Goal: Task Accomplishment & Management: Manage account settings

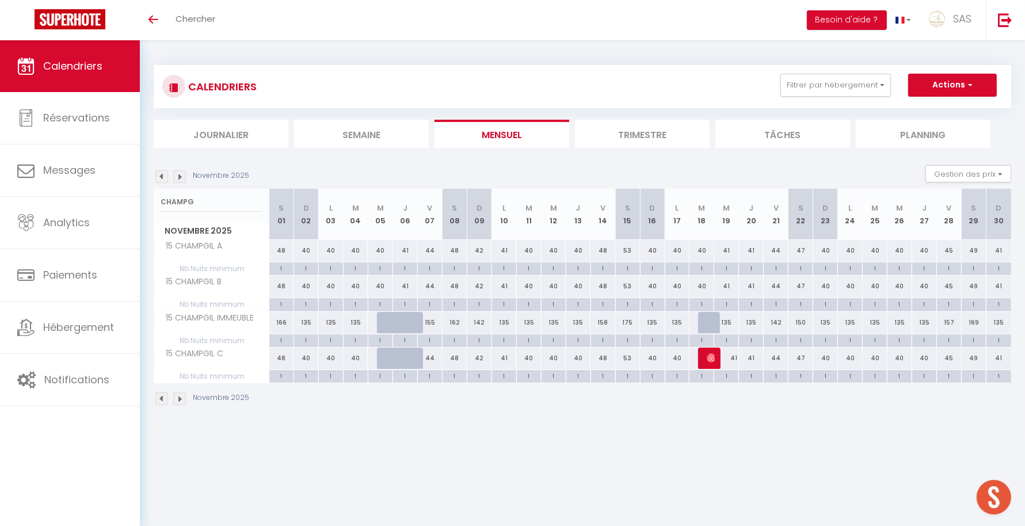
click at [944, 134] on li "Planning" at bounding box center [923, 134] width 135 height 28
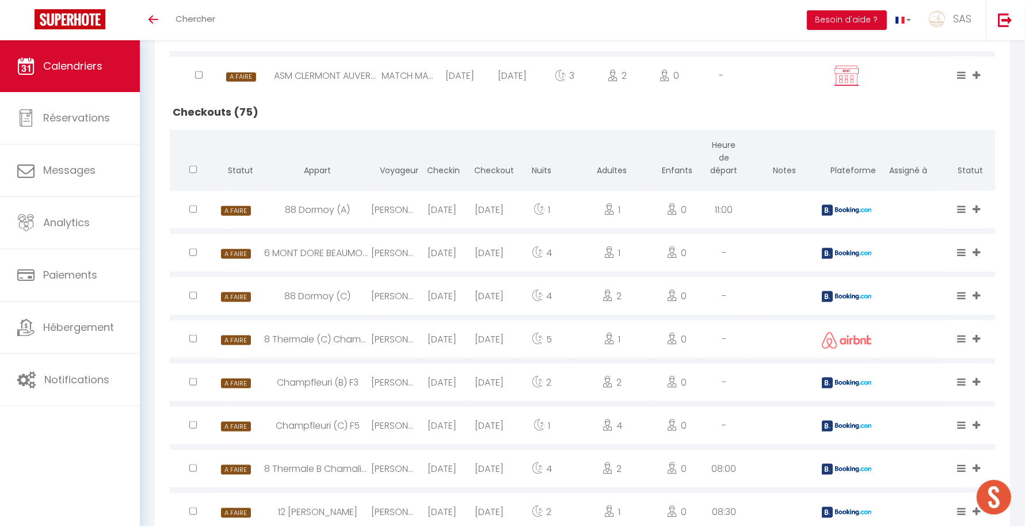
scroll to position [1278, 0]
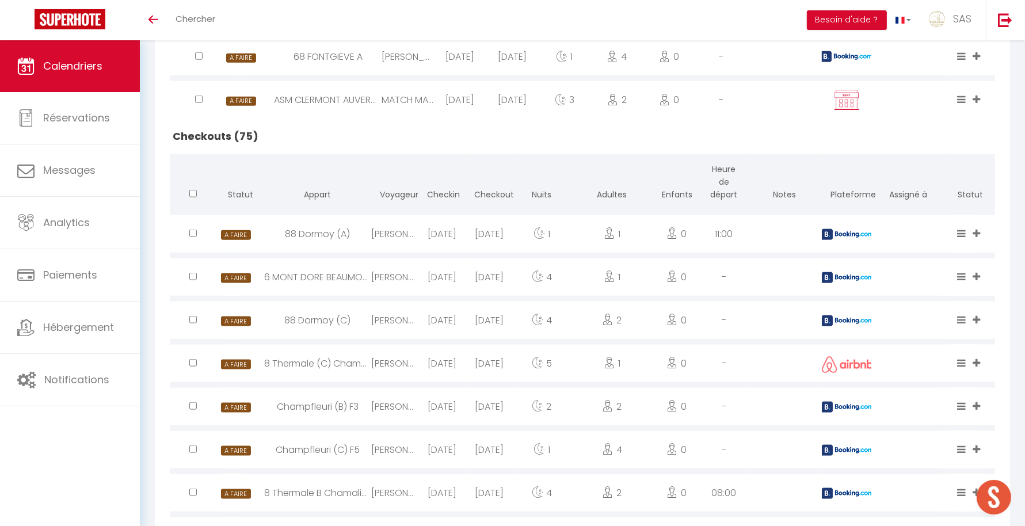
click at [850, 240] on img at bounding box center [848, 234] width 52 height 11
select select "1"
select select "0"
select select "1"
select select
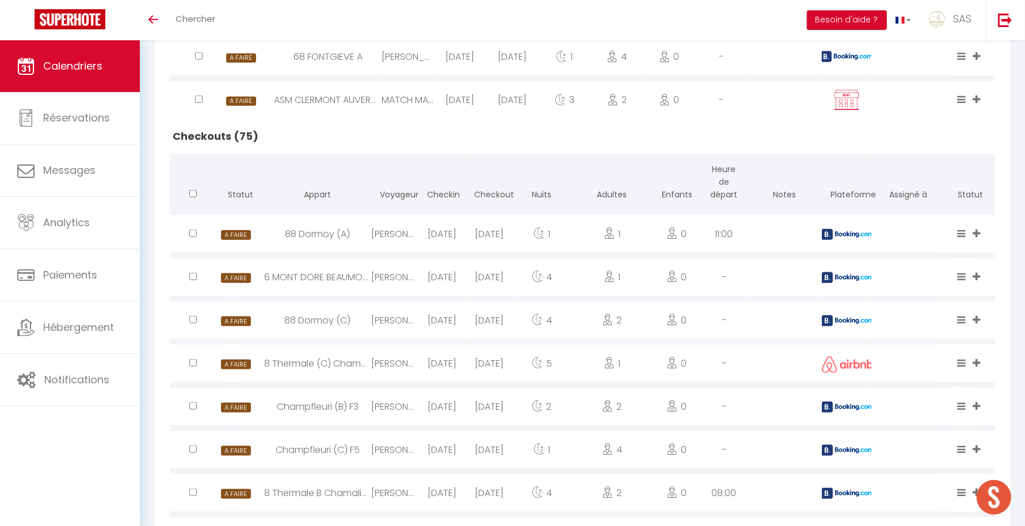
select select
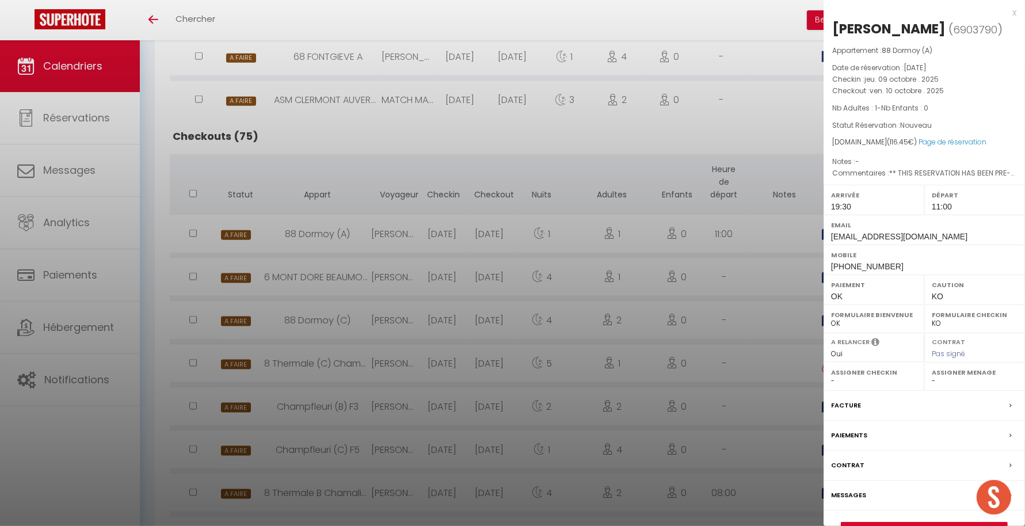
click at [664, 246] on div at bounding box center [512, 263] width 1025 height 526
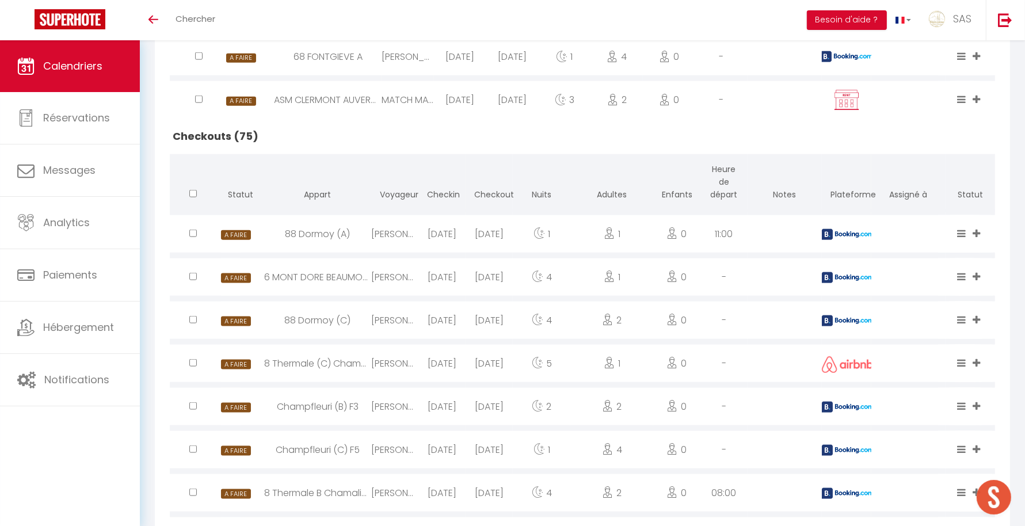
click at [839, 240] on img at bounding box center [848, 234] width 52 height 11
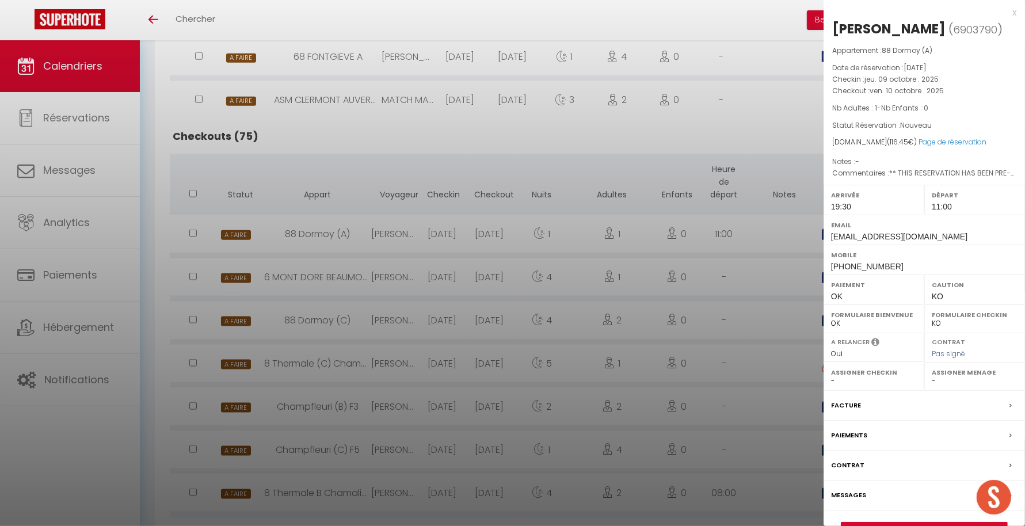
click at [622, 162] on div at bounding box center [512, 263] width 1025 height 526
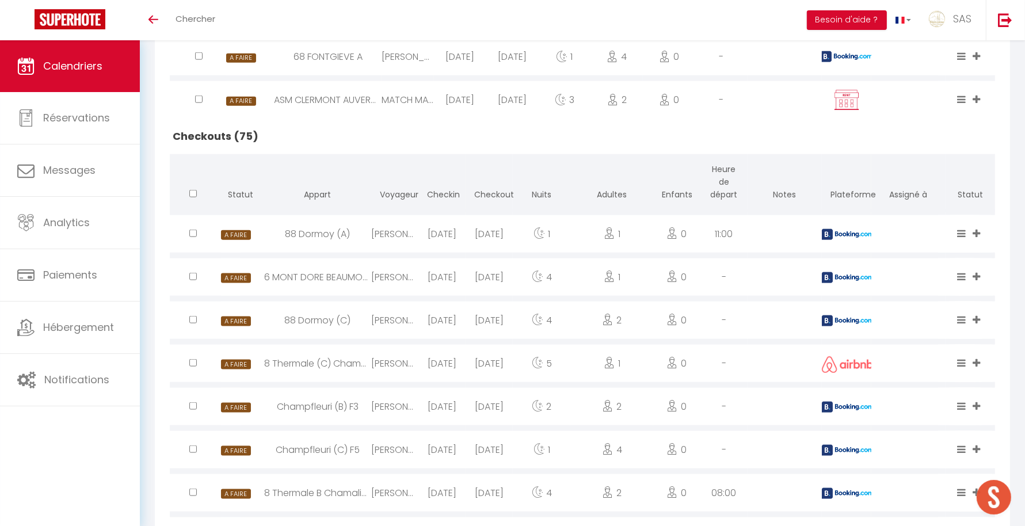
click at [830, 240] on img at bounding box center [848, 234] width 52 height 11
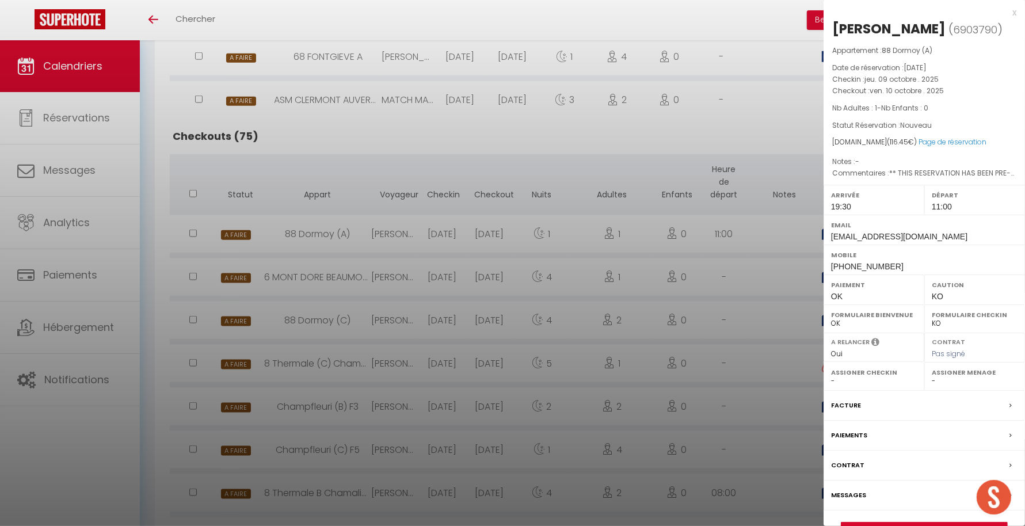
click at [746, 176] on div at bounding box center [512, 263] width 1025 height 526
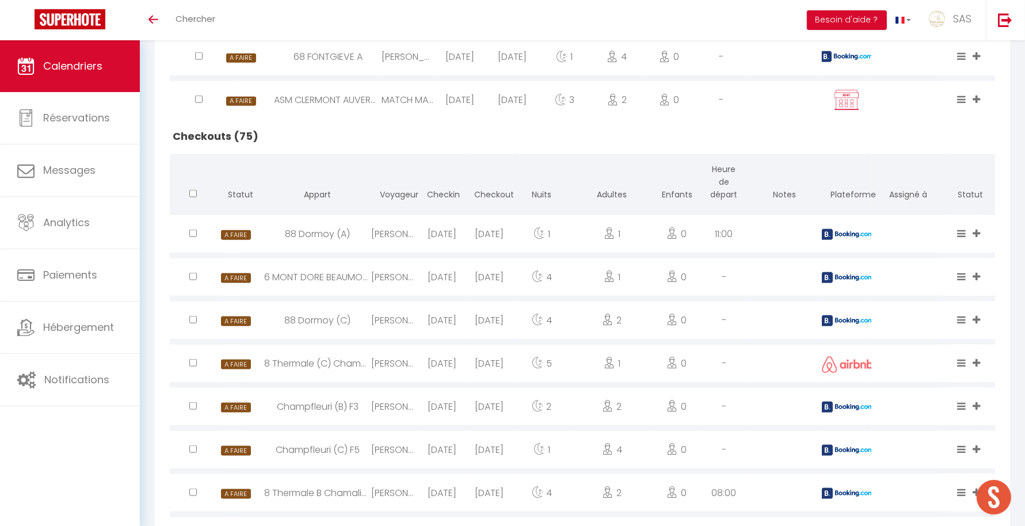
click at [836, 283] on img at bounding box center [848, 277] width 52 height 11
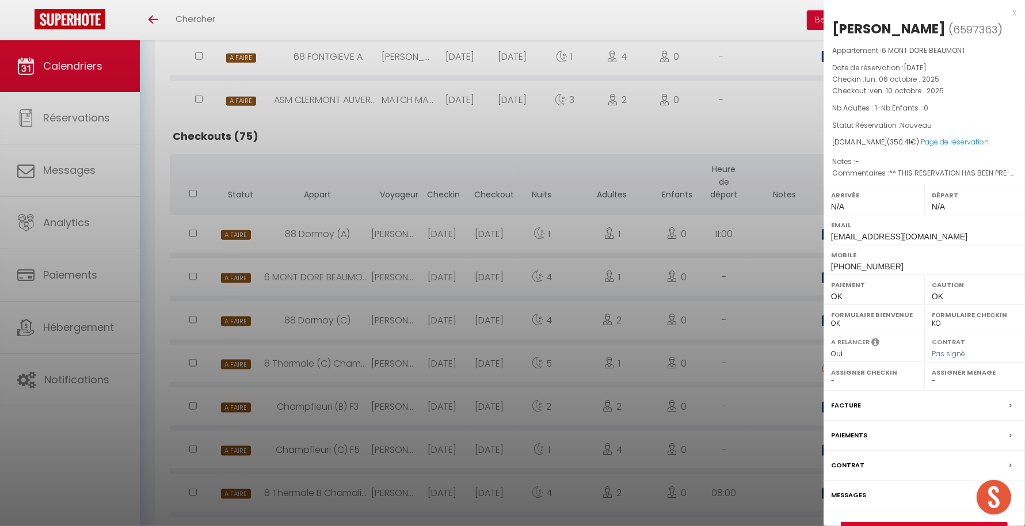
click at [778, 317] on div at bounding box center [512, 263] width 1025 height 526
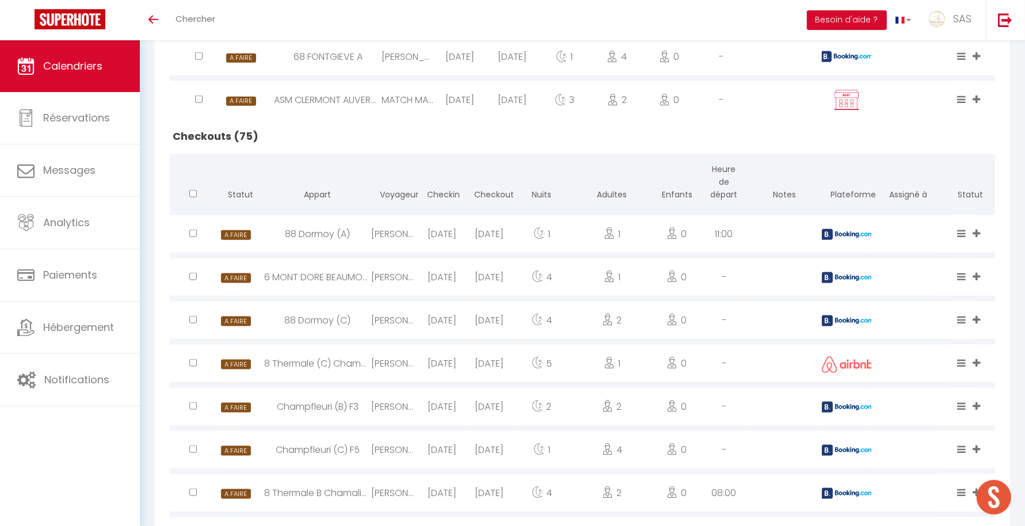
click at [849, 321] on div at bounding box center [847, 320] width 50 height 37
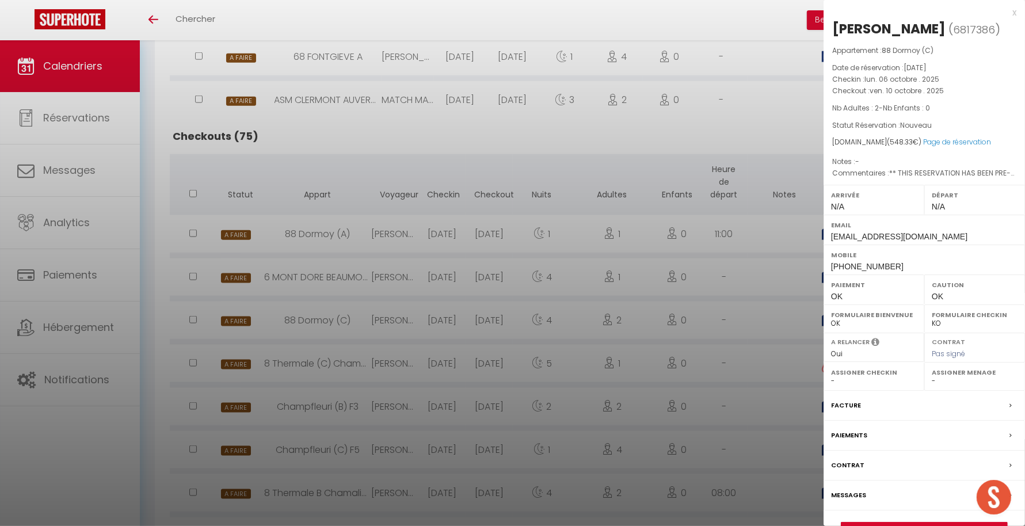
click at [772, 340] on div at bounding box center [512, 263] width 1025 height 526
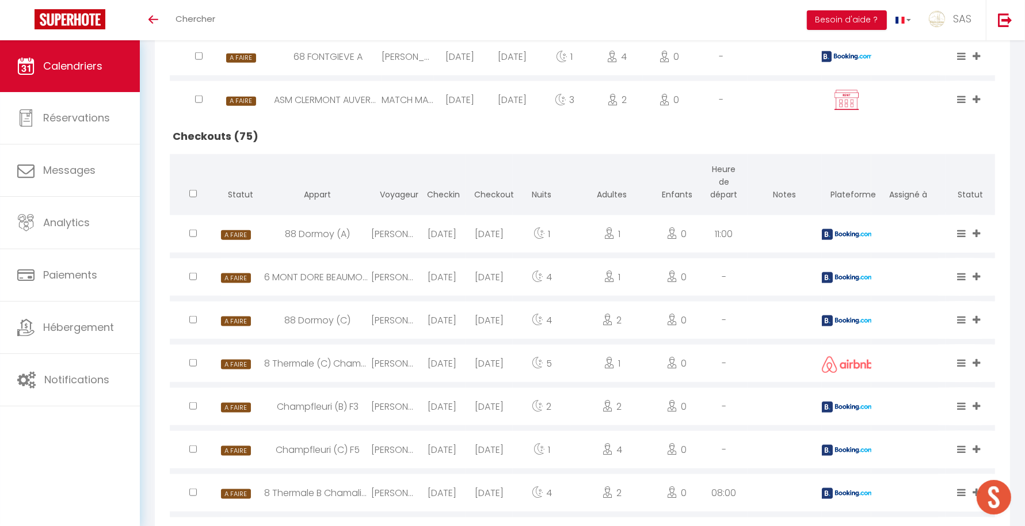
click at [844, 413] on img at bounding box center [848, 407] width 52 height 11
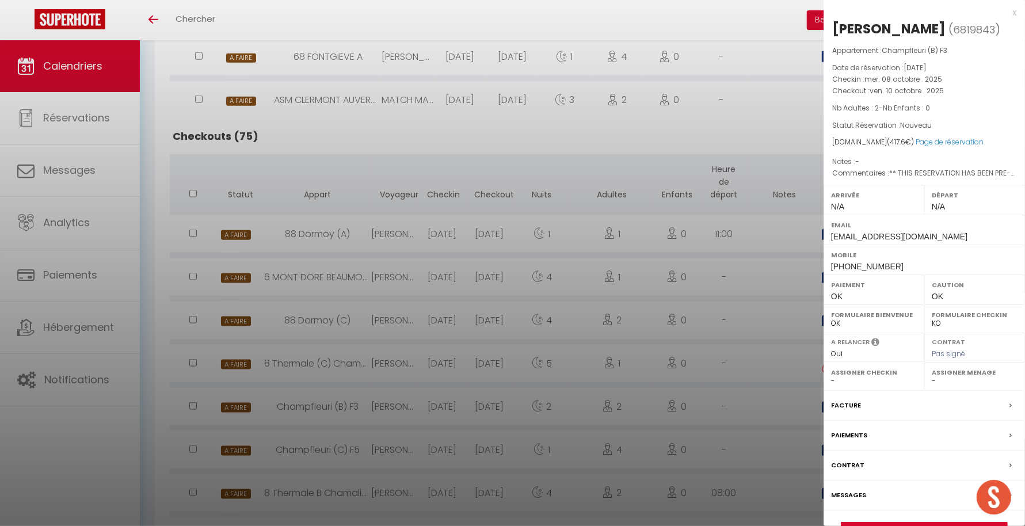
click at [744, 432] on div at bounding box center [512, 263] width 1025 height 526
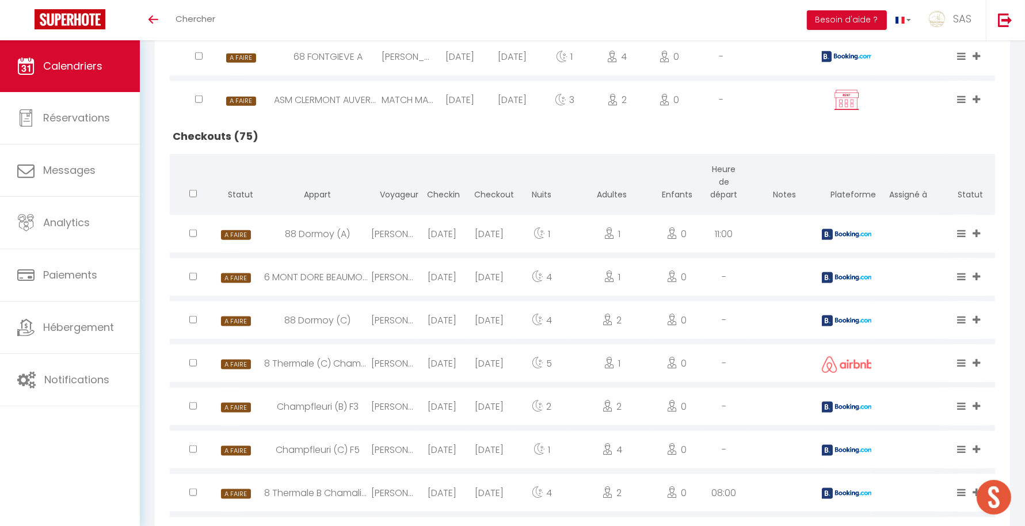
click at [848, 324] on div at bounding box center [847, 320] width 50 height 37
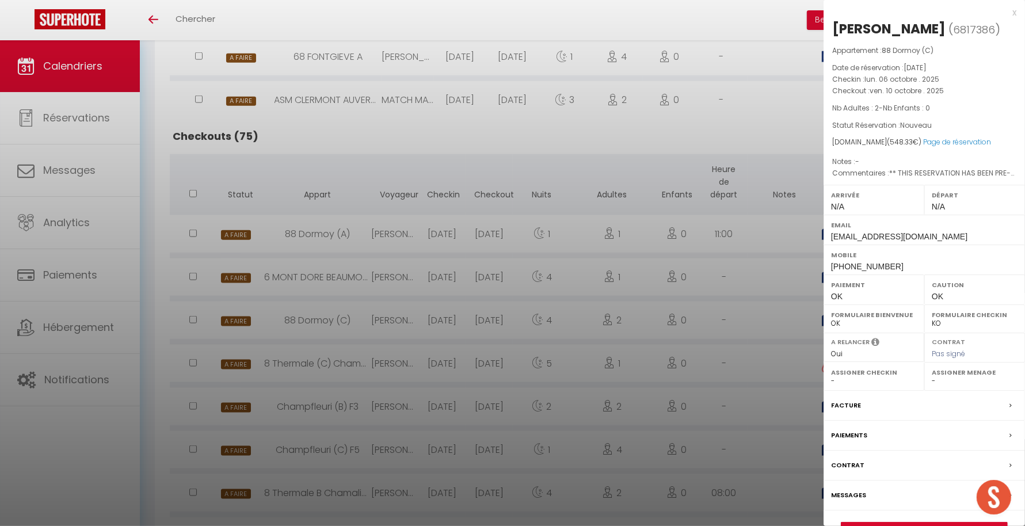
click at [774, 334] on div at bounding box center [512, 263] width 1025 height 526
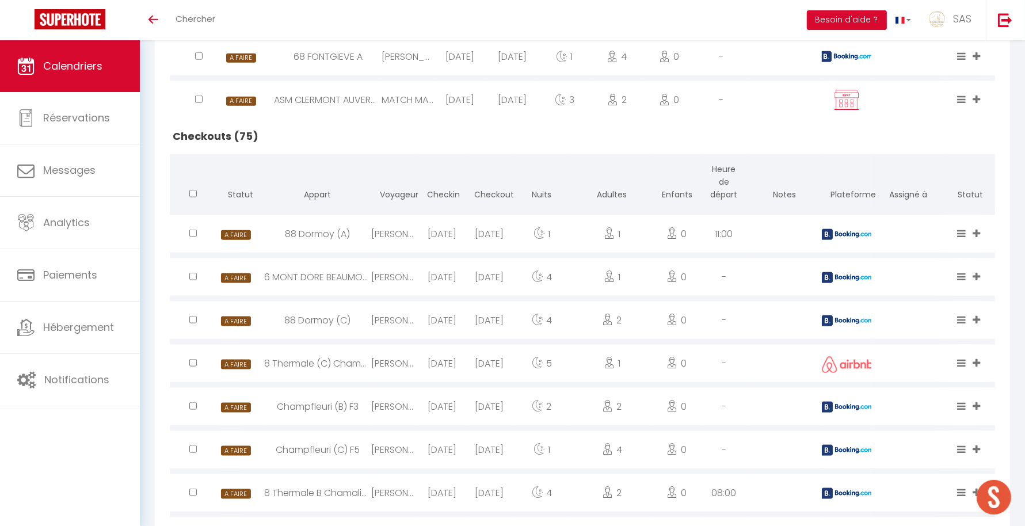
click at [853, 283] on img at bounding box center [848, 277] width 52 height 11
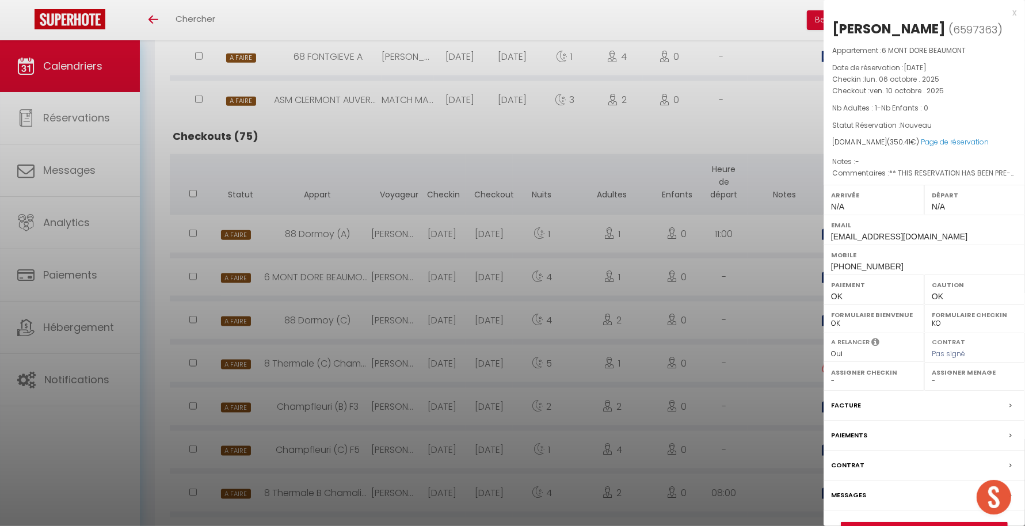
click at [750, 350] on div at bounding box center [512, 263] width 1025 height 526
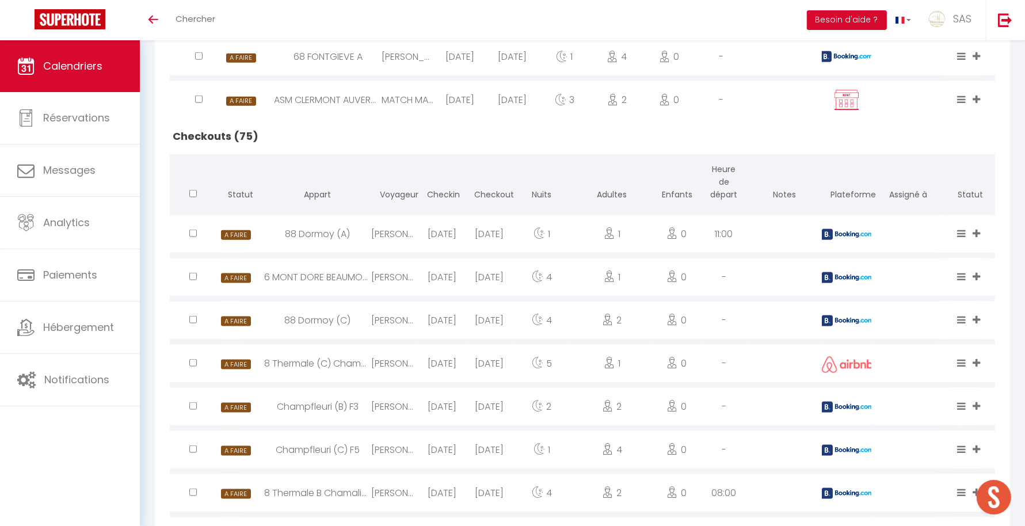
click at [850, 415] on div at bounding box center [847, 406] width 50 height 37
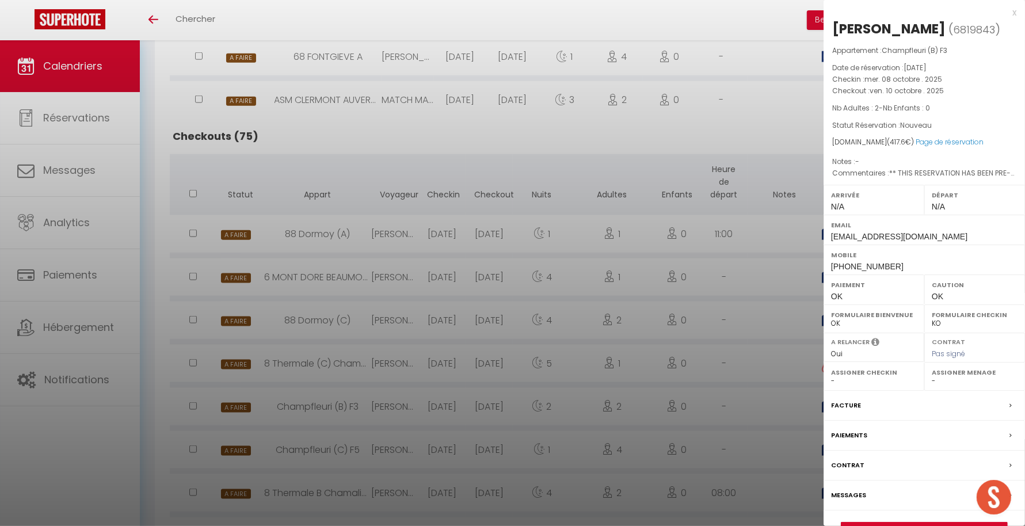
click at [733, 429] on div at bounding box center [512, 263] width 1025 height 526
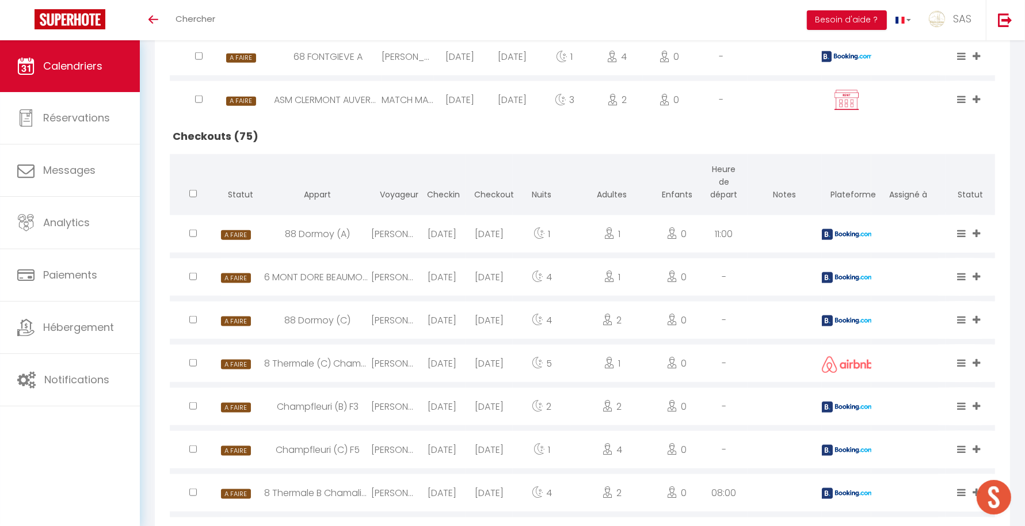
click at [835, 456] on img at bounding box center [848, 450] width 52 height 11
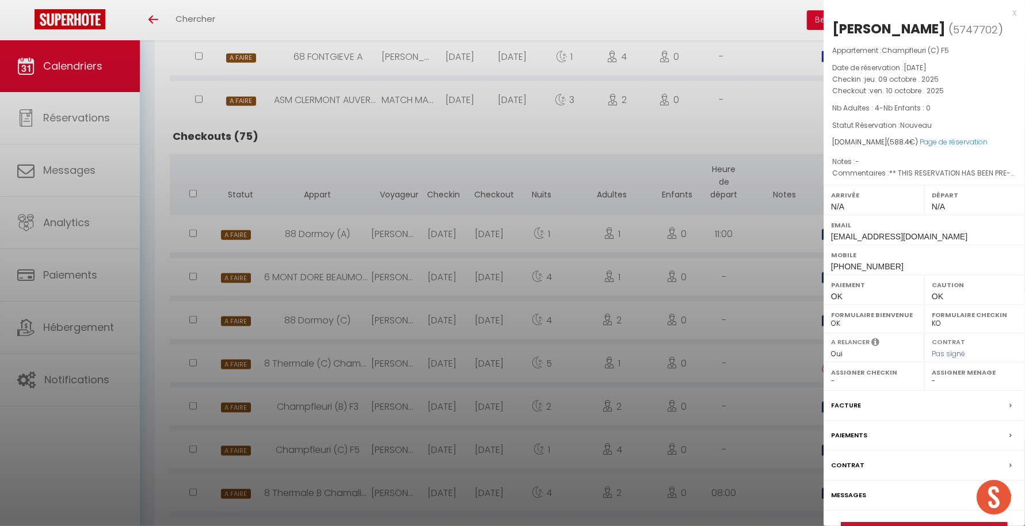
click at [739, 461] on div at bounding box center [512, 263] width 1025 height 526
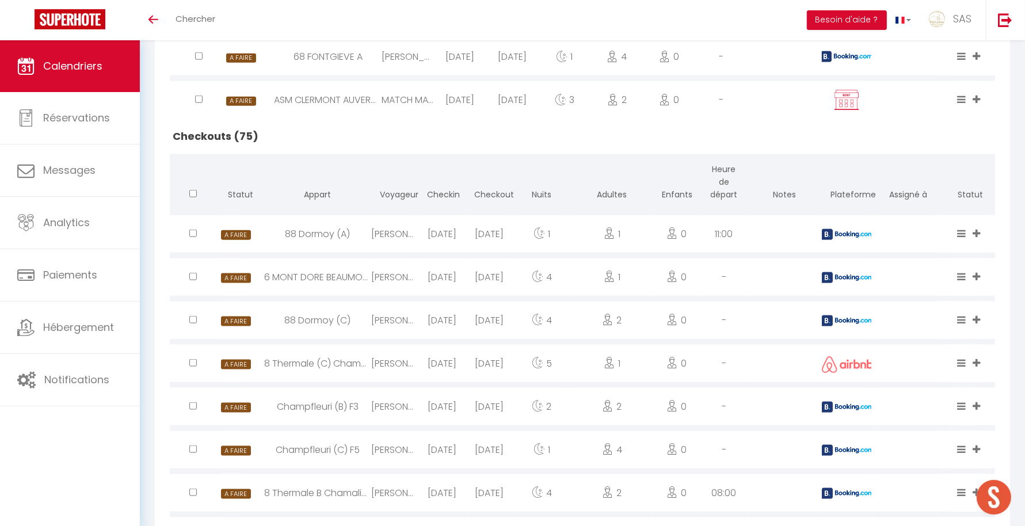
click at [842, 512] on div at bounding box center [847, 492] width 50 height 37
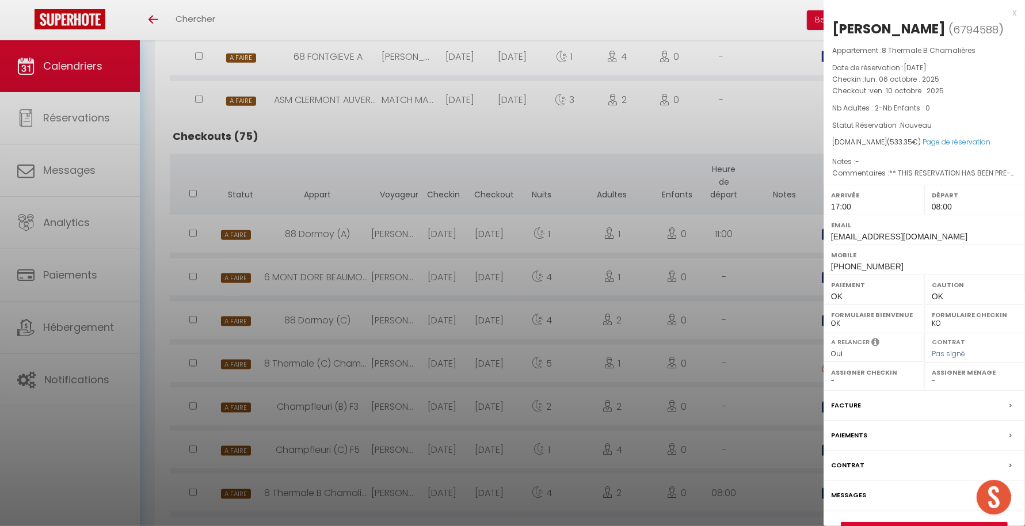
click at [712, 487] on div at bounding box center [512, 263] width 1025 height 526
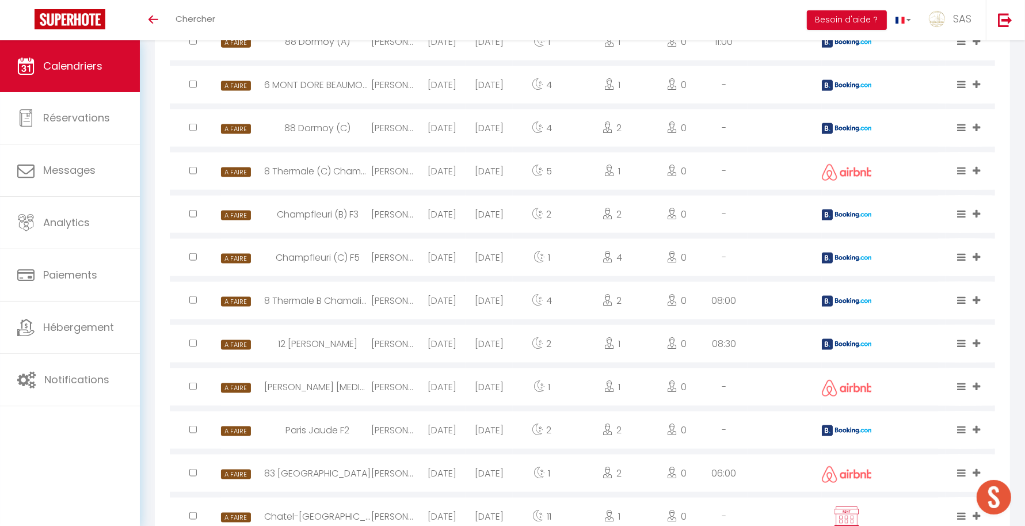
scroll to position [1495, 0]
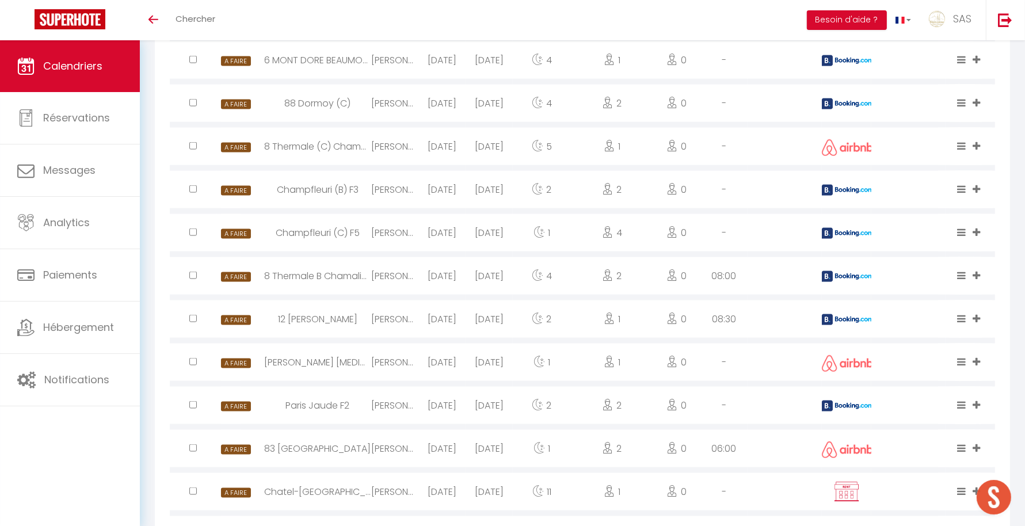
click at [841, 328] on div at bounding box center [847, 319] width 50 height 37
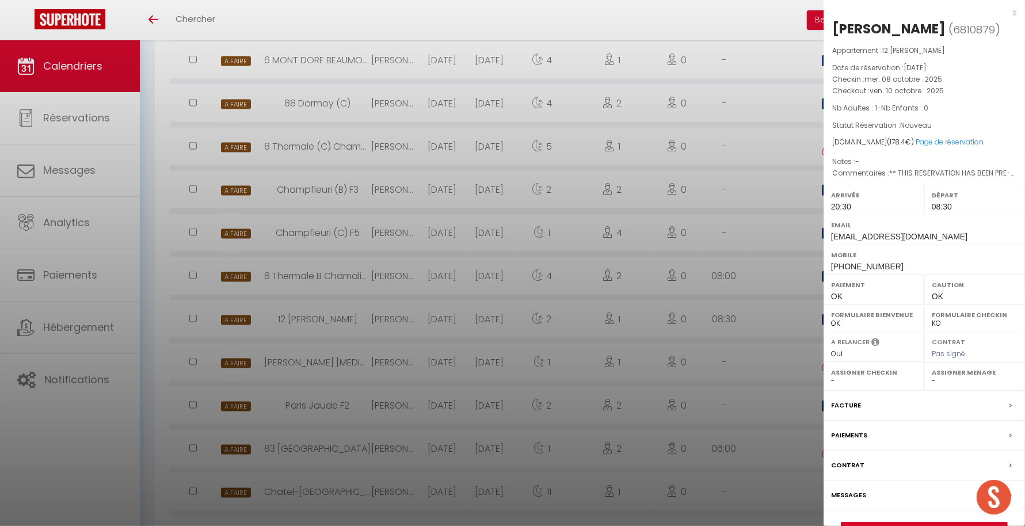
click at [739, 383] on div at bounding box center [512, 263] width 1025 height 526
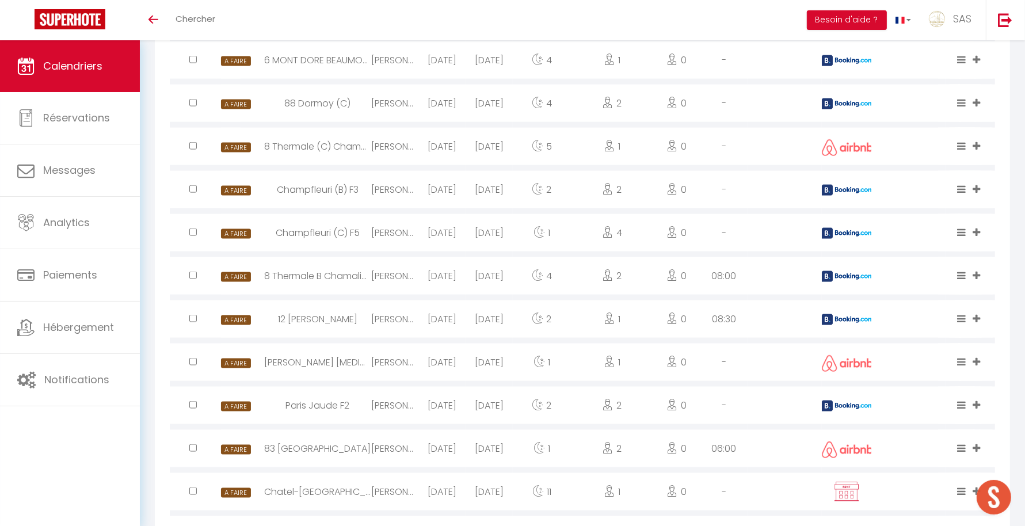
click at [857, 412] on img at bounding box center [848, 406] width 52 height 11
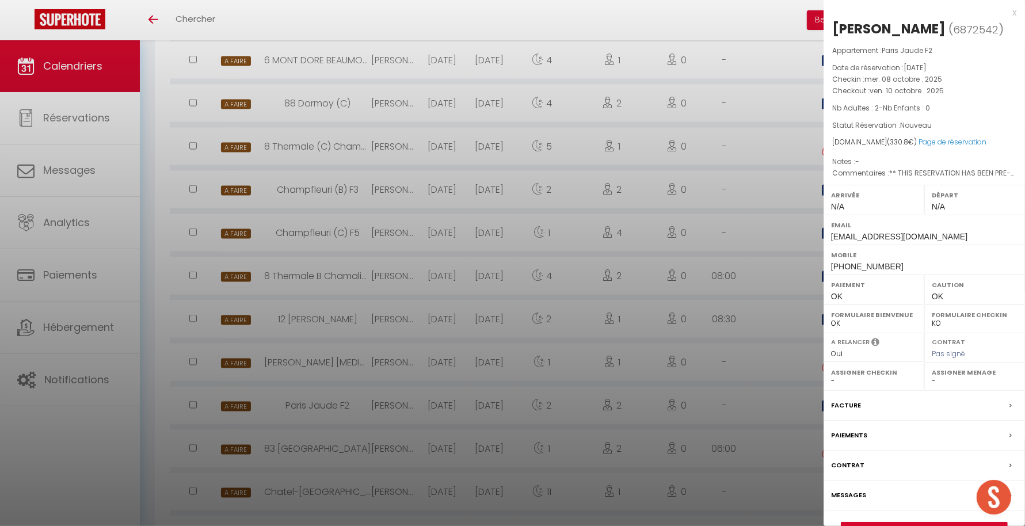
click at [722, 455] on div at bounding box center [512, 263] width 1025 height 526
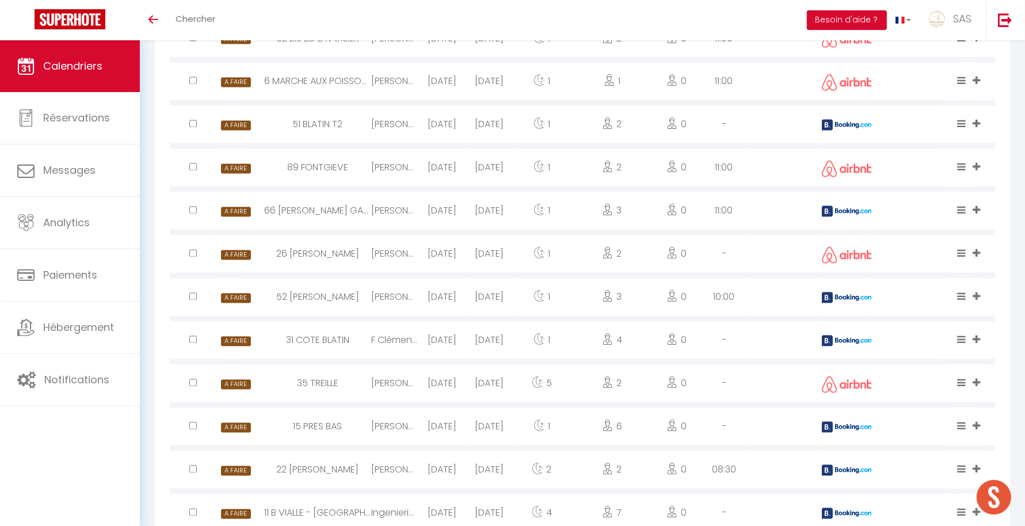
scroll to position [2005, 0]
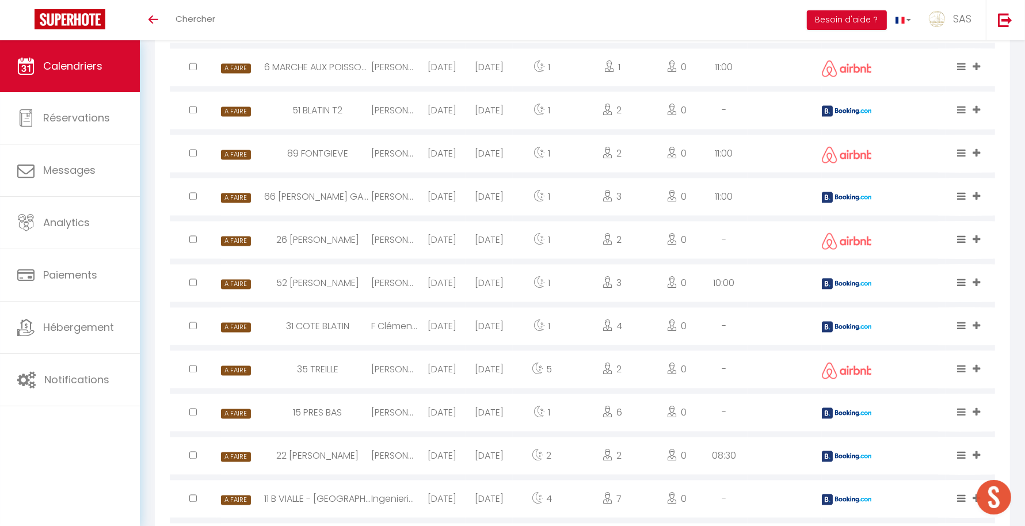
click at [848, 117] on img at bounding box center [848, 111] width 52 height 11
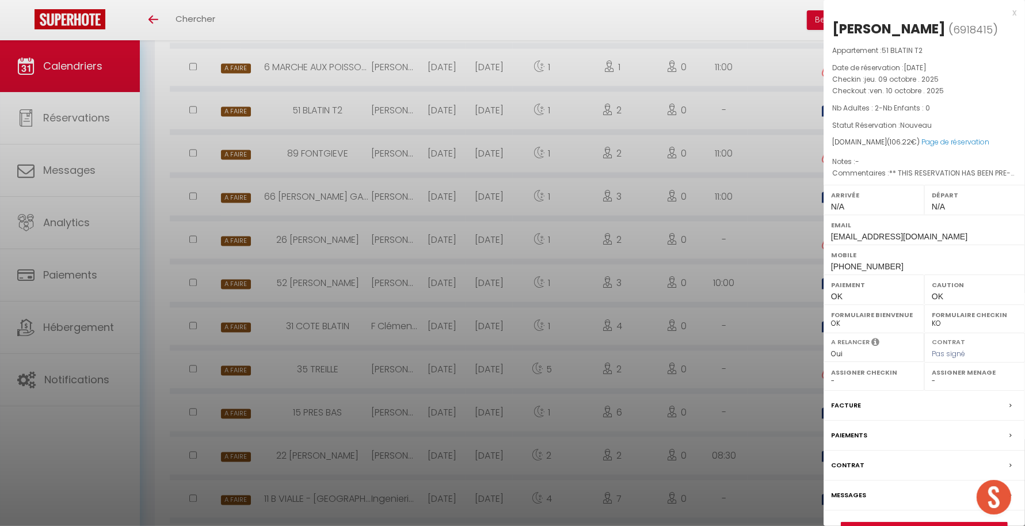
click at [789, 209] on div at bounding box center [512, 263] width 1025 height 526
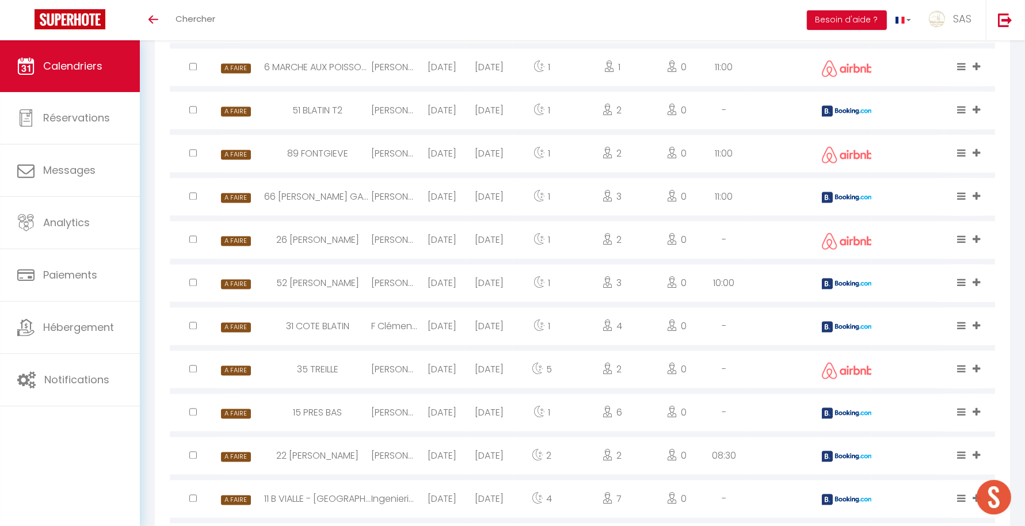
click at [850, 203] on img at bounding box center [848, 197] width 52 height 11
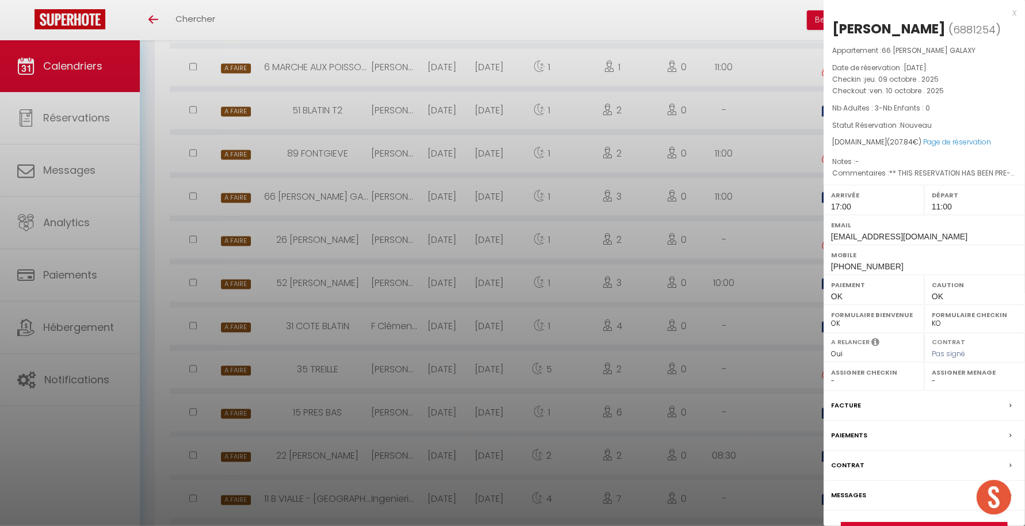
click at [725, 259] on div at bounding box center [512, 263] width 1025 height 526
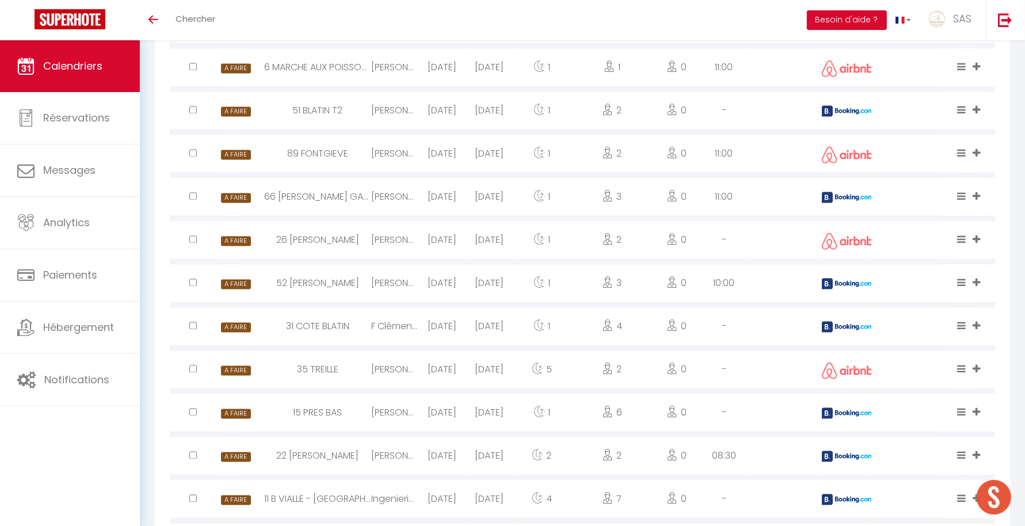
click at [842, 290] on img at bounding box center [848, 284] width 52 height 11
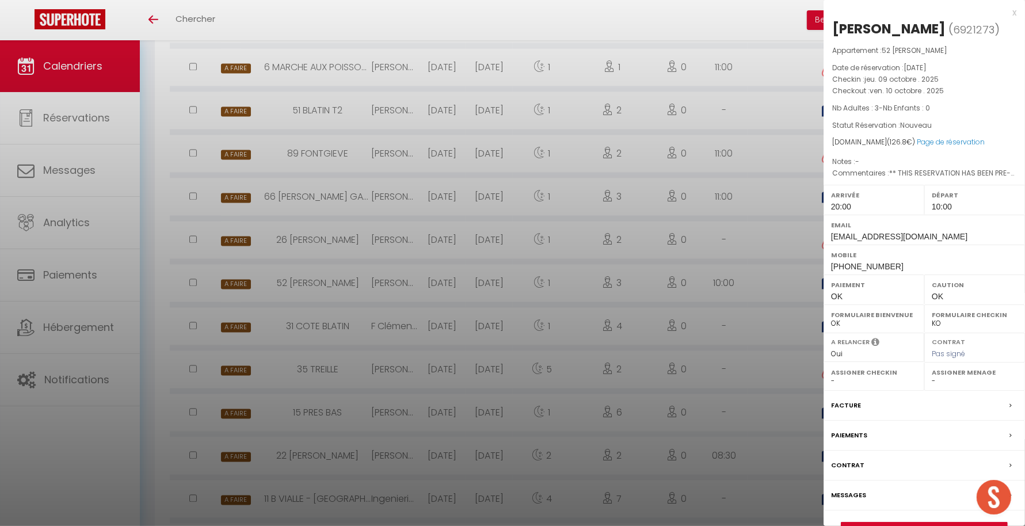
click at [788, 313] on div at bounding box center [512, 263] width 1025 height 526
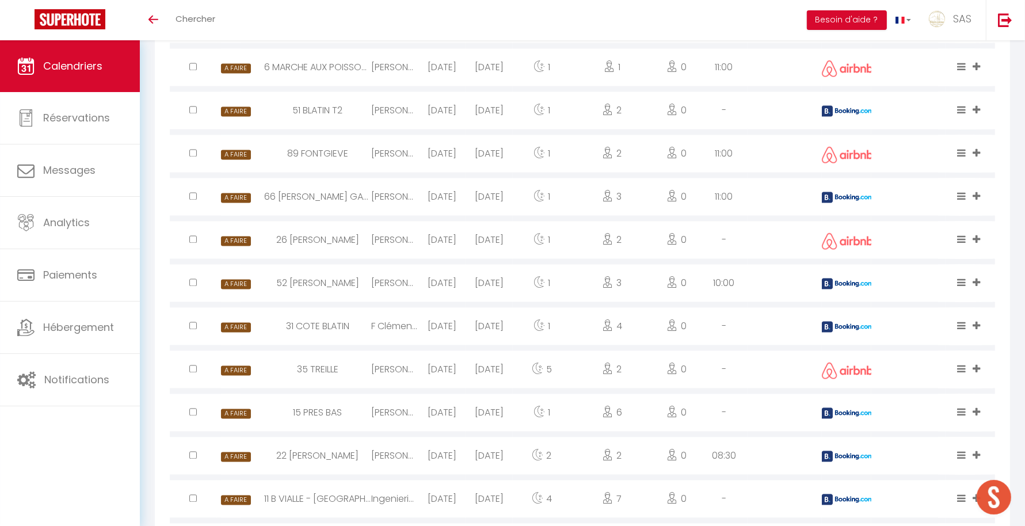
click at [842, 333] on img at bounding box center [848, 327] width 52 height 11
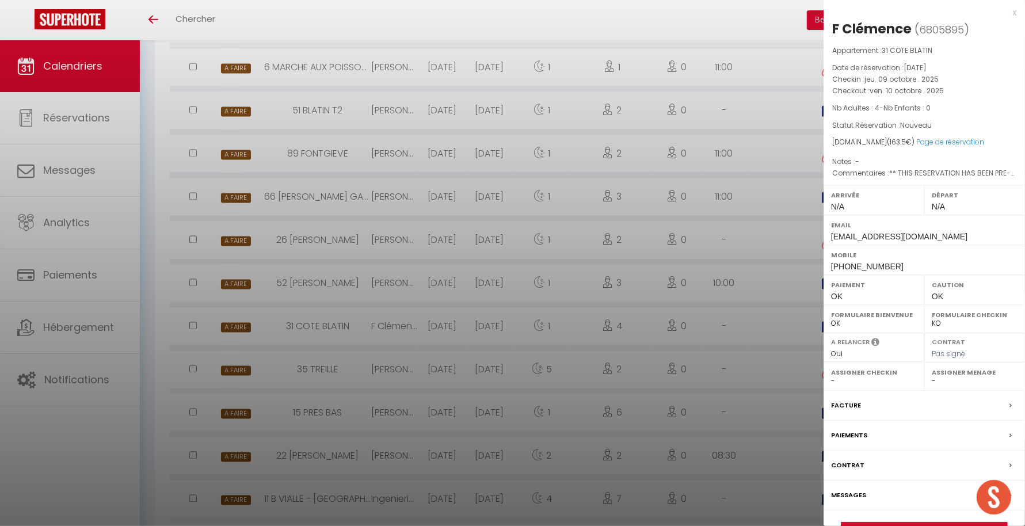
click at [768, 353] on div at bounding box center [512, 263] width 1025 height 526
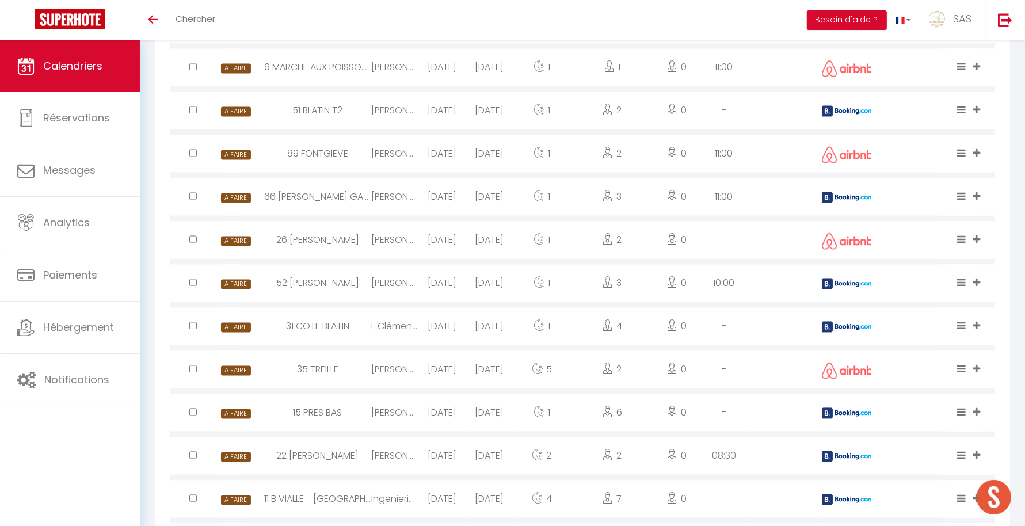
click at [850, 462] on img at bounding box center [848, 456] width 52 height 11
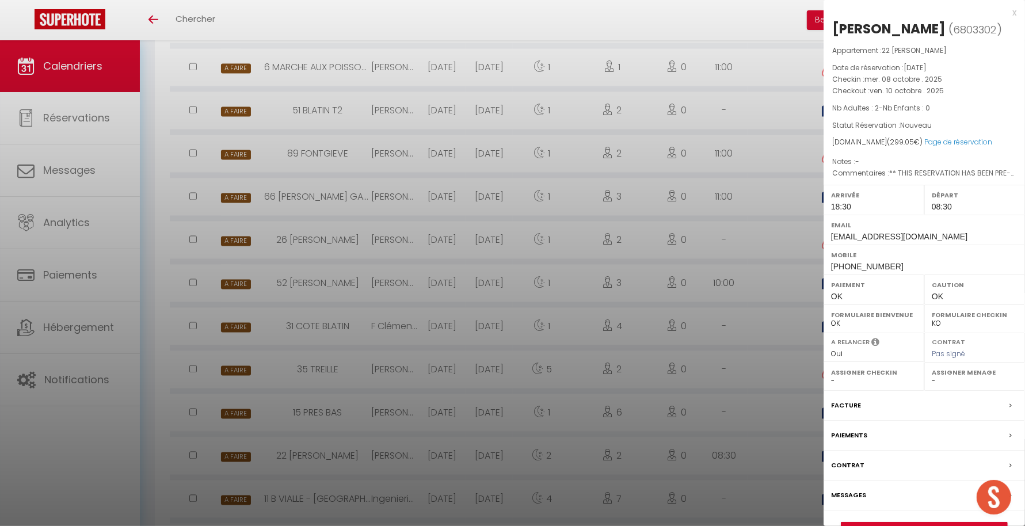
click at [752, 466] on div at bounding box center [512, 263] width 1025 height 526
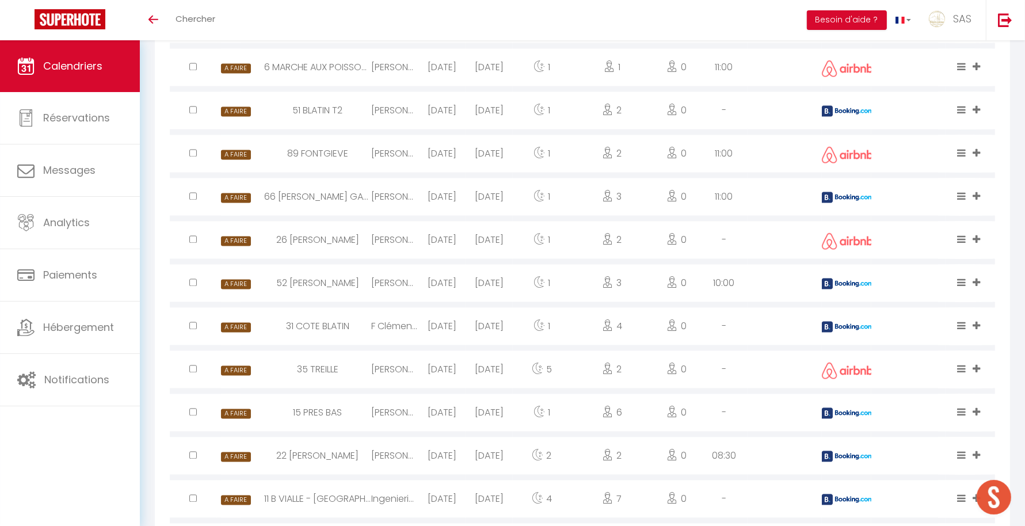
click at [844, 507] on div at bounding box center [847, 499] width 50 height 37
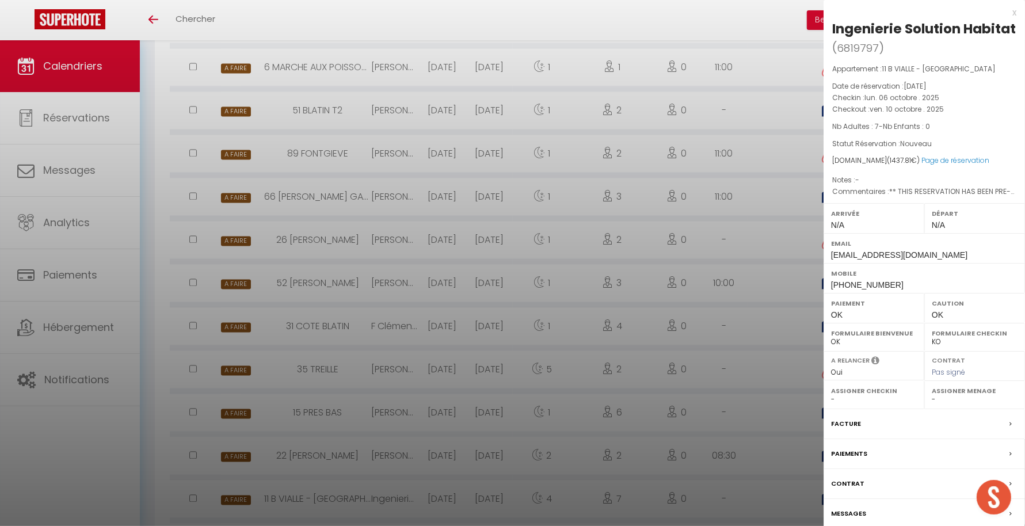
click at [758, 496] on div at bounding box center [512, 263] width 1025 height 526
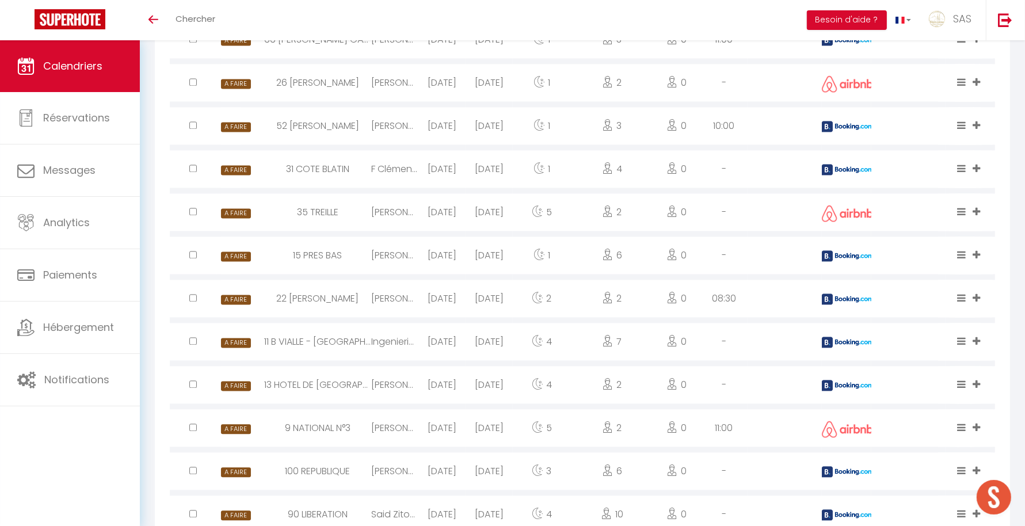
scroll to position [2188, 0]
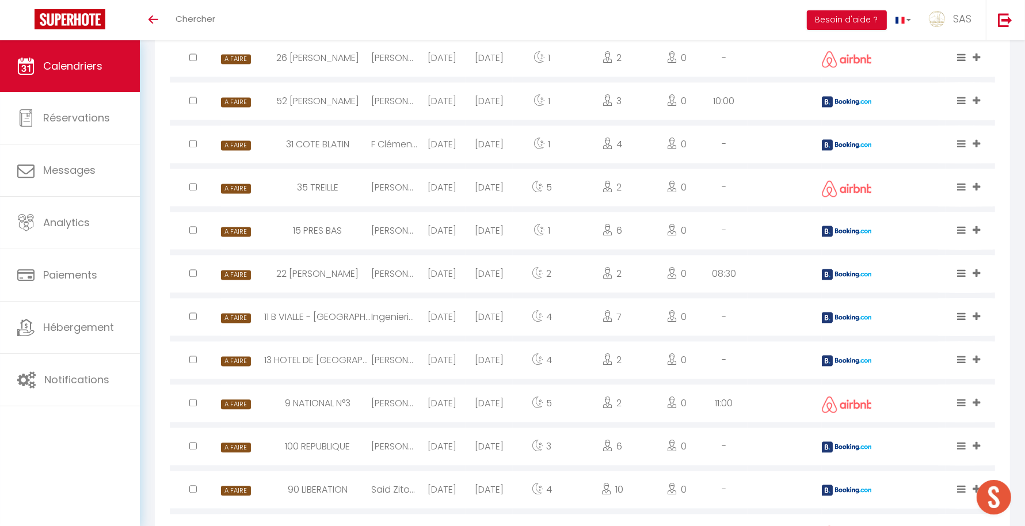
click at [856, 366] on div at bounding box center [847, 359] width 50 height 37
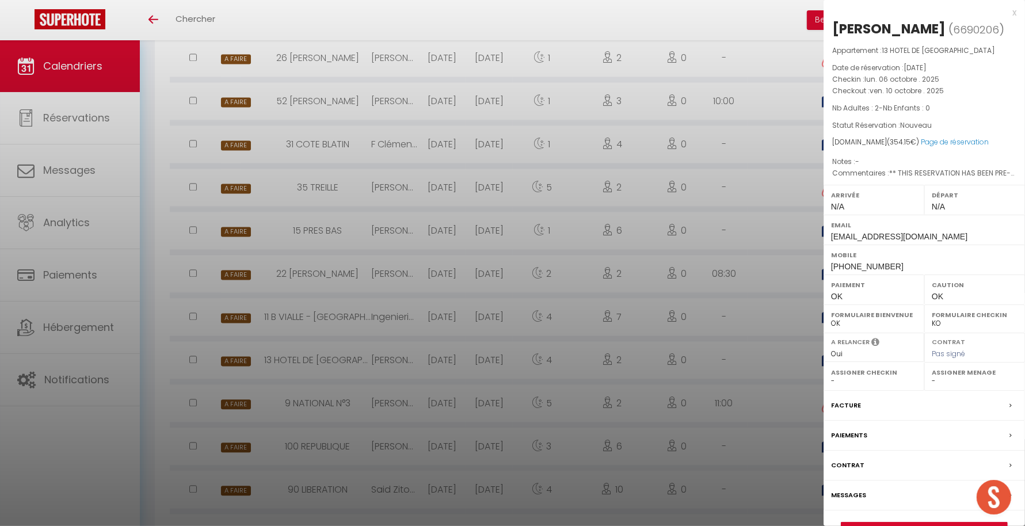
click at [771, 390] on div at bounding box center [512, 263] width 1025 height 526
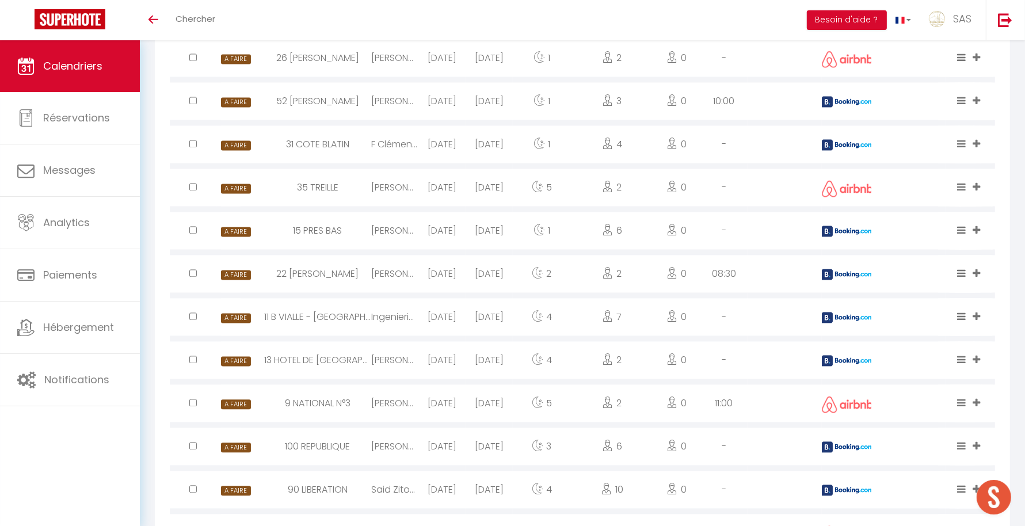
click at [841, 451] on div at bounding box center [847, 446] width 50 height 37
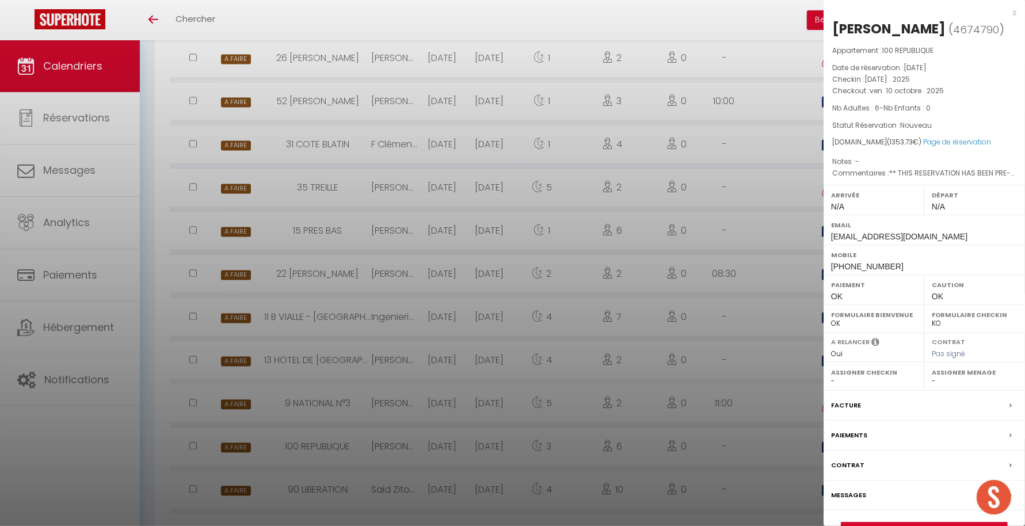
click at [771, 465] on div at bounding box center [512, 263] width 1025 height 526
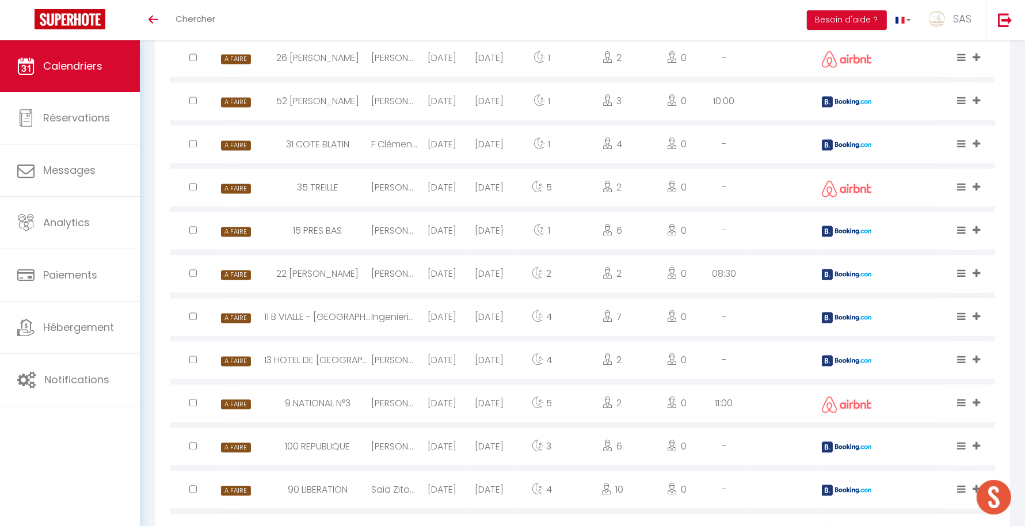
click at [845, 494] on div at bounding box center [847, 489] width 50 height 37
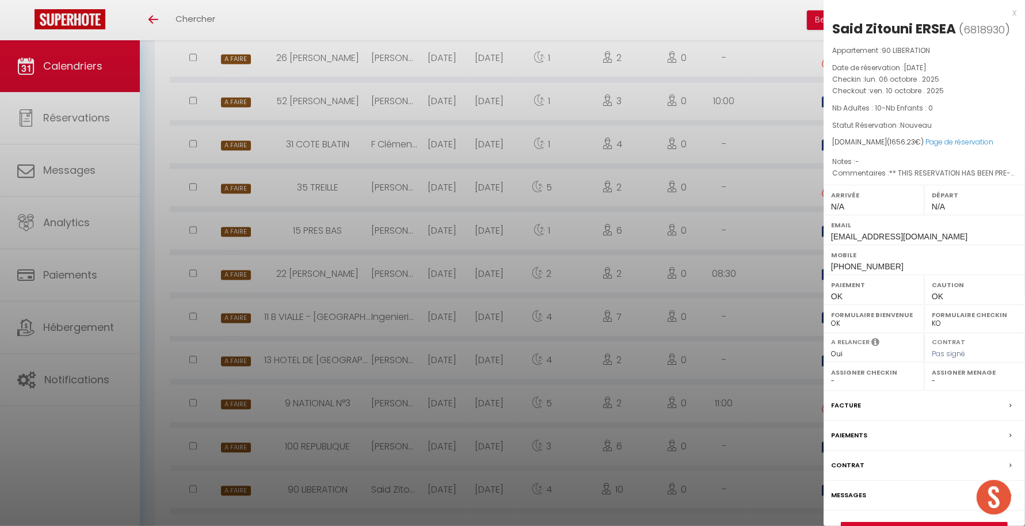
click at [746, 501] on div at bounding box center [512, 263] width 1025 height 526
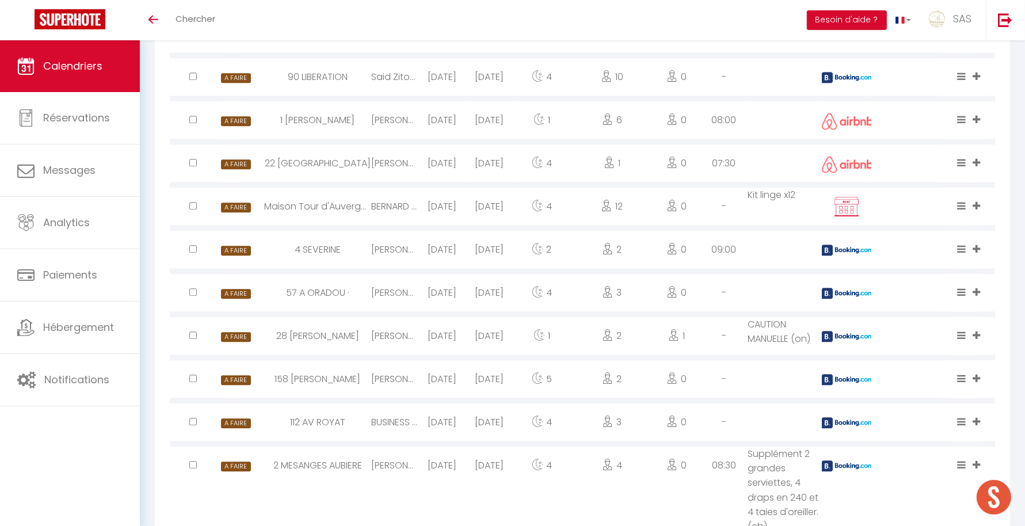
scroll to position [2604, 0]
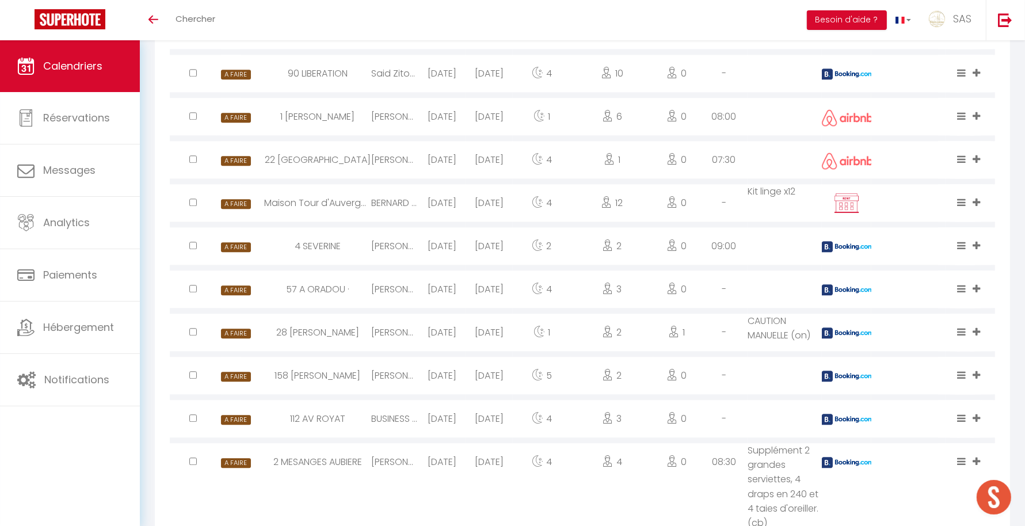
click at [864, 252] on img at bounding box center [848, 246] width 52 height 11
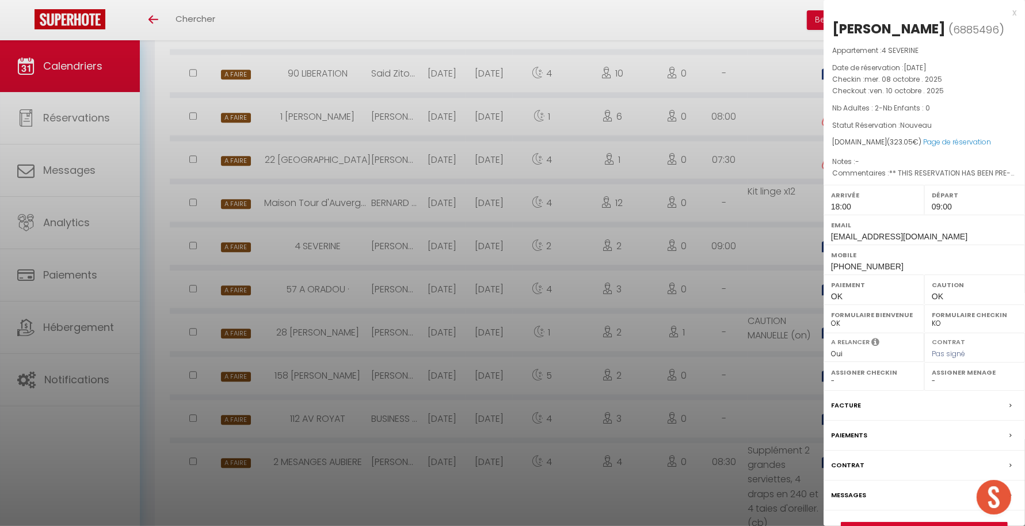
click at [779, 288] on div at bounding box center [512, 263] width 1025 height 526
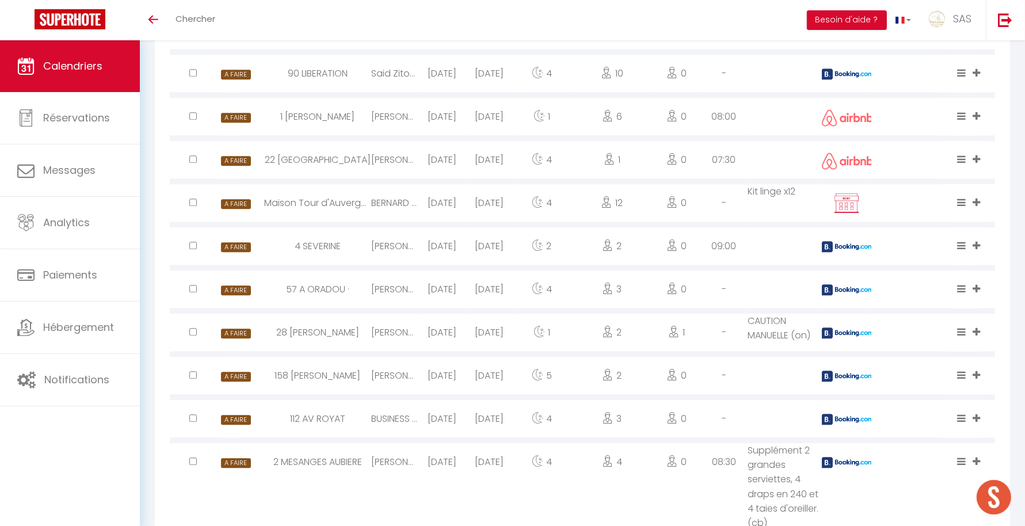
click at [861, 295] on img at bounding box center [848, 289] width 52 height 11
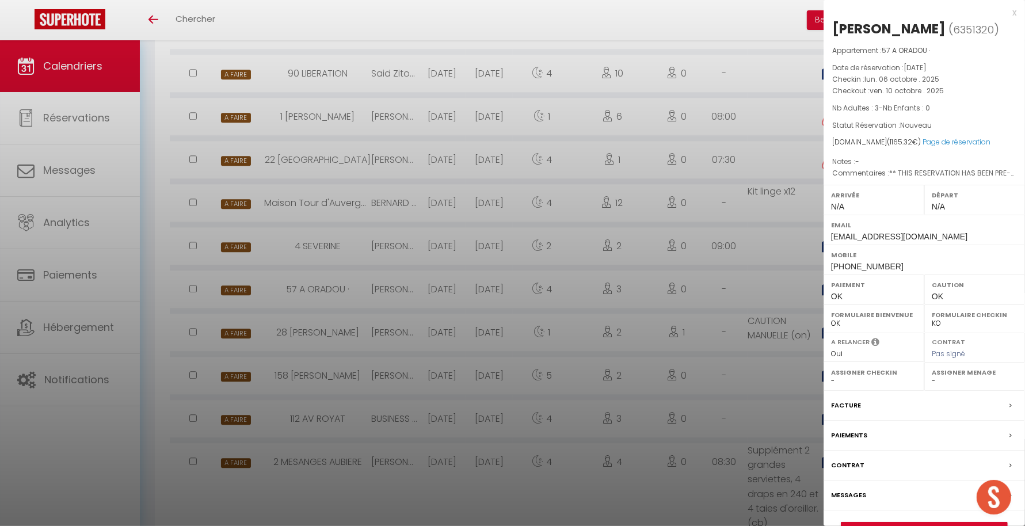
click at [754, 324] on div at bounding box center [512, 263] width 1025 height 526
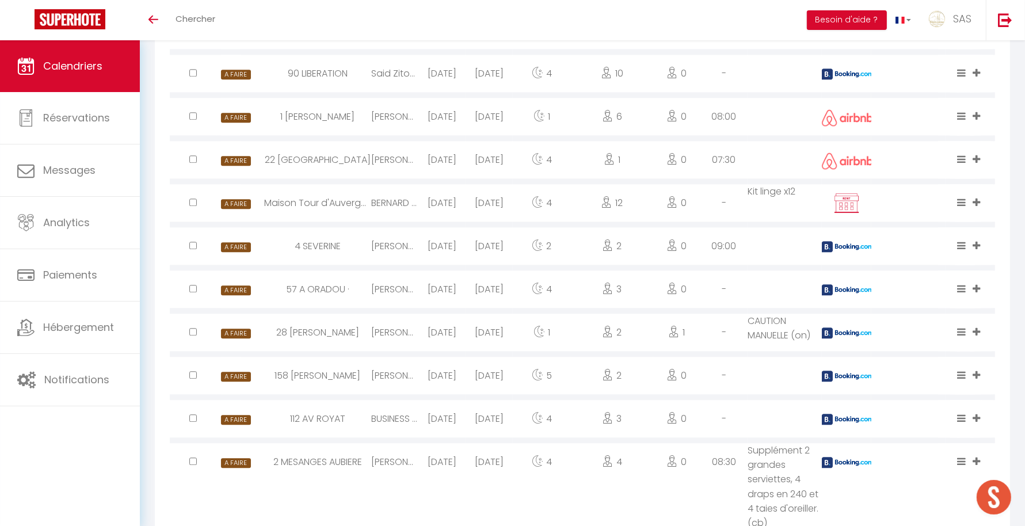
click at [842, 337] on div at bounding box center [847, 332] width 50 height 37
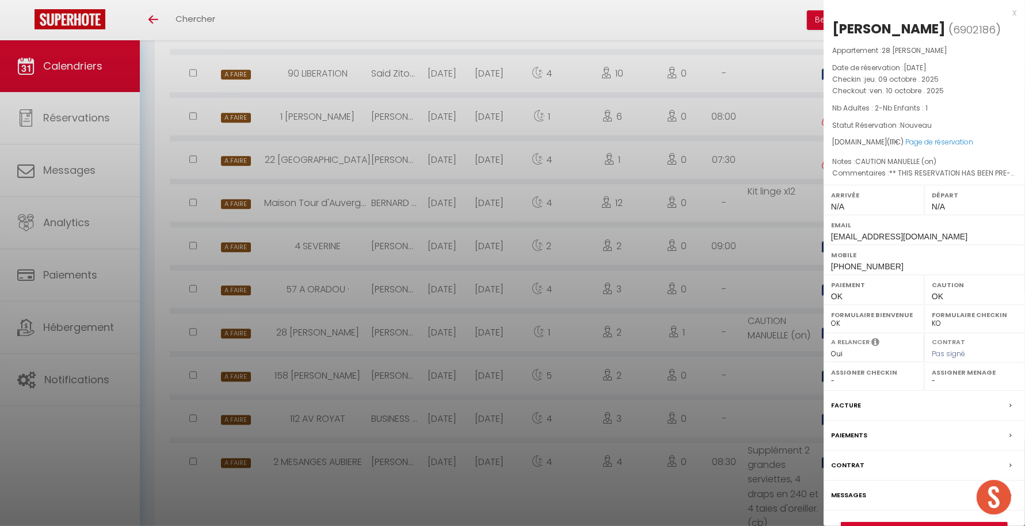
click at [721, 354] on div at bounding box center [512, 263] width 1025 height 526
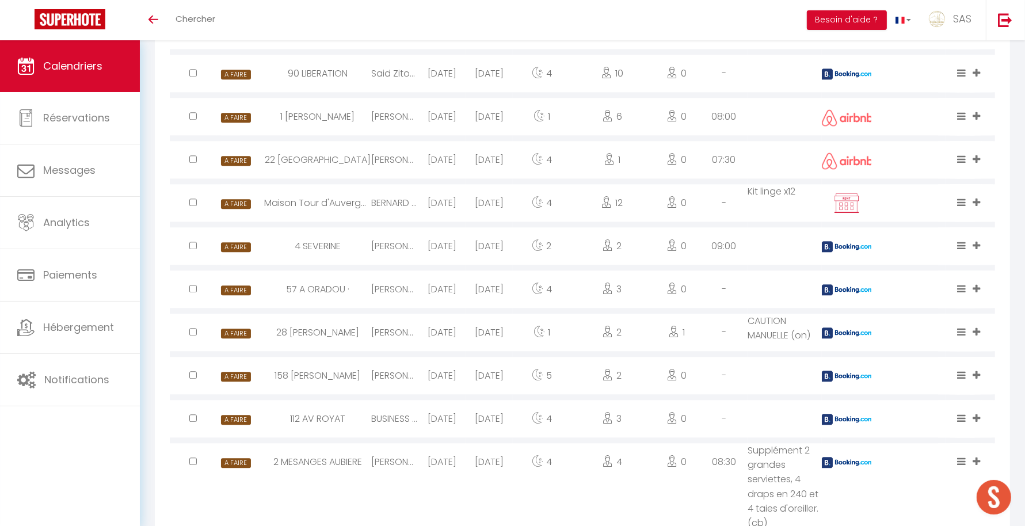
click at [838, 394] on div at bounding box center [847, 375] width 50 height 37
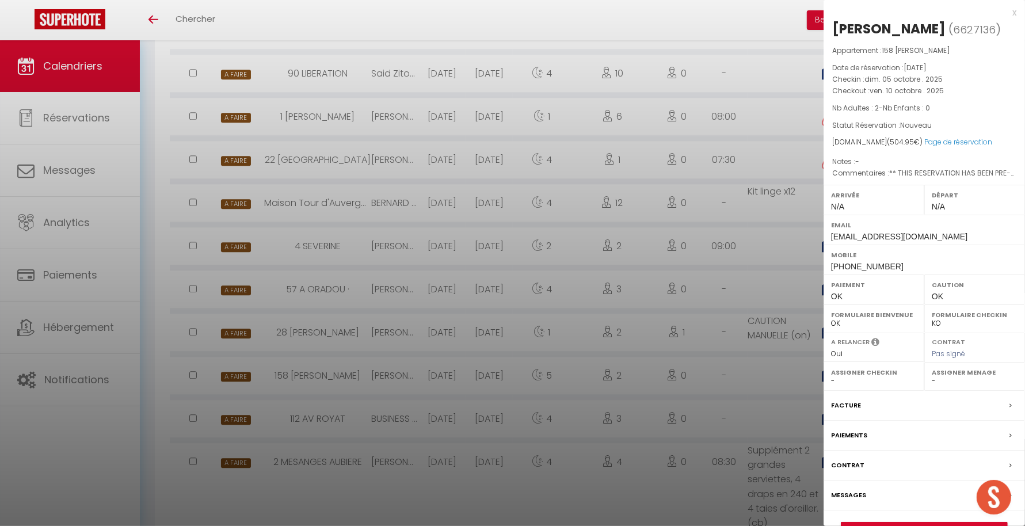
click at [744, 404] on div at bounding box center [512, 263] width 1025 height 526
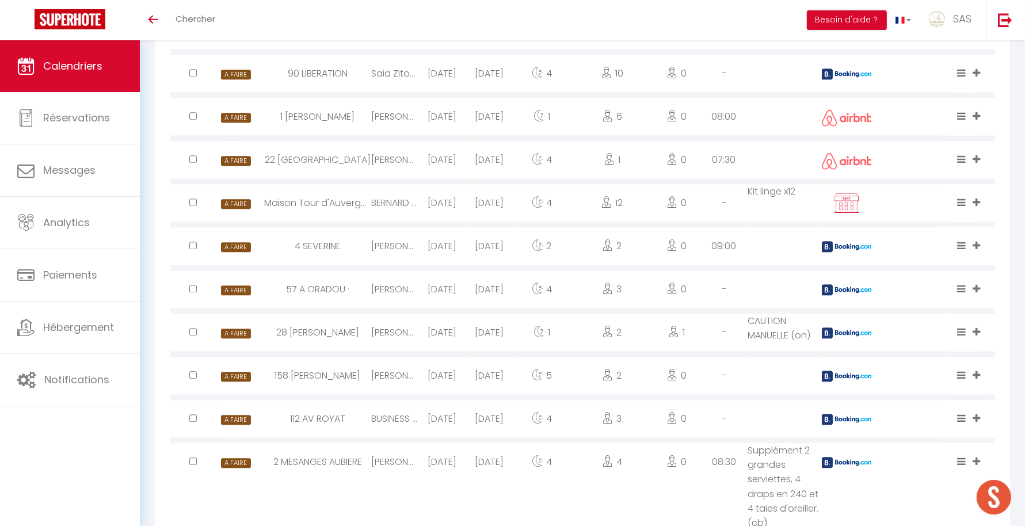
click at [849, 425] on div at bounding box center [847, 418] width 50 height 37
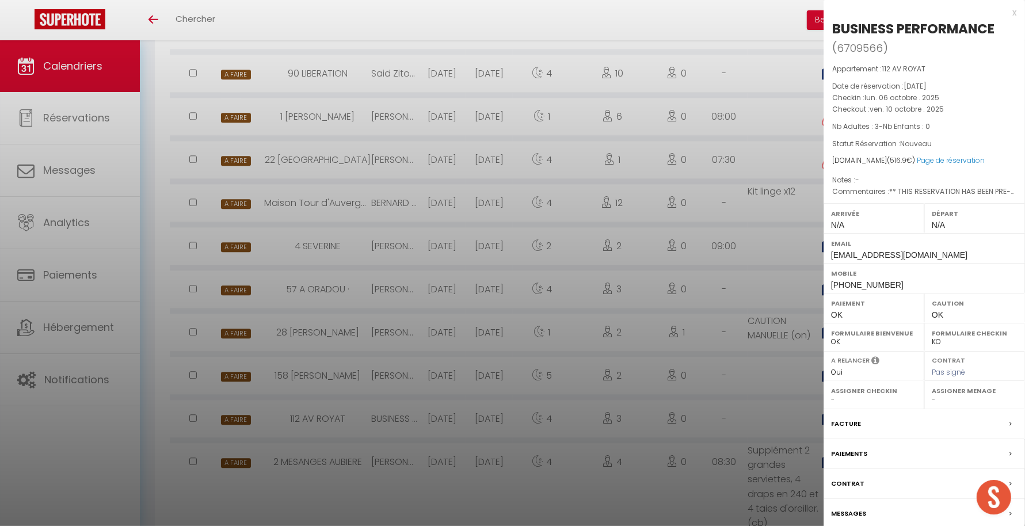
click at [762, 429] on div at bounding box center [512, 263] width 1025 height 526
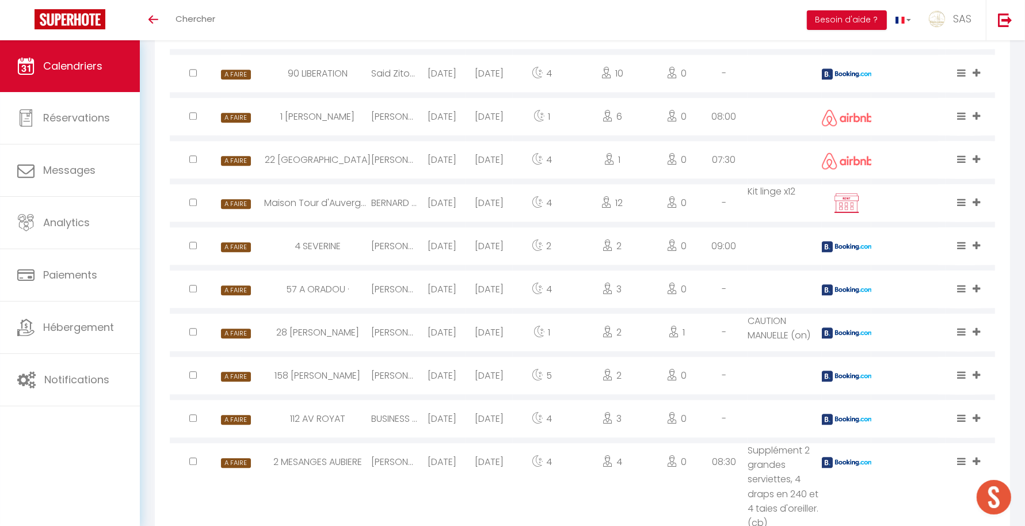
click at [857, 468] on img at bounding box center [848, 462] width 52 height 11
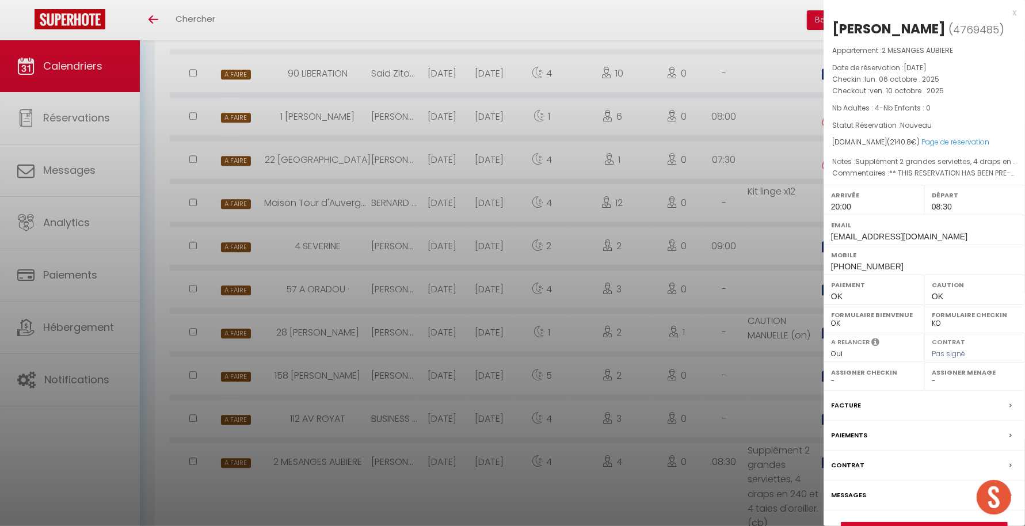
click at [706, 440] on div at bounding box center [512, 263] width 1025 height 526
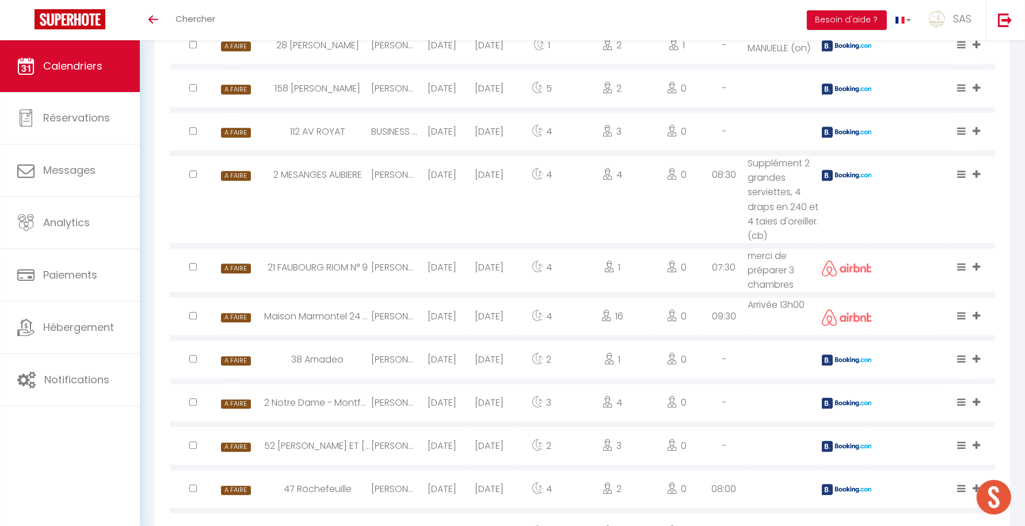
scroll to position [3024, 0]
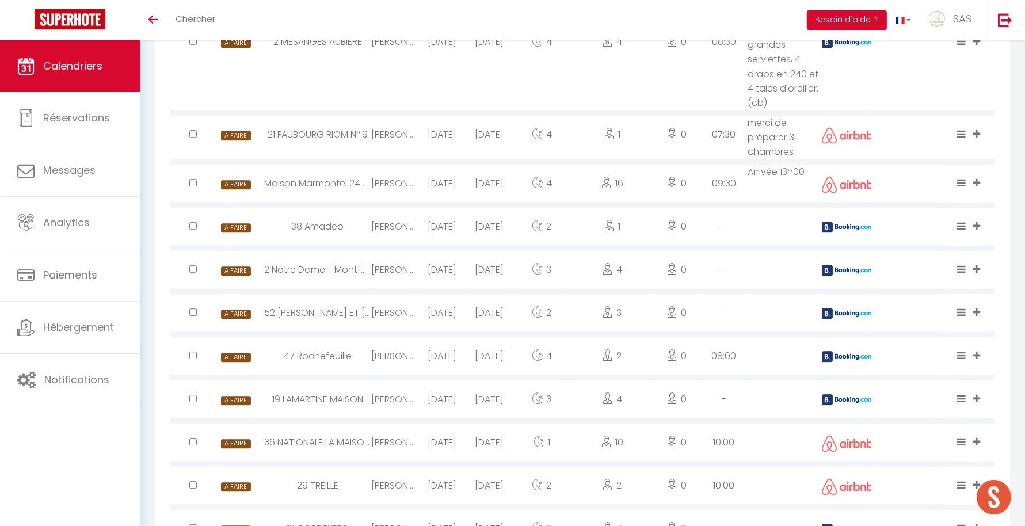
click at [849, 233] on img at bounding box center [848, 227] width 52 height 11
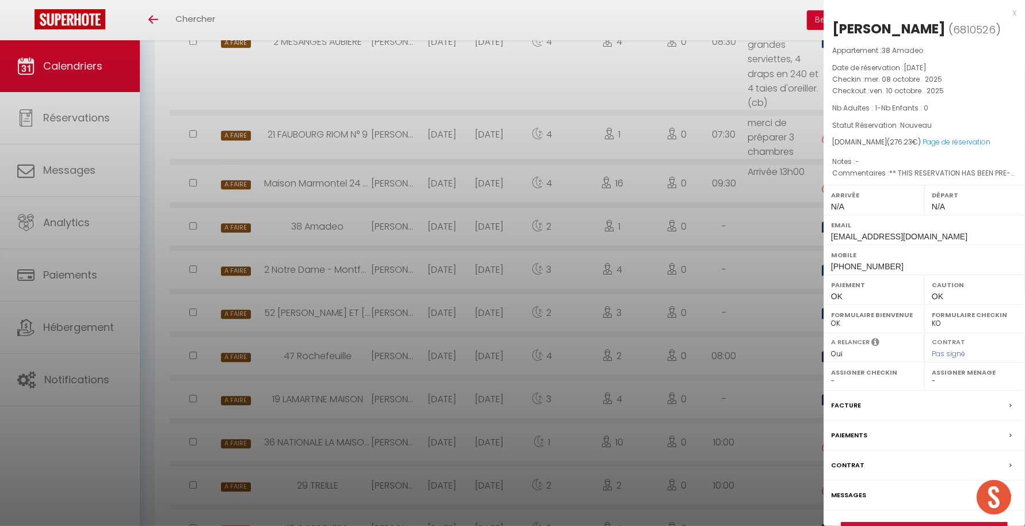
click at [762, 290] on div at bounding box center [512, 263] width 1025 height 526
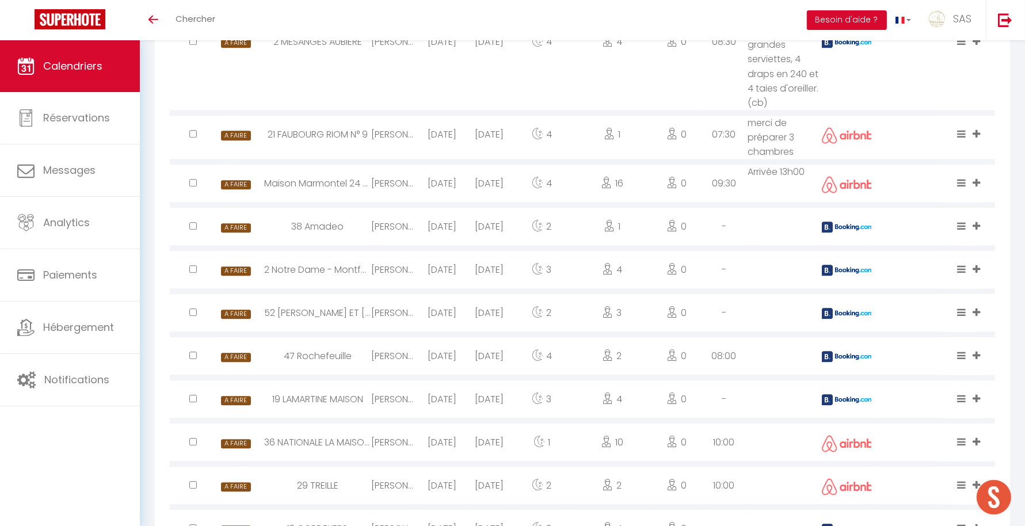
click at [828, 276] on img at bounding box center [848, 270] width 52 height 11
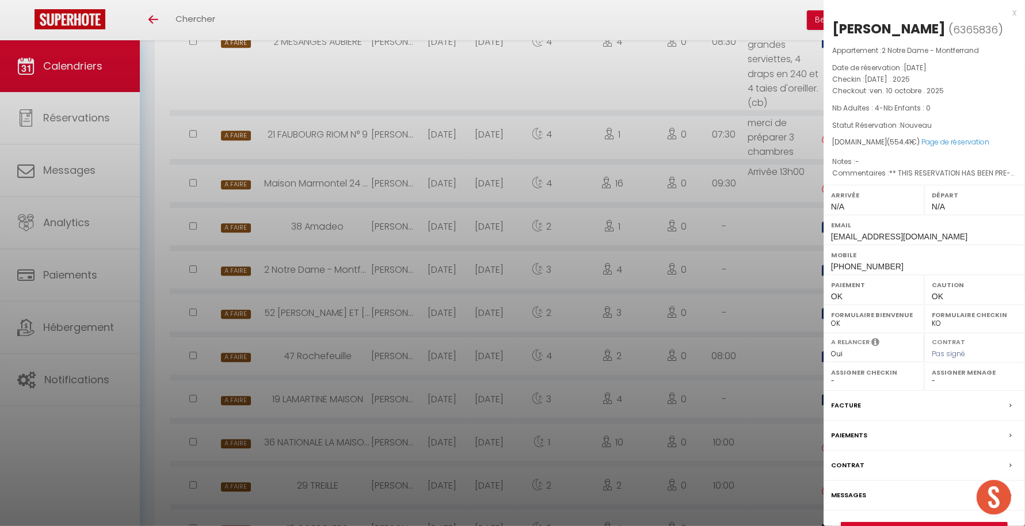
click at [765, 314] on div at bounding box center [512, 263] width 1025 height 526
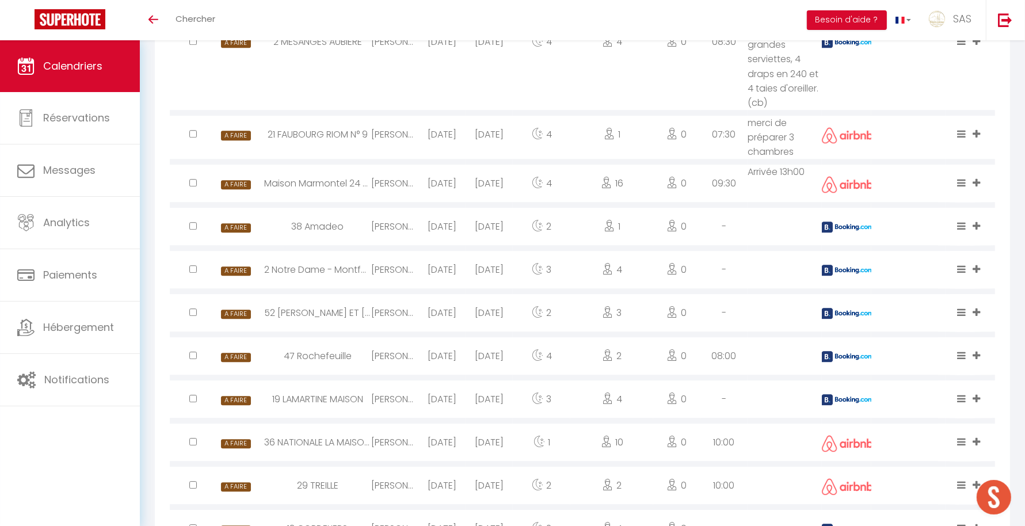
click at [843, 319] on img at bounding box center [848, 313] width 52 height 11
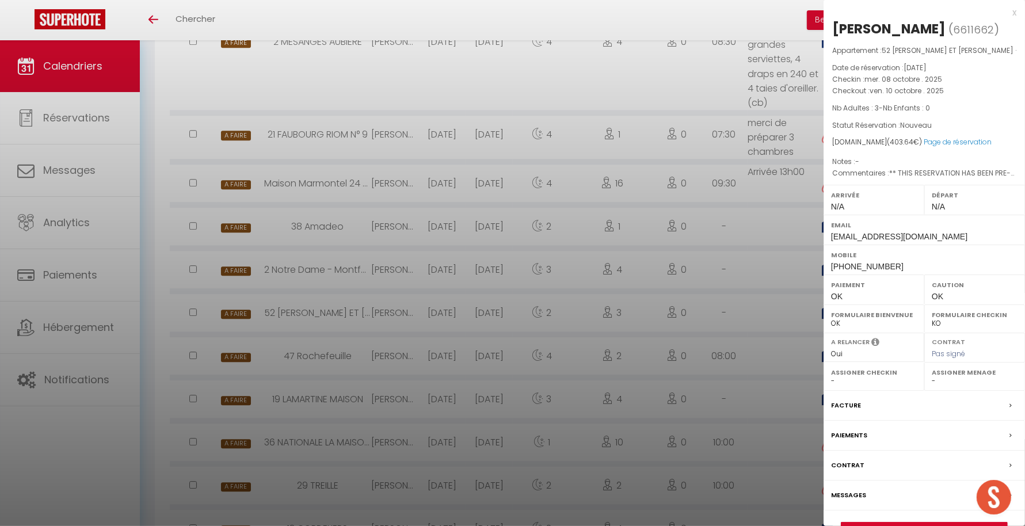
click at [766, 344] on div at bounding box center [512, 263] width 1025 height 526
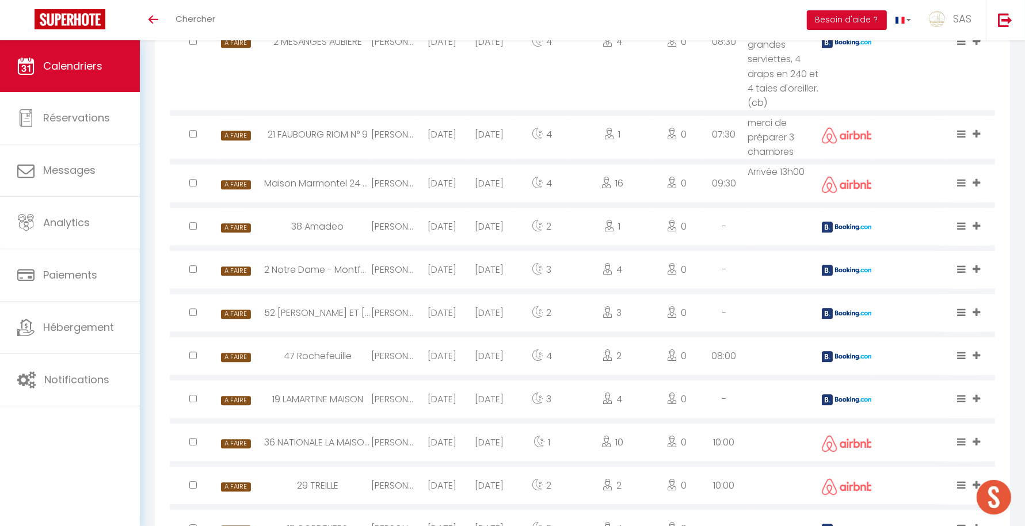
click at [856, 362] on img at bounding box center [848, 356] width 52 height 11
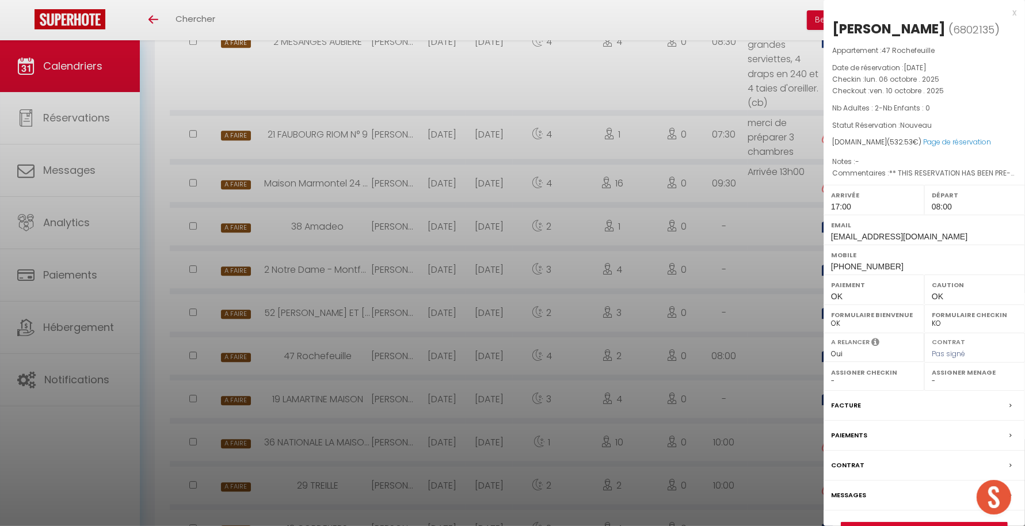
click at [761, 373] on div at bounding box center [512, 263] width 1025 height 526
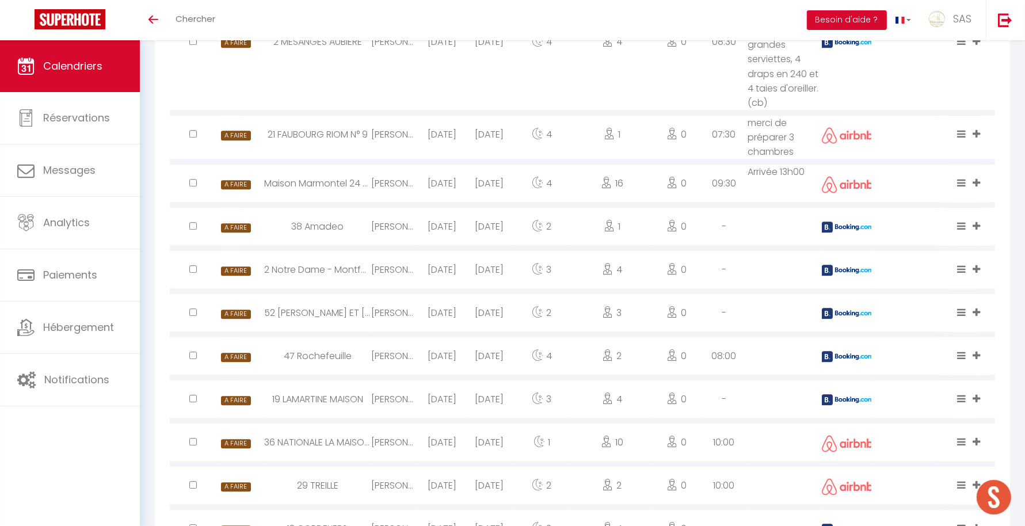
click at [849, 406] on div at bounding box center [847, 399] width 50 height 37
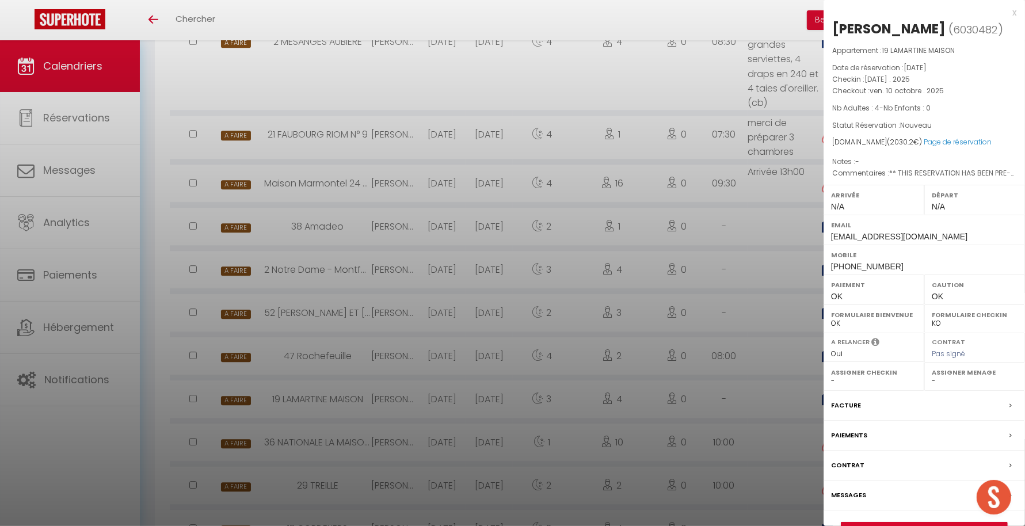
click at [757, 404] on div at bounding box center [512, 263] width 1025 height 526
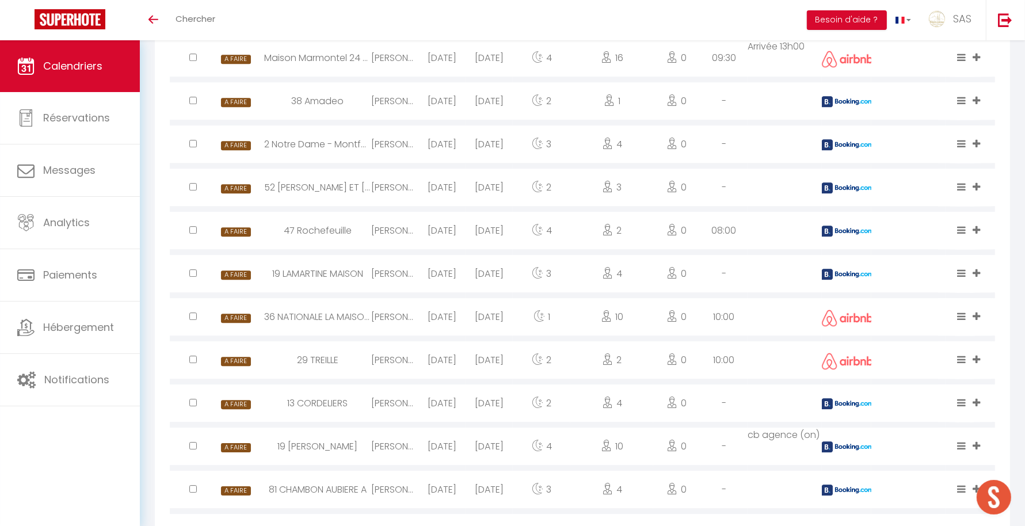
scroll to position [3168, 0]
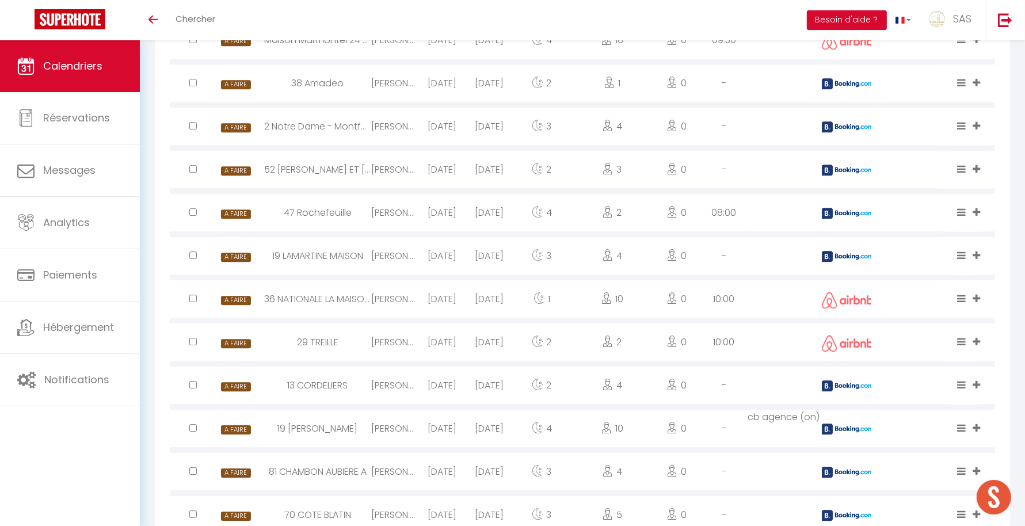
click at [831, 391] on img at bounding box center [848, 386] width 52 height 11
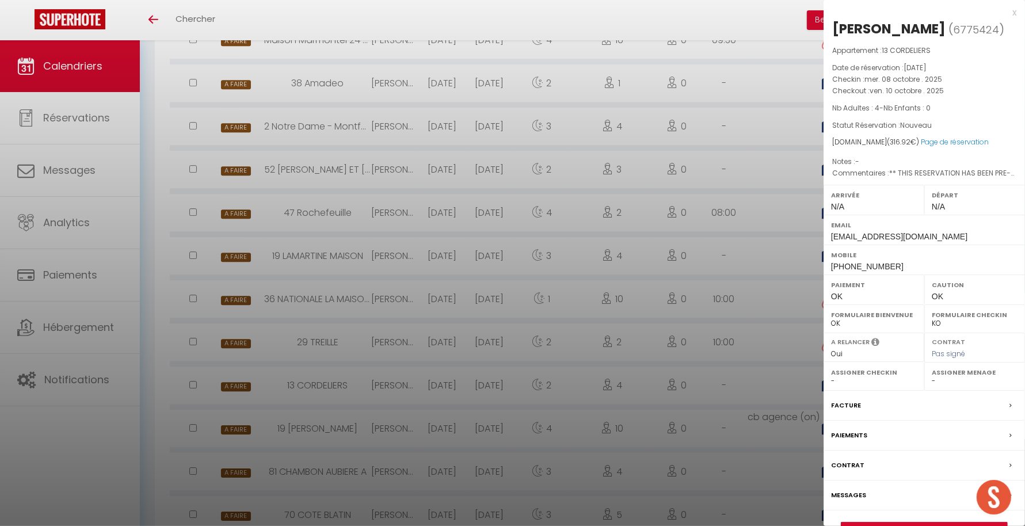
click at [762, 393] on div at bounding box center [512, 263] width 1025 height 526
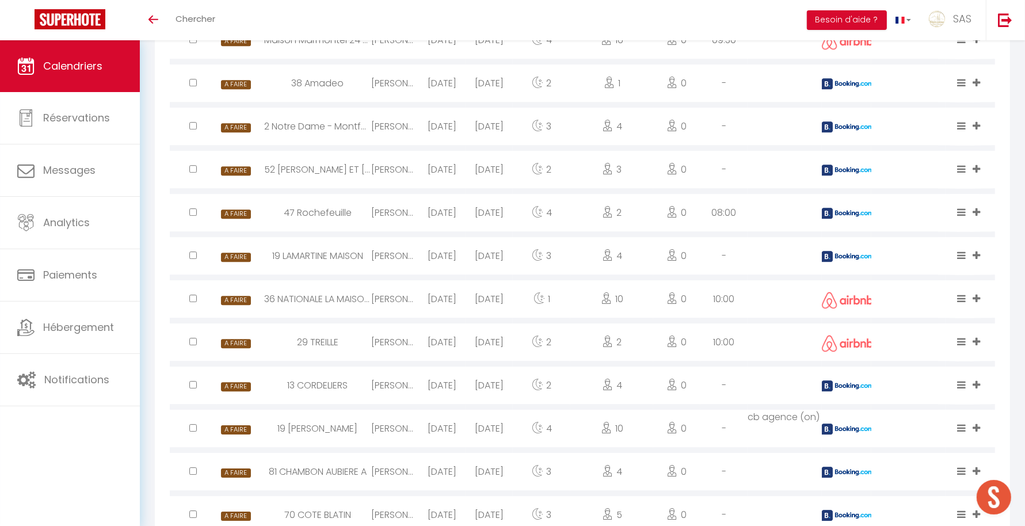
click at [857, 435] on img at bounding box center [848, 429] width 52 height 11
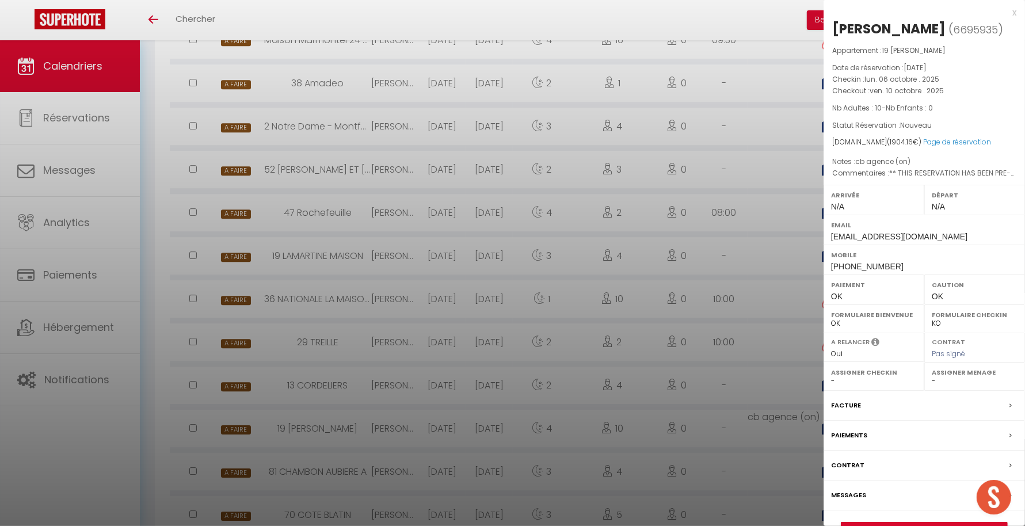
click at [744, 459] on div at bounding box center [512, 263] width 1025 height 526
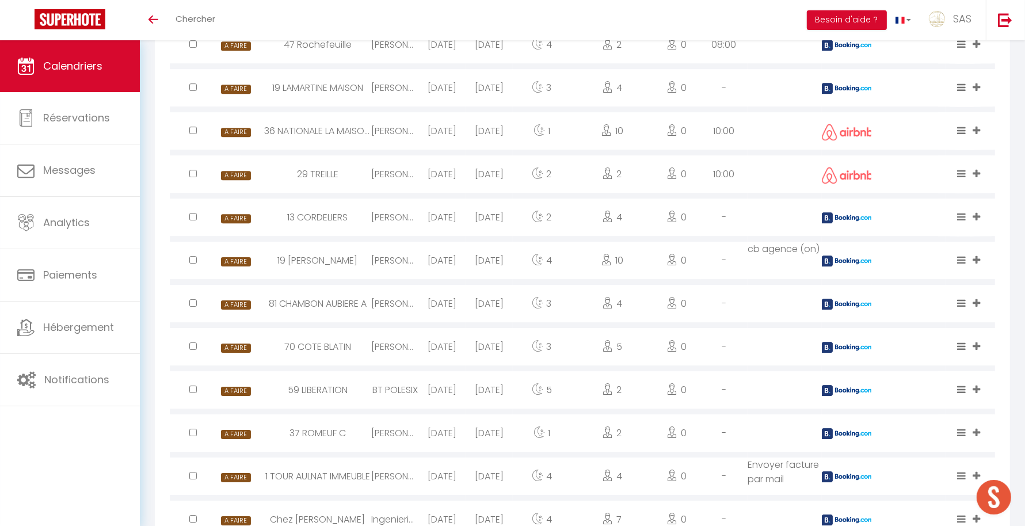
scroll to position [3339, 0]
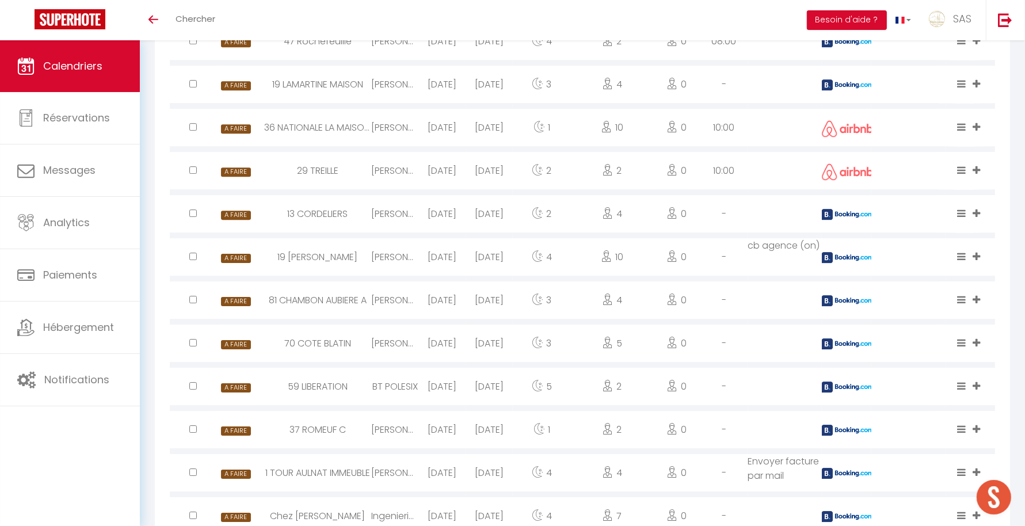
click at [854, 348] on div at bounding box center [847, 343] width 50 height 37
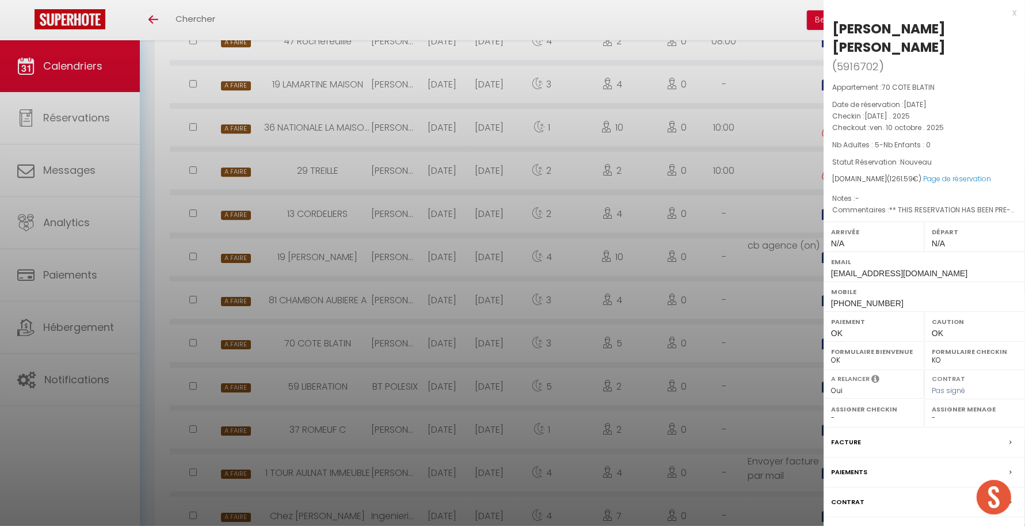
click at [758, 371] on div at bounding box center [512, 263] width 1025 height 526
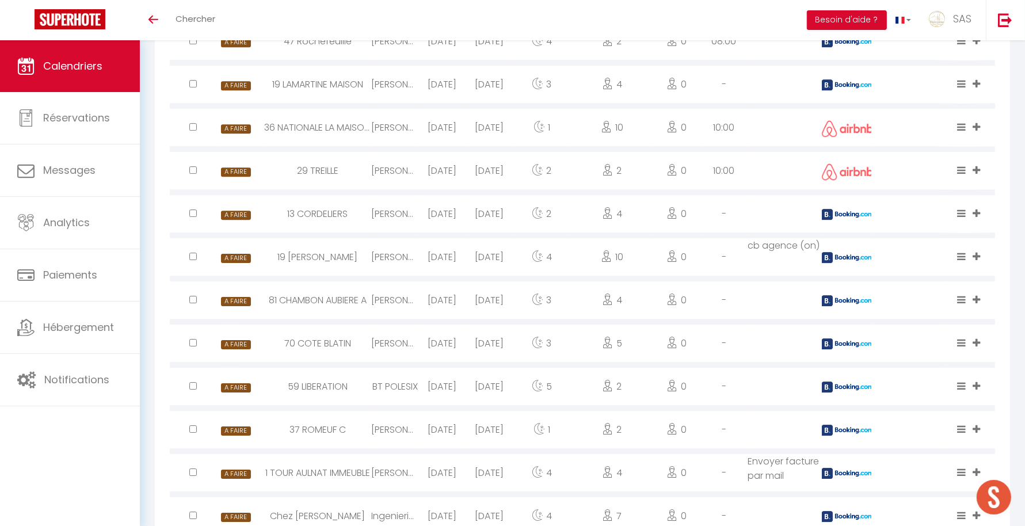
click at [842, 436] on img at bounding box center [848, 430] width 52 height 11
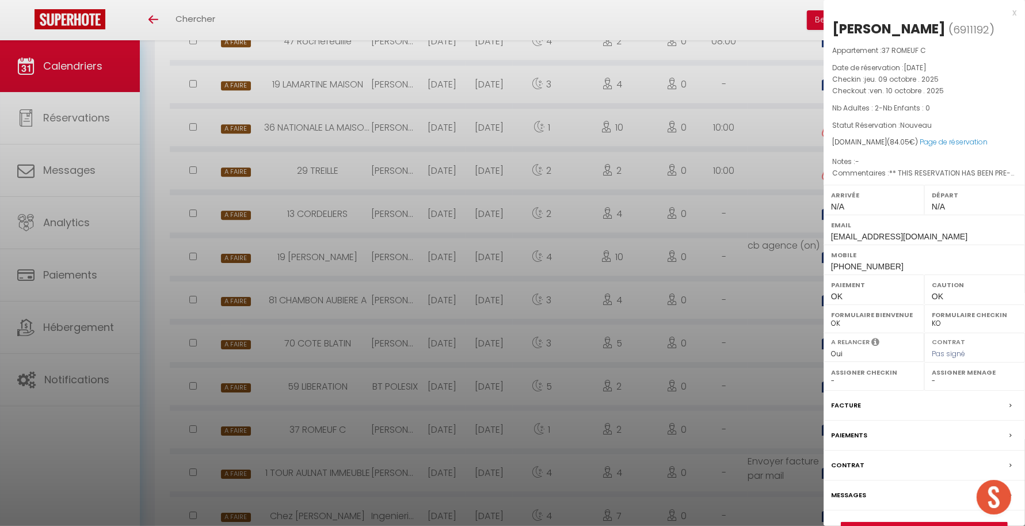
click at [773, 434] on div at bounding box center [512, 263] width 1025 height 526
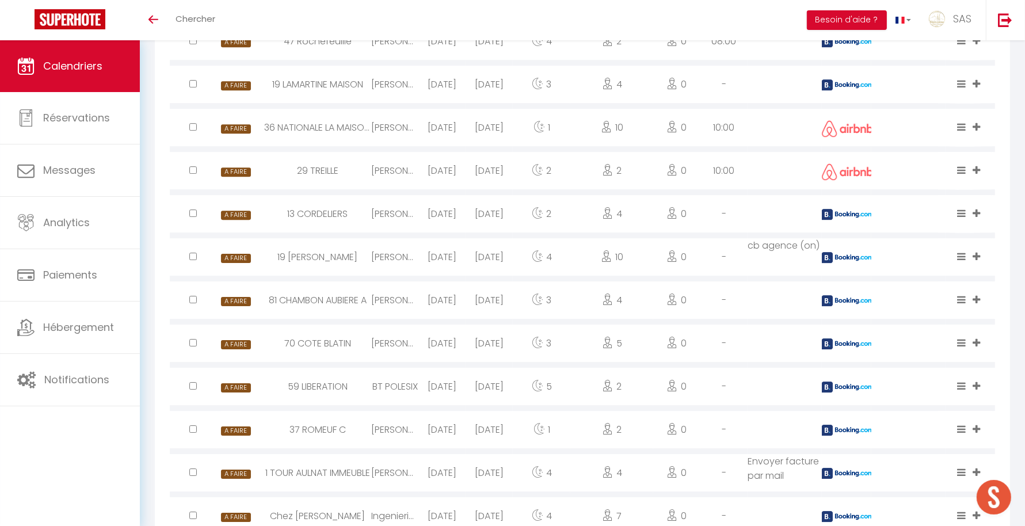
click at [860, 479] on img at bounding box center [848, 473] width 52 height 11
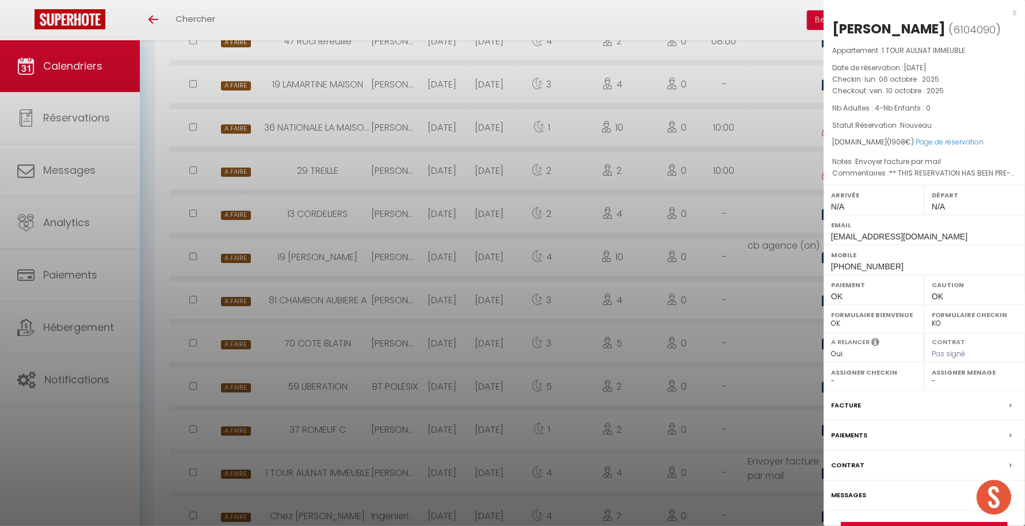
click at [739, 469] on div at bounding box center [512, 263] width 1025 height 526
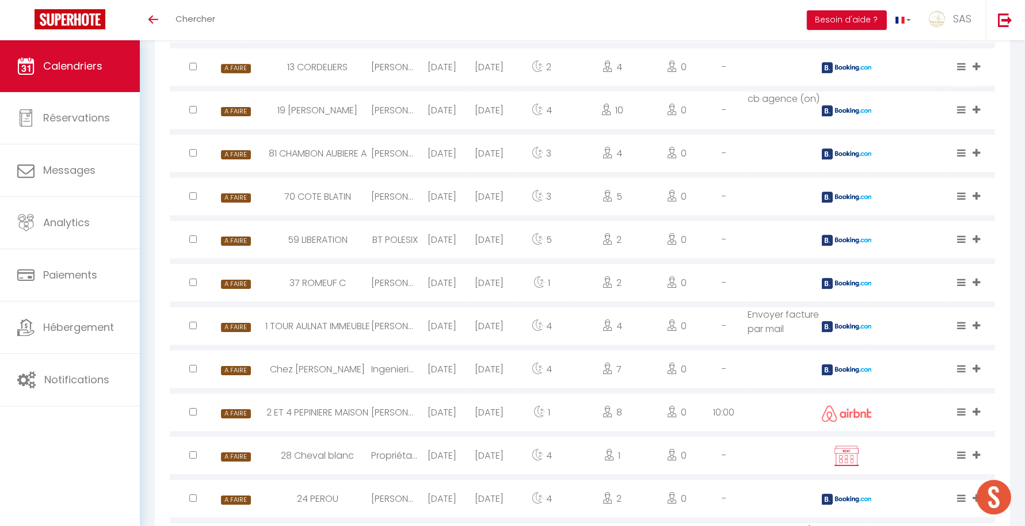
scroll to position [3500, 0]
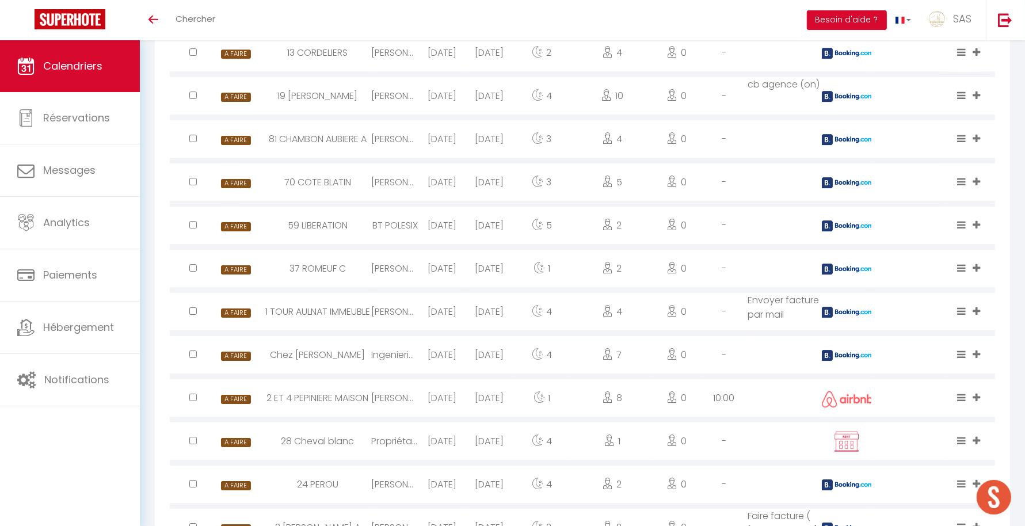
click at [864, 361] on img at bounding box center [848, 355] width 52 height 11
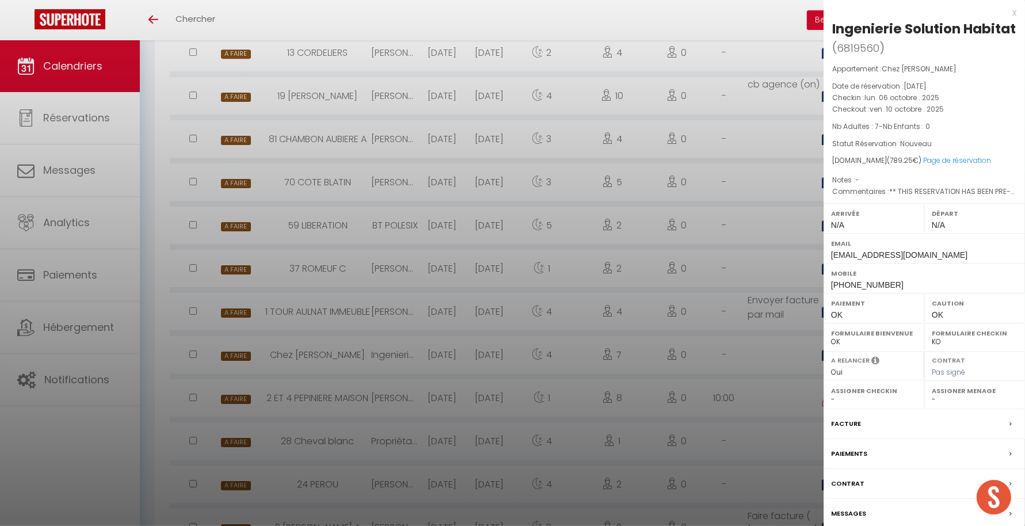
click at [731, 409] on div at bounding box center [512, 263] width 1025 height 526
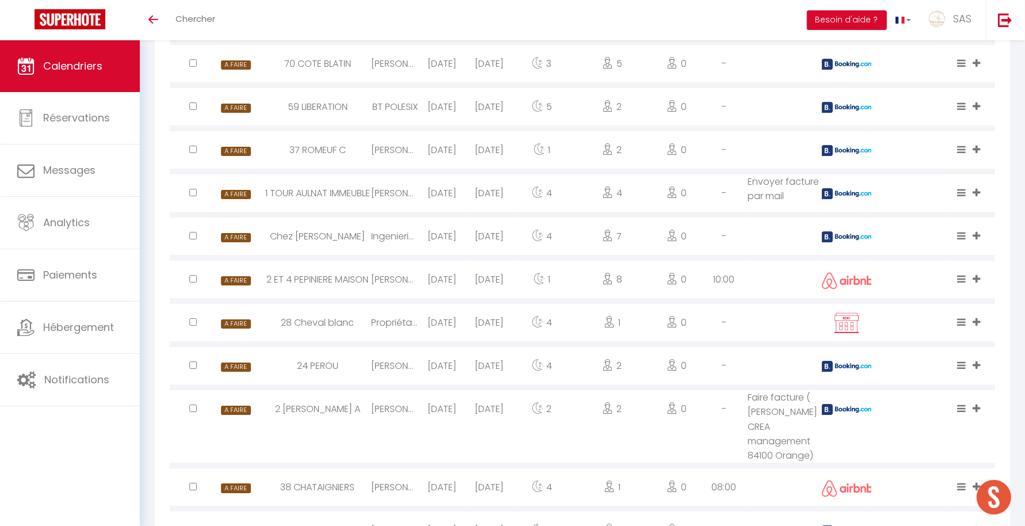
scroll to position [3623, 0]
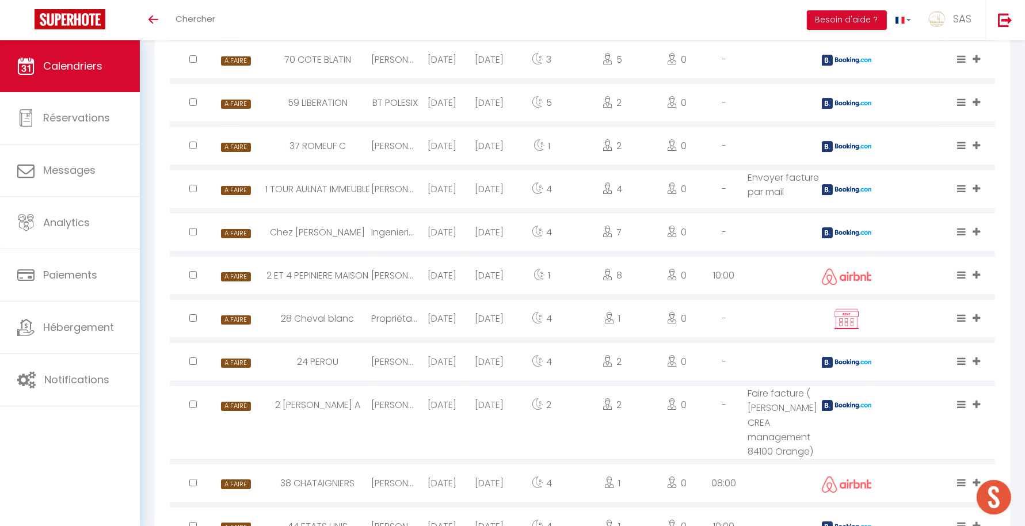
click at [856, 368] on img at bounding box center [848, 362] width 52 height 11
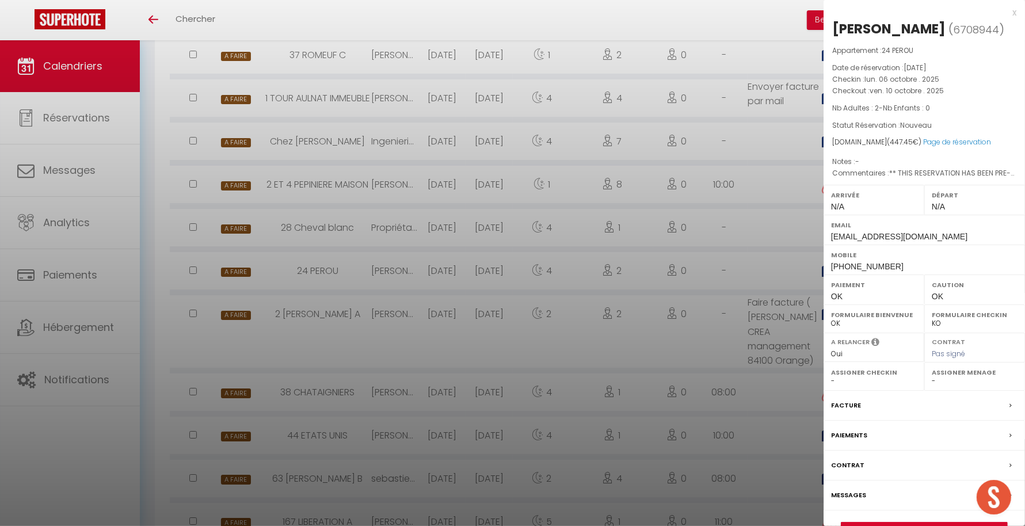
scroll to position [3717, 0]
click at [757, 287] on div at bounding box center [512, 263] width 1025 height 526
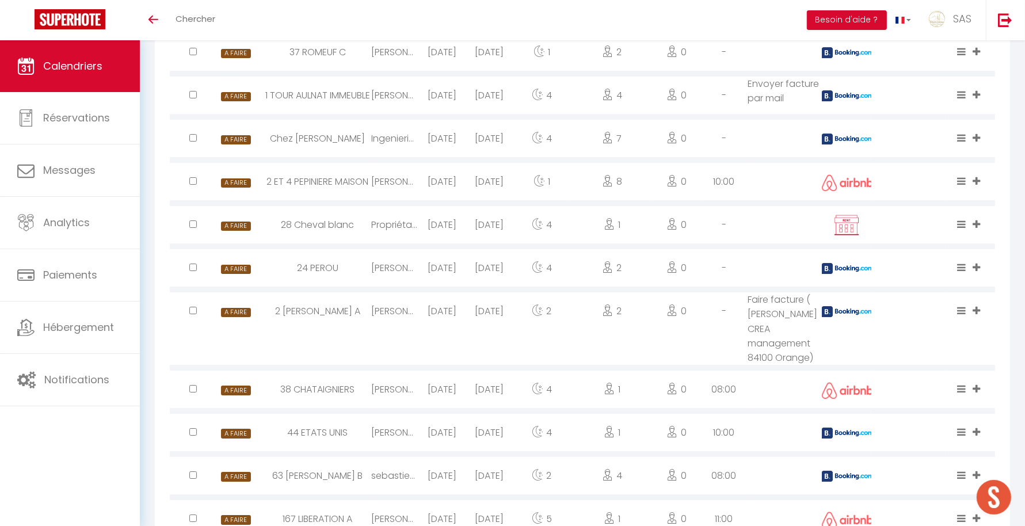
click at [860, 439] on img at bounding box center [848, 433] width 52 height 11
select select "1"
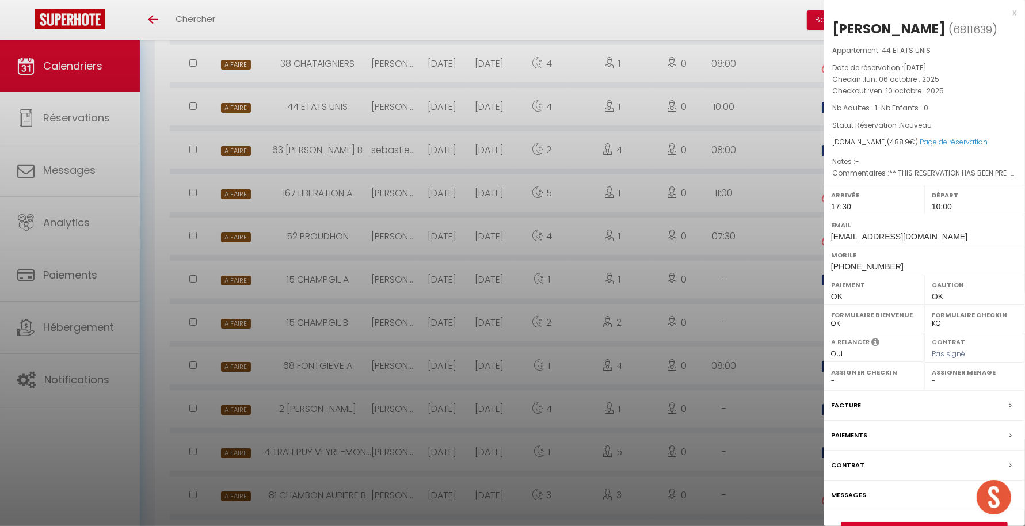
scroll to position [4046, 0]
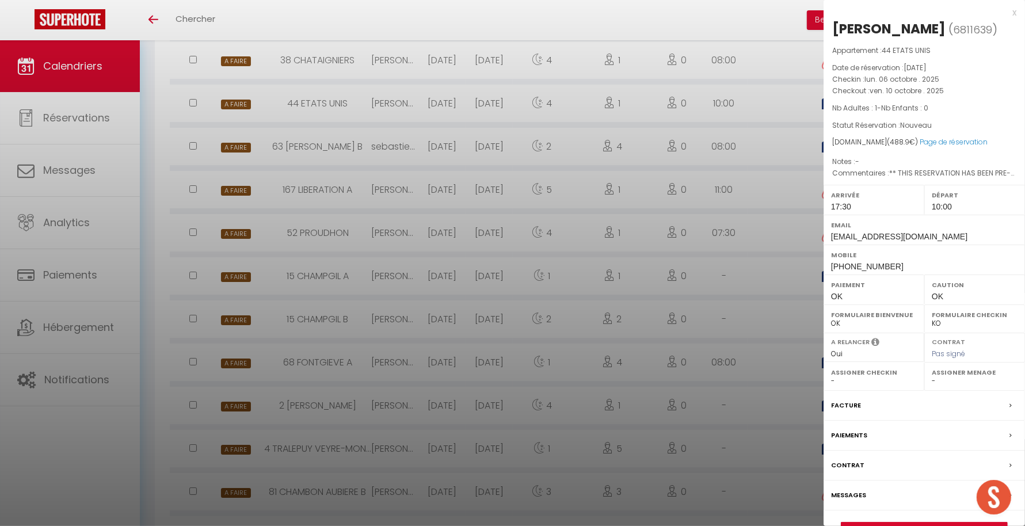
click at [747, 380] on div at bounding box center [512, 263] width 1025 height 526
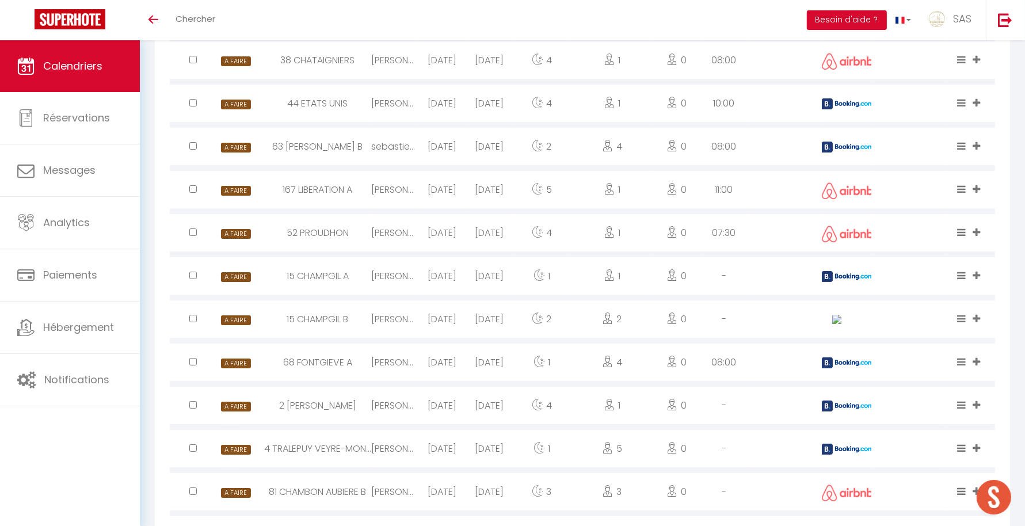
click at [864, 368] on img at bounding box center [848, 363] width 52 height 11
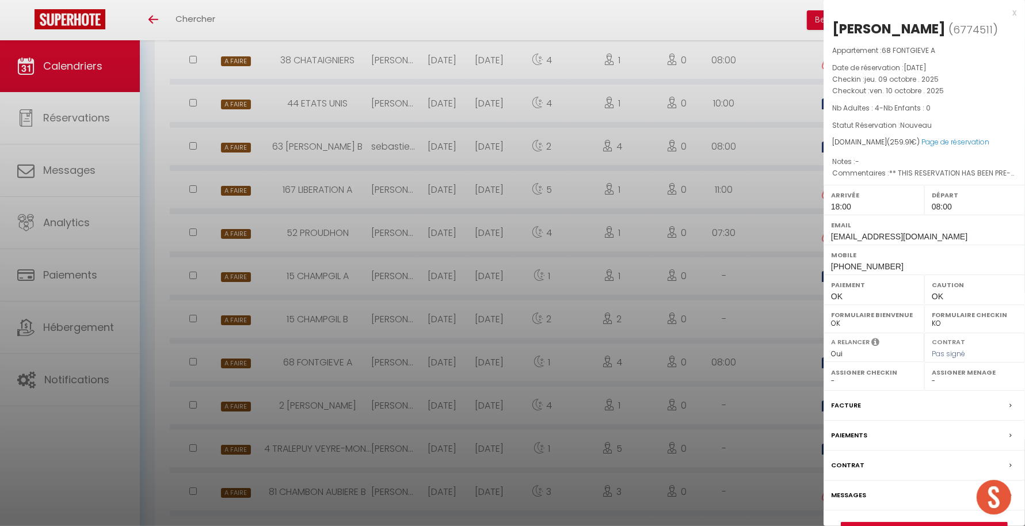
click at [773, 463] on div at bounding box center [512, 263] width 1025 height 526
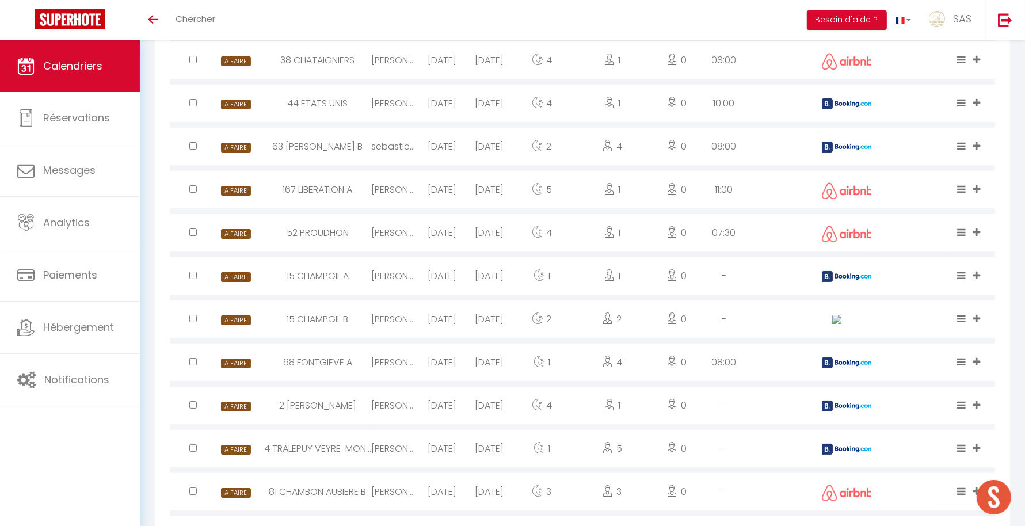
click at [838, 412] on img at bounding box center [848, 406] width 52 height 11
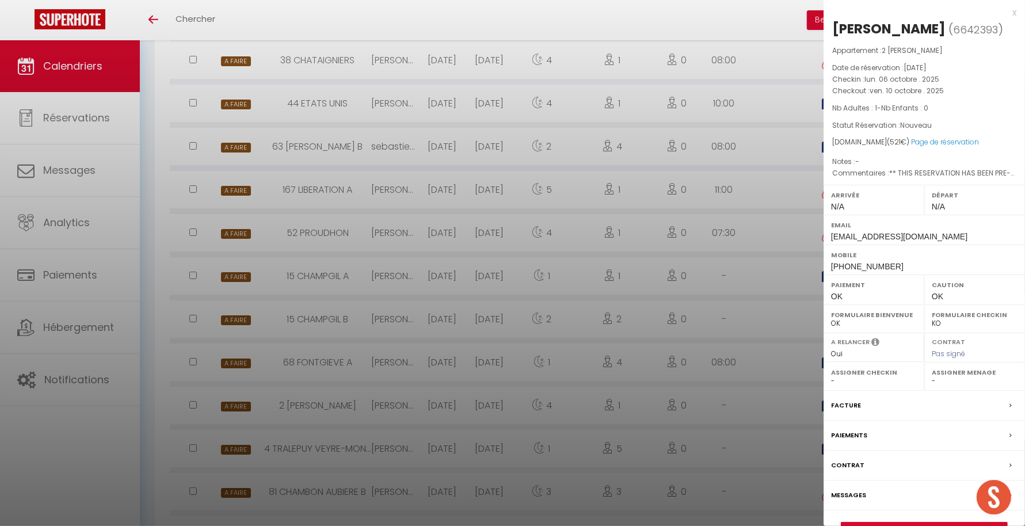
click at [765, 443] on div at bounding box center [512, 263] width 1025 height 526
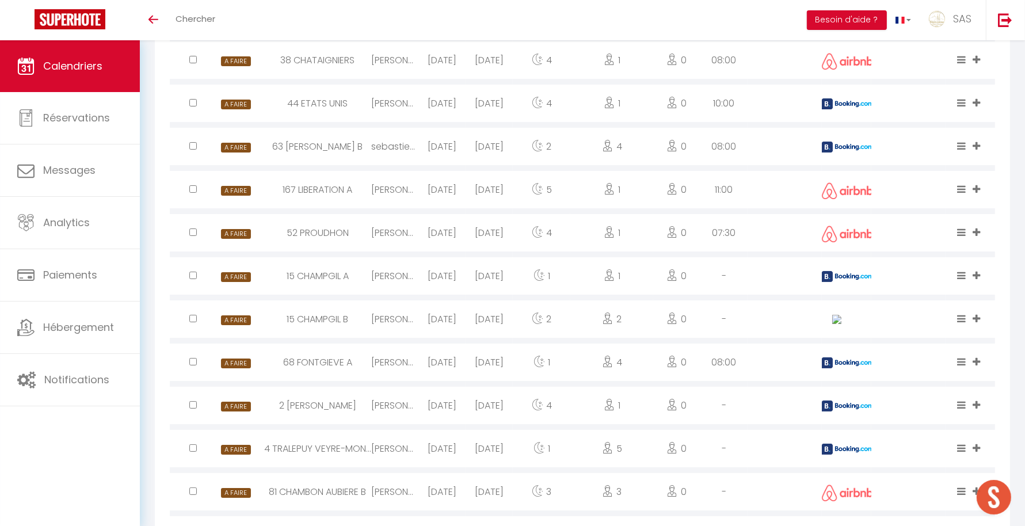
click at [853, 455] on img at bounding box center [848, 449] width 52 height 11
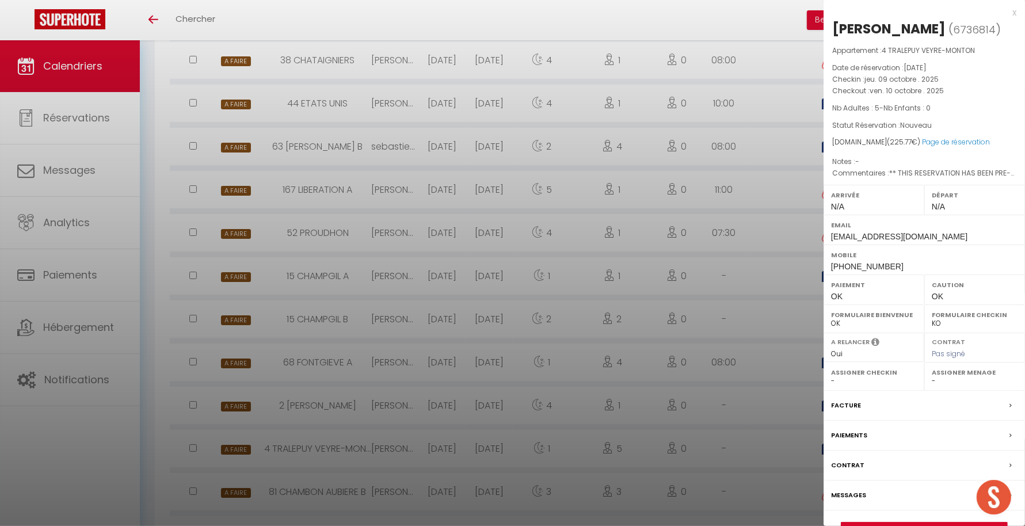
click at [750, 467] on div at bounding box center [512, 263] width 1025 height 526
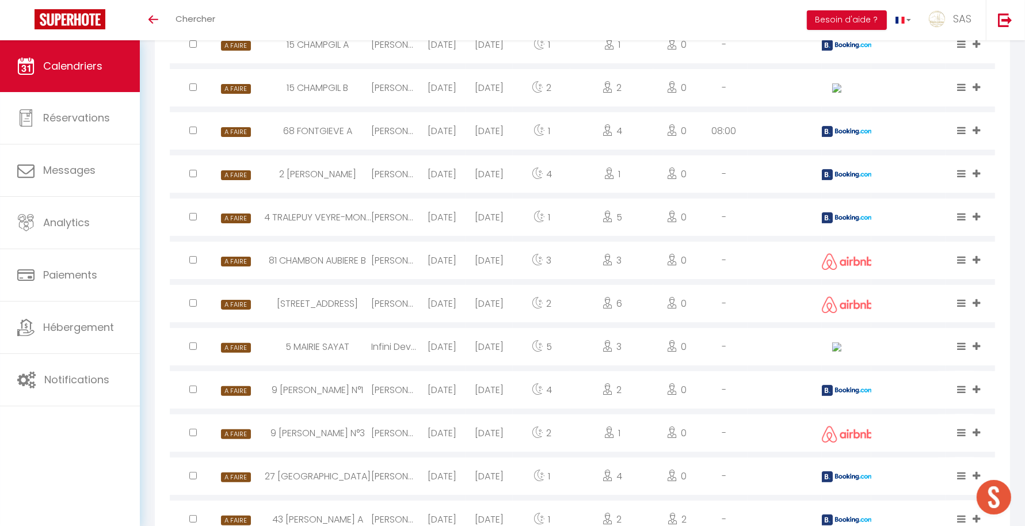
scroll to position [4323, 0]
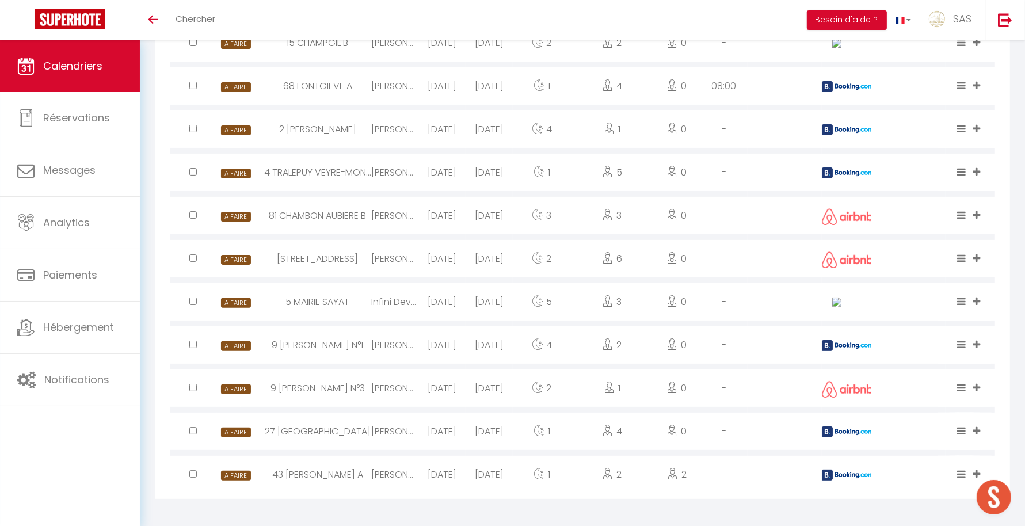
click at [856, 351] on img at bounding box center [848, 345] width 52 height 11
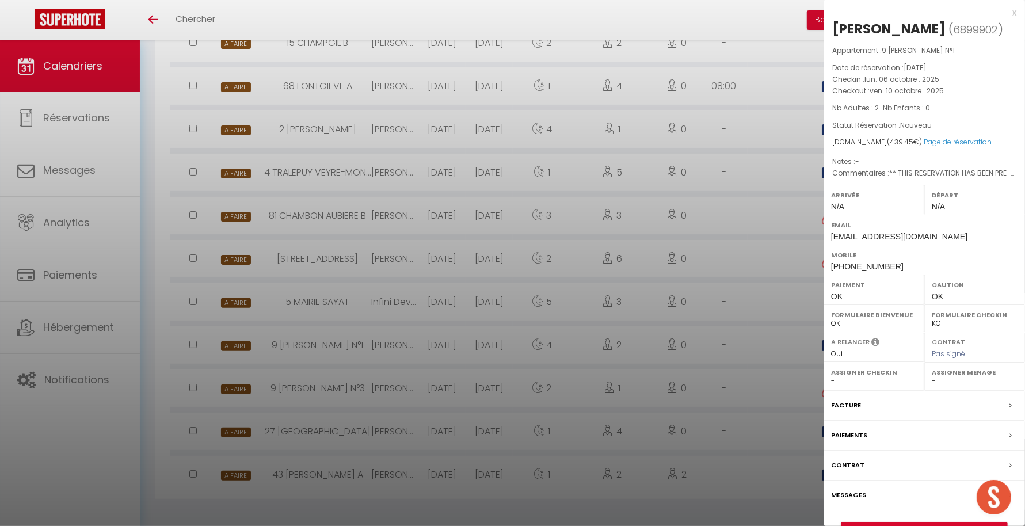
click at [742, 415] on div at bounding box center [512, 263] width 1025 height 526
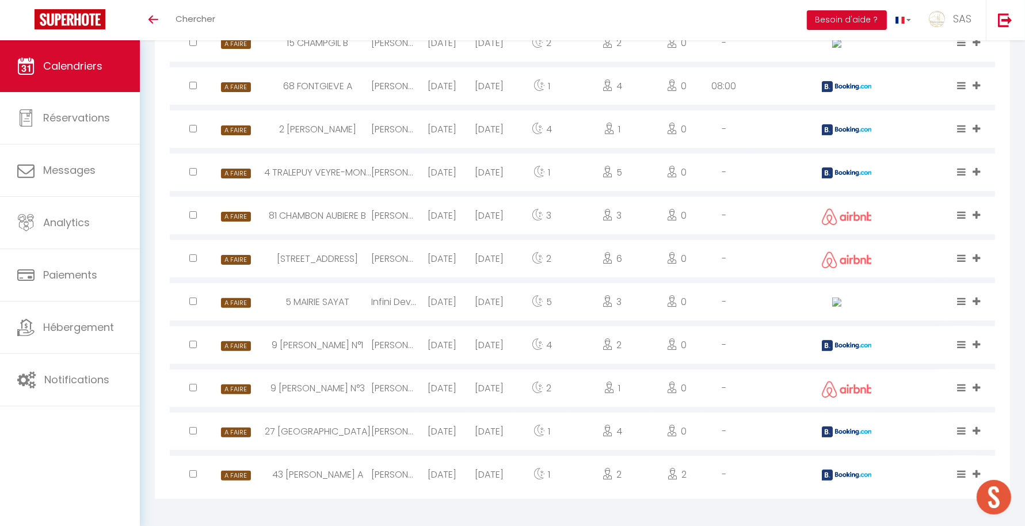
click at [836, 439] on div at bounding box center [847, 431] width 50 height 37
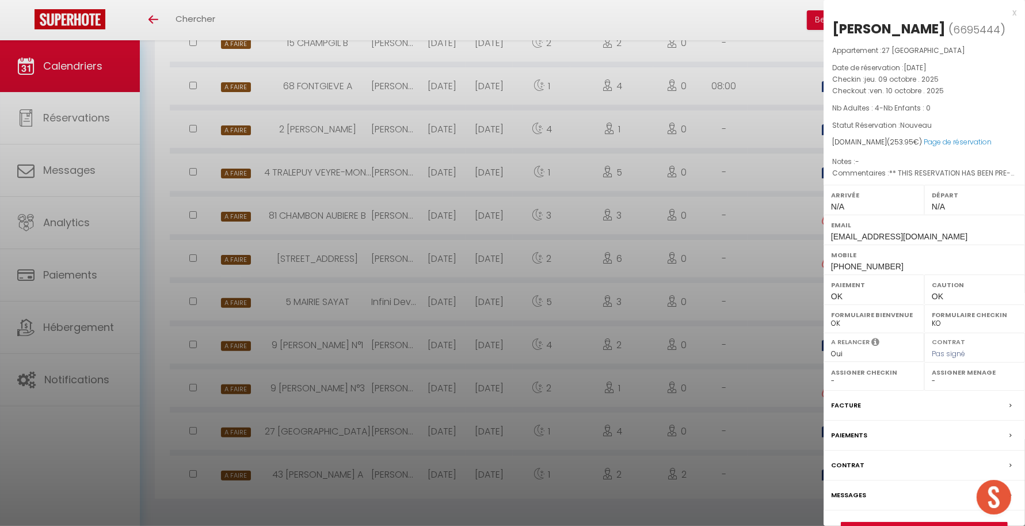
click at [768, 437] on div at bounding box center [512, 263] width 1025 height 526
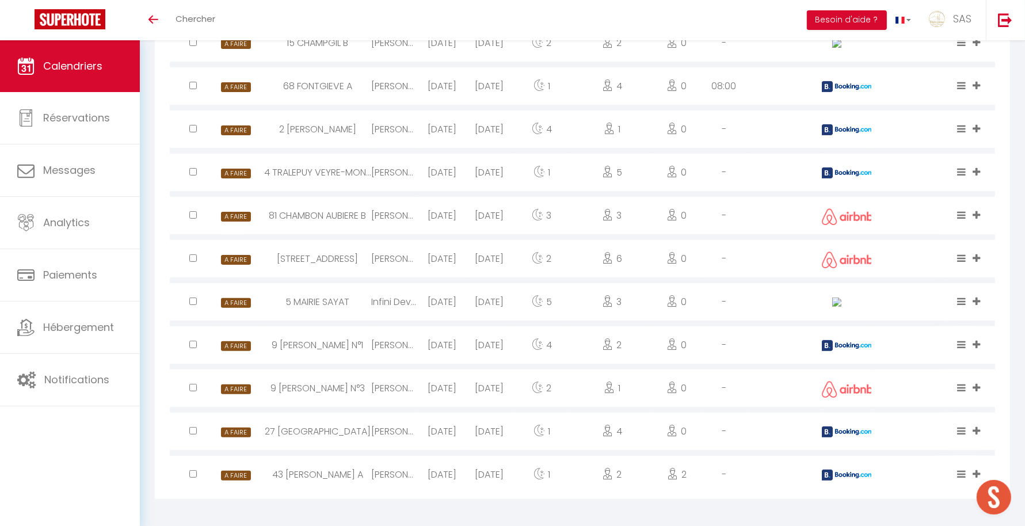
click at [840, 481] on img at bounding box center [848, 475] width 52 height 11
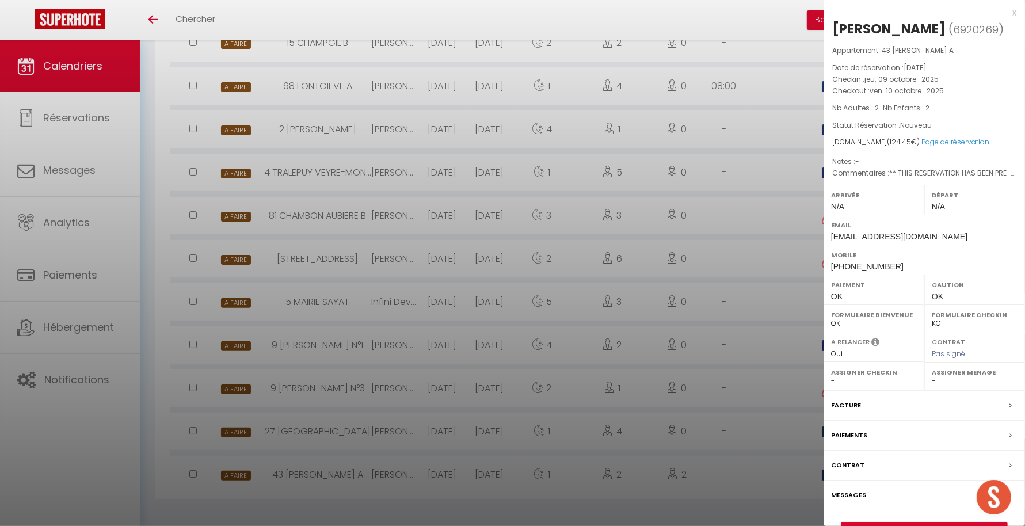
click at [738, 470] on div at bounding box center [512, 263] width 1025 height 526
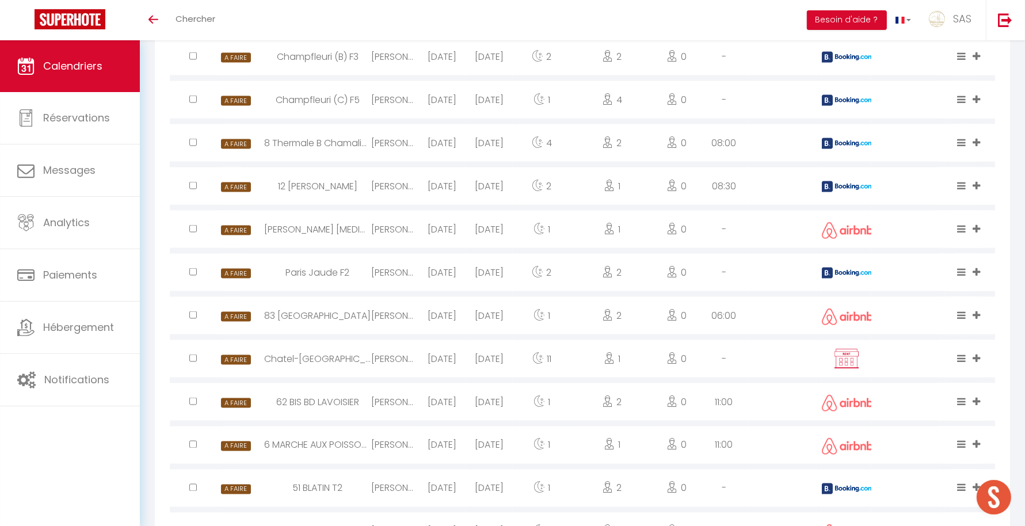
scroll to position [0, 0]
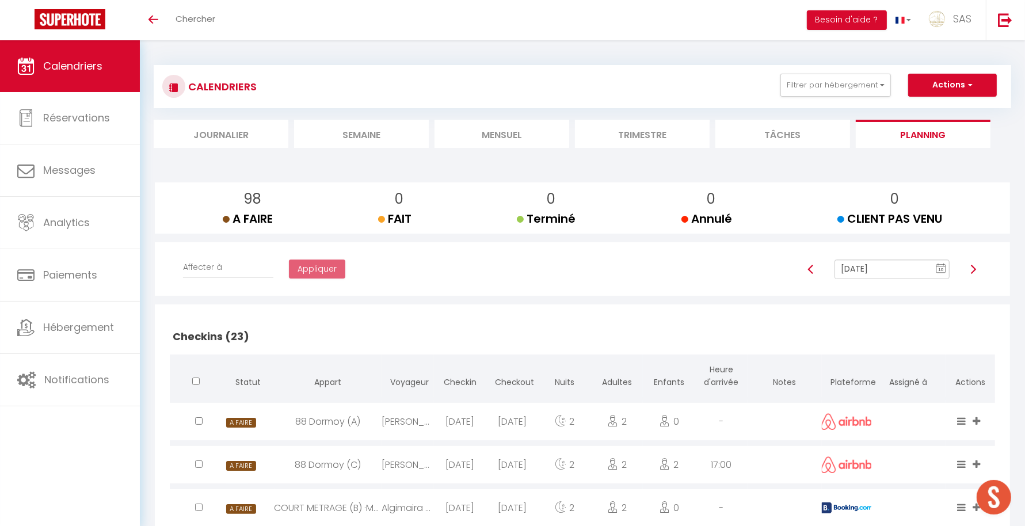
click at [523, 130] on li "Mensuel" at bounding box center [502, 134] width 135 height 28
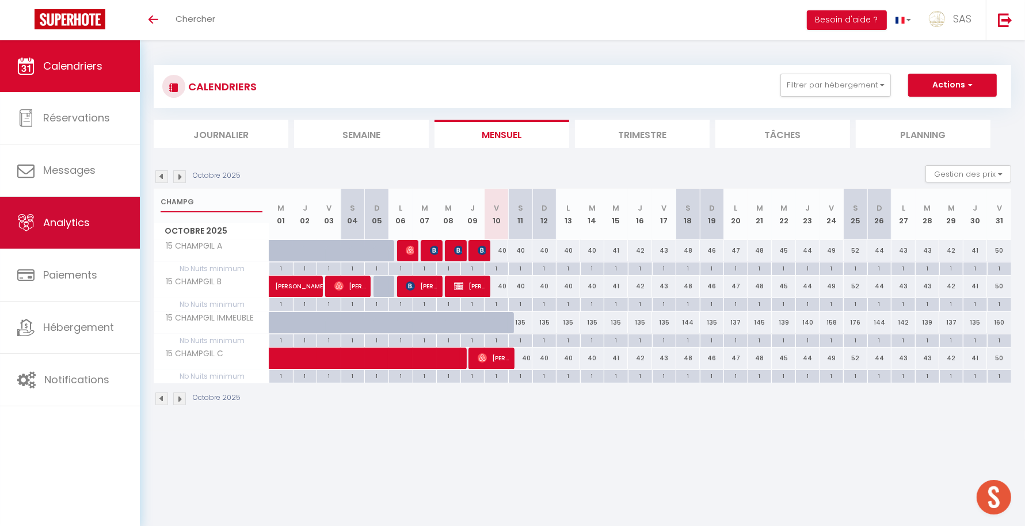
drag, startPoint x: 199, startPoint y: 202, endPoint x: 135, endPoint y: 201, distance: 63.3
click at [135, 201] on div "🟢 Des questions ou besoin d'assistance pour la migration AirBnB? Prenez rdv >>>…" at bounding box center [512, 235] width 1025 height 391
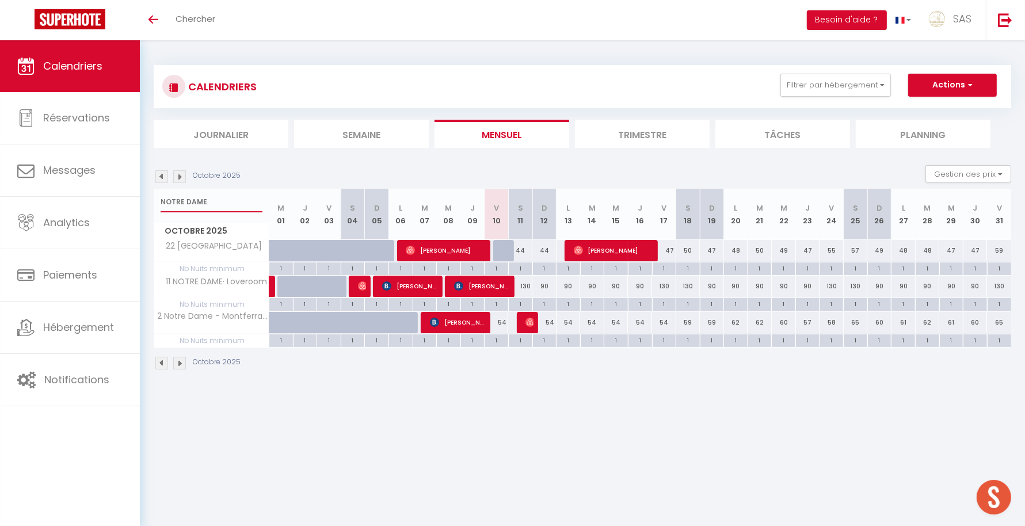
type input "NOTRE DAME"
click at [447, 322] on span "[PERSON_NAME]" at bounding box center [458, 322] width 56 height 22
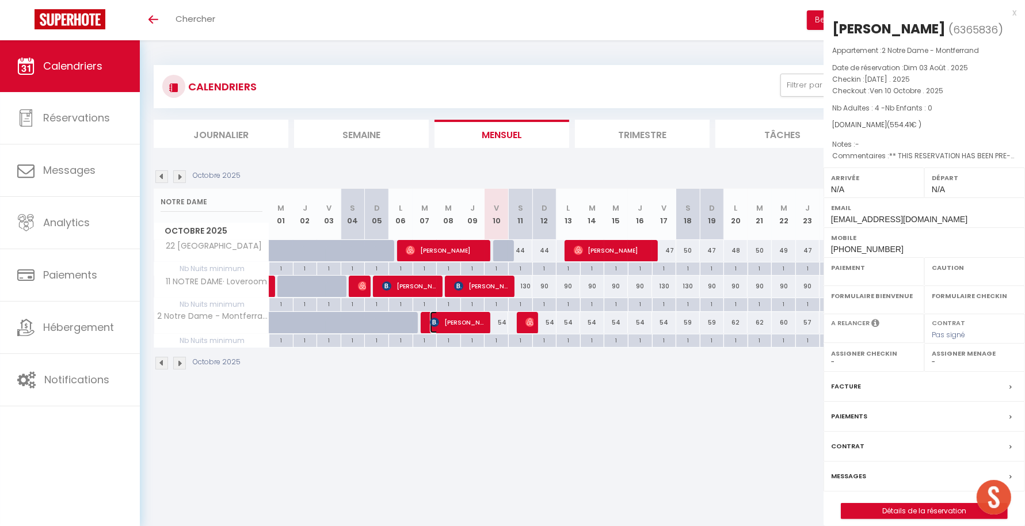
select select "OK"
select select "0"
select select "1"
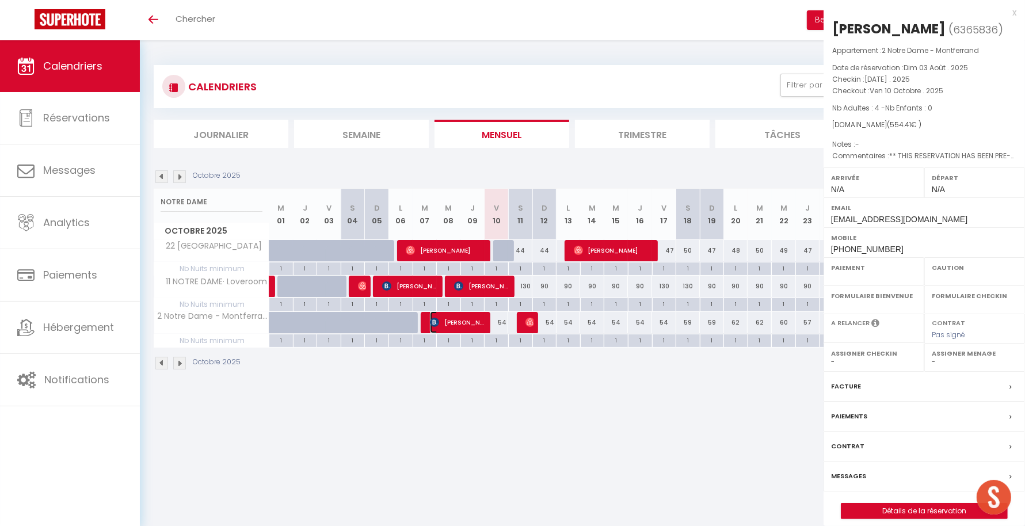
select select
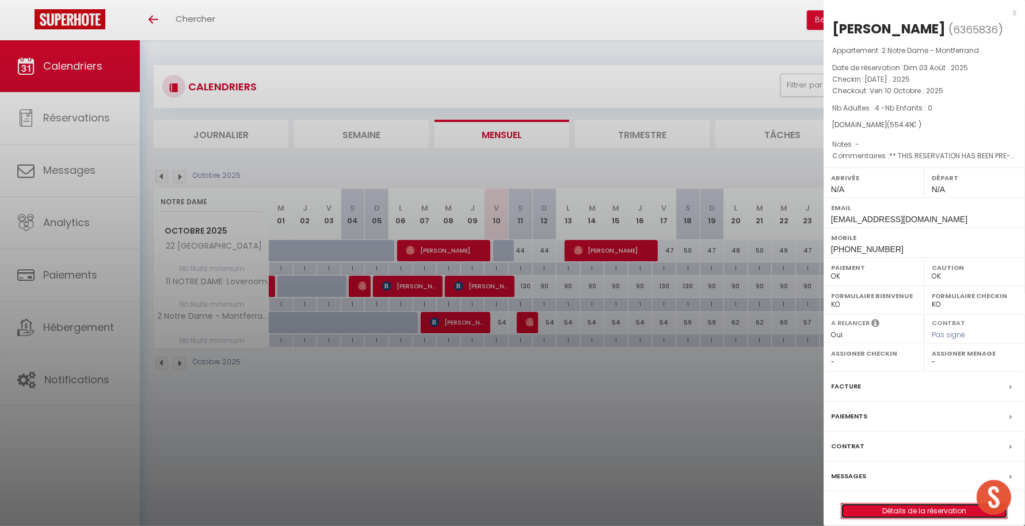
click at [855, 519] on link "Détails de la réservation" at bounding box center [925, 511] width 166 height 15
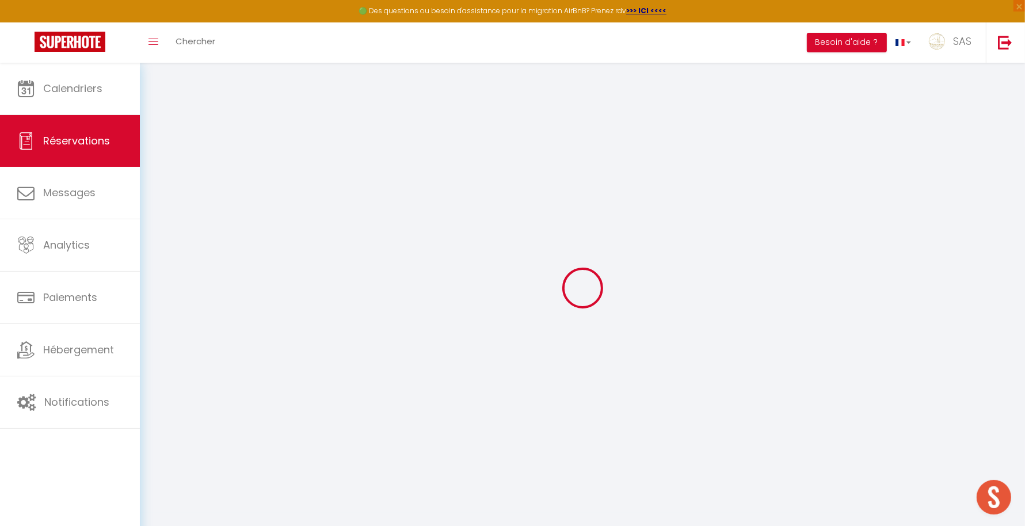
type input "[PERSON_NAME]"
type input "[EMAIL_ADDRESS][DOMAIN_NAME]"
type input "[PHONE_NUMBER]"
select select "ES"
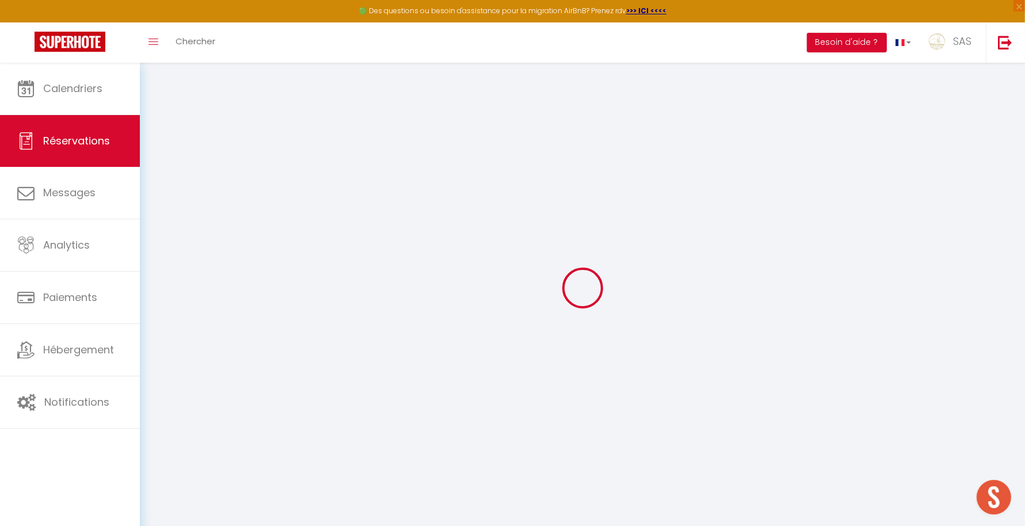
type input "90.61"
type input "7.76"
select select "53249"
select select "1"
select select
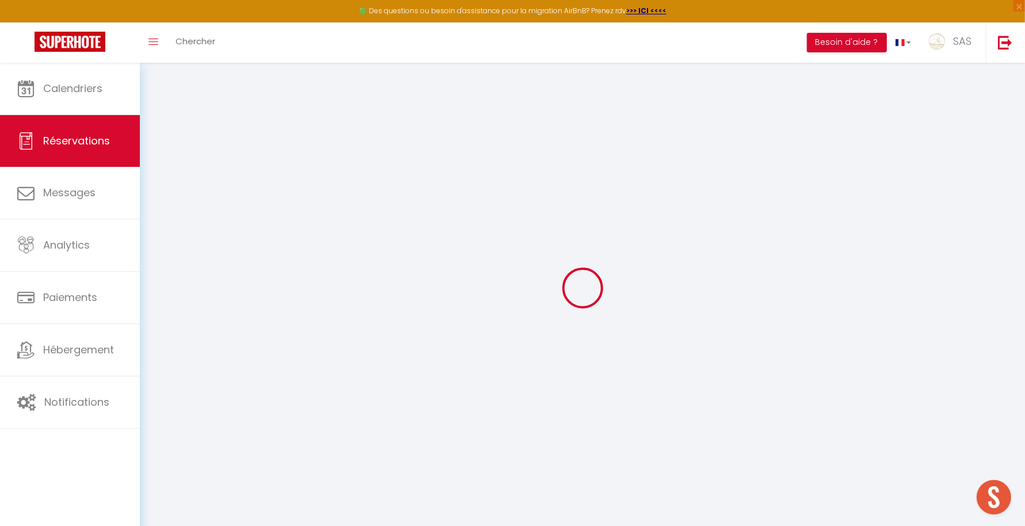
select select
type input "4"
select select "12"
select select "15"
type input "471"
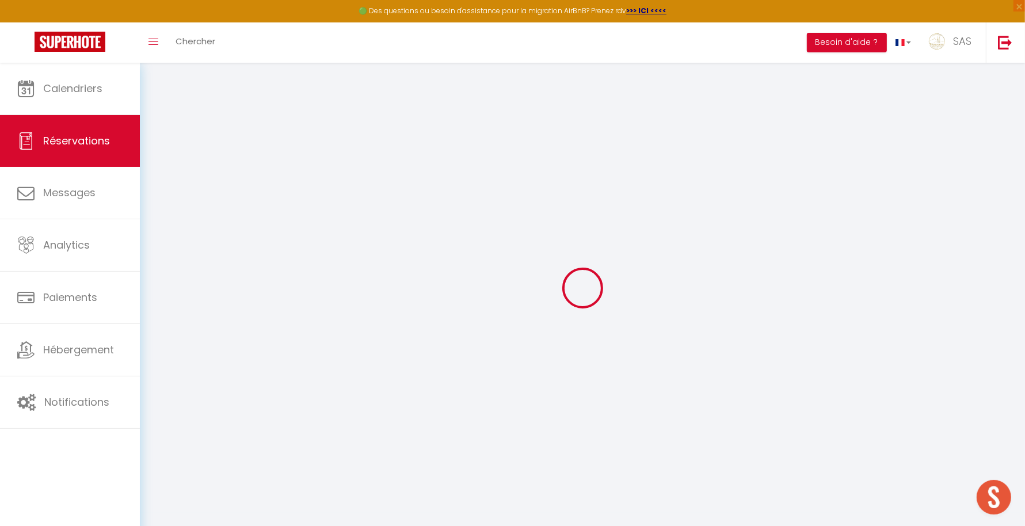
checkbox input "false"
type input "0"
select select "2"
type input "0"
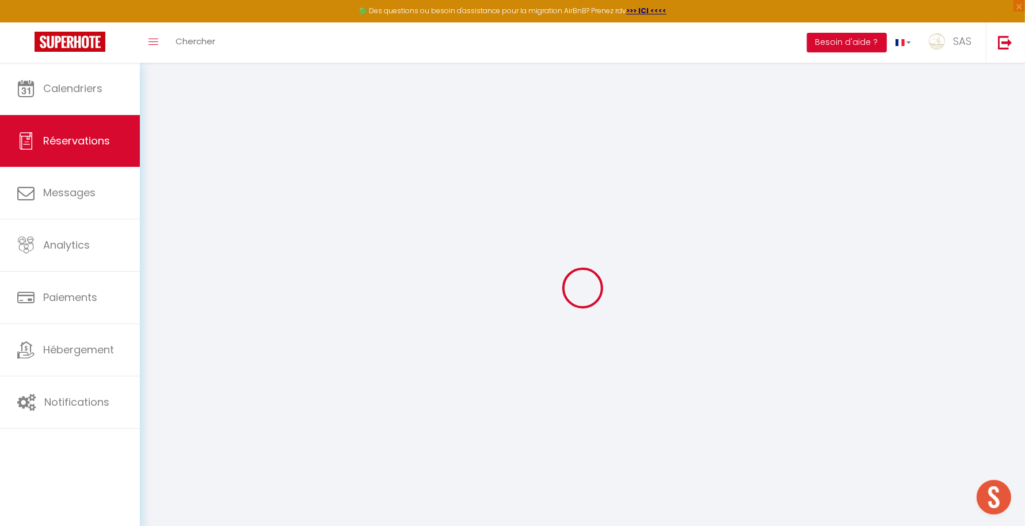
type input "0"
select select
checkbox input "false"
select select
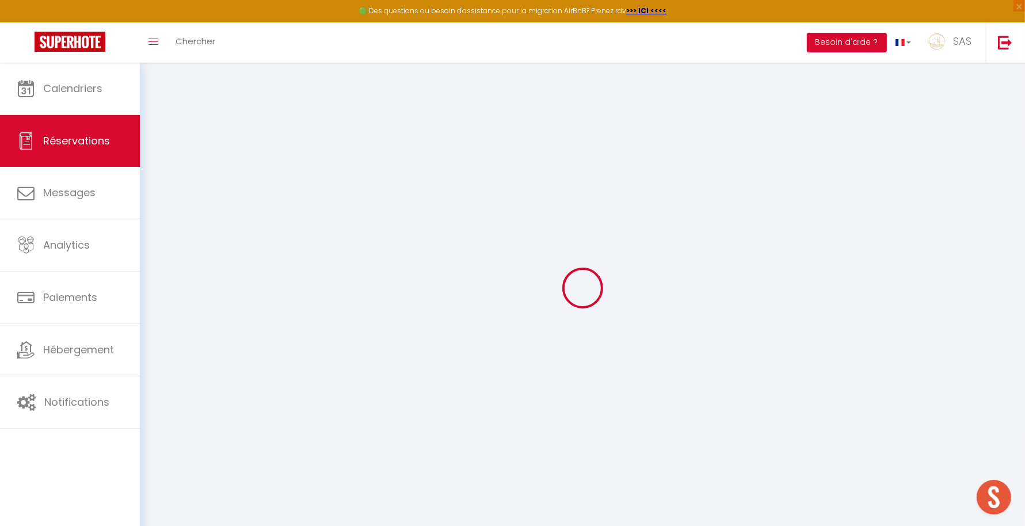
select select
checkbox input "false"
select select
checkbox input "false"
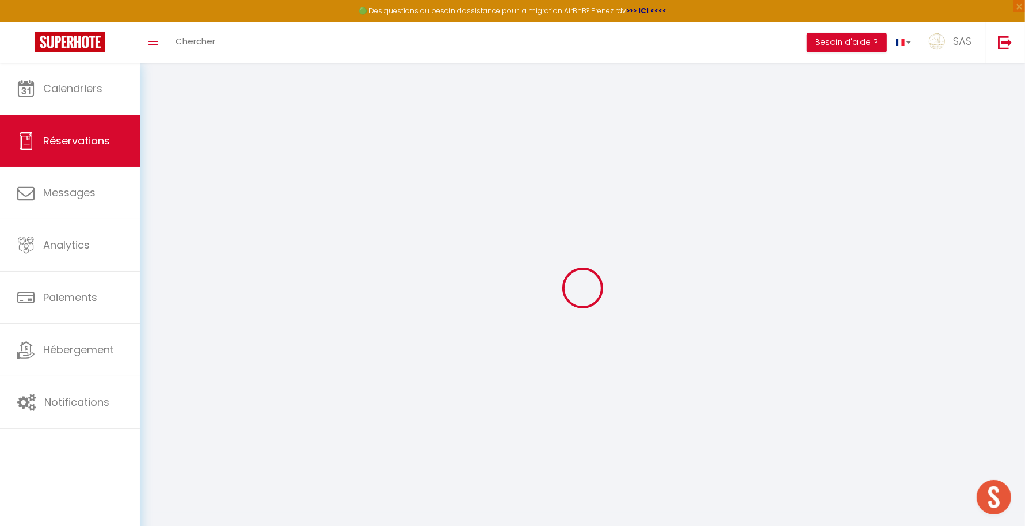
type textarea "** THIS RESERVATION HAS BEEN PRE-PAID ** BOOKING NOTE : Payment charge is EUR 7…"
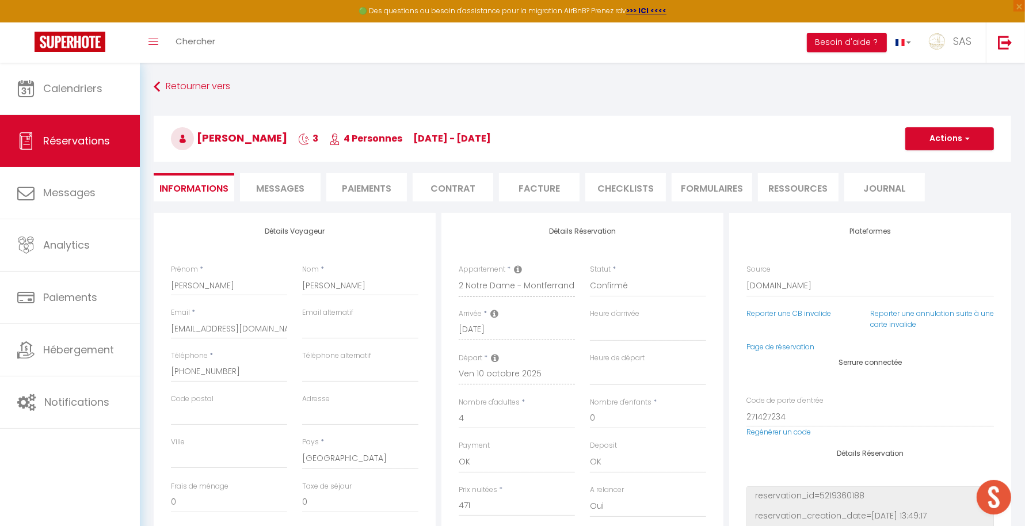
click at [286, 187] on span "Messages" at bounding box center [280, 188] width 48 height 13
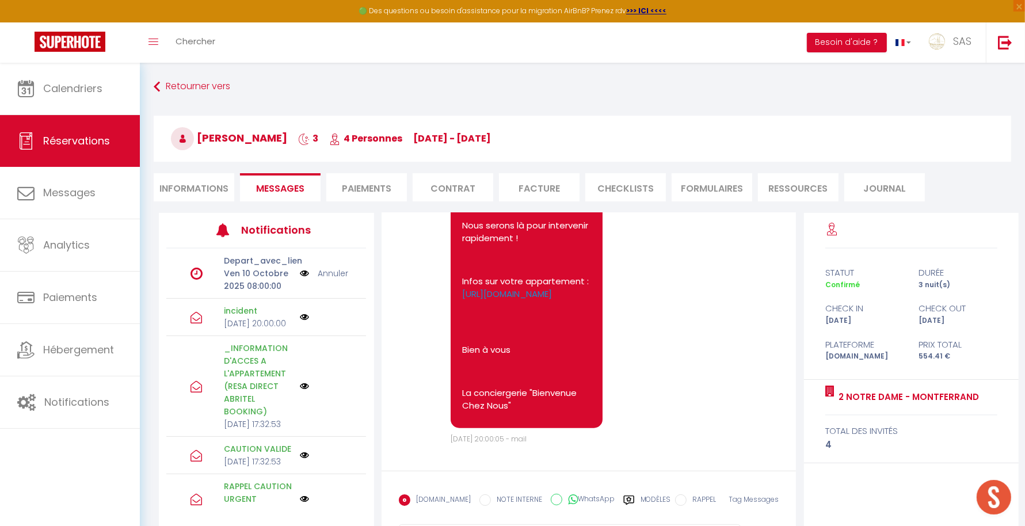
scroll to position [62, 0]
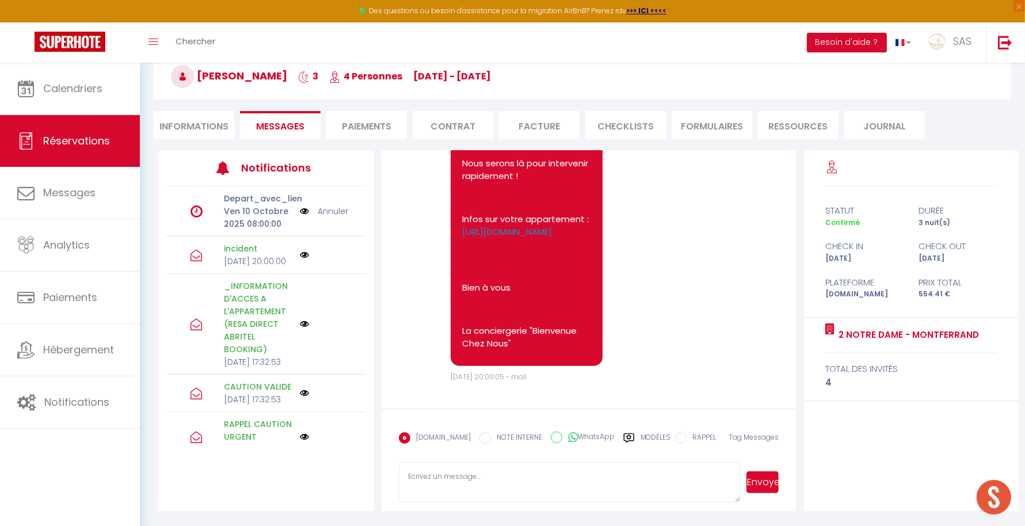
click at [470, 484] on textarea at bounding box center [570, 482] width 343 height 40
click at [413, 477] on textarea "Bonjour LA tv passe par la box TV cordialement," at bounding box center [570, 482] width 343 height 40
click at [616, 478] on textarea "Bonjour La tv passe par la box TV cordialement," at bounding box center [570, 482] width 343 height 40
type textarea "Bonjour La tv passe par la box TV cordialement,"
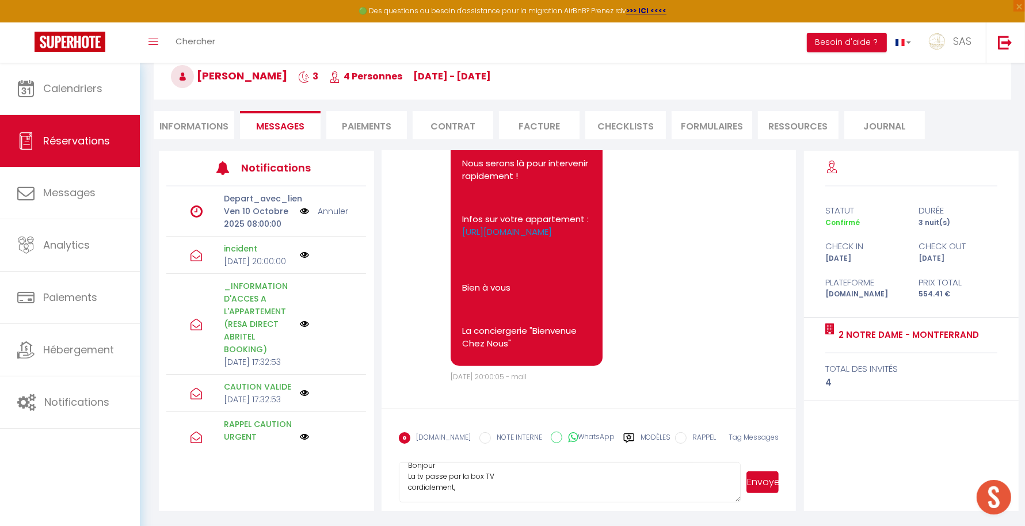
click at [761, 473] on button "Envoyer" at bounding box center [763, 483] width 32 height 22
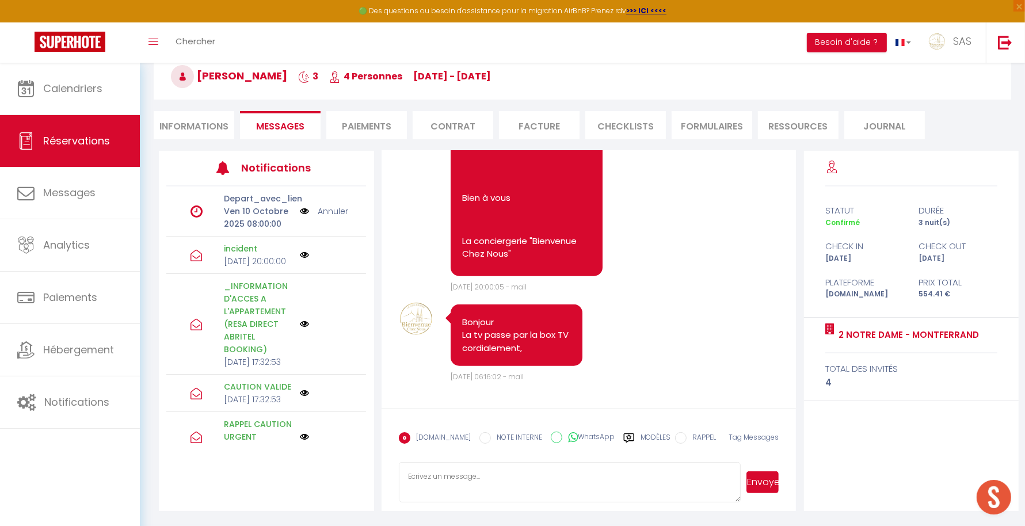
click at [211, 130] on li "Informations" at bounding box center [194, 125] width 81 height 28
select select
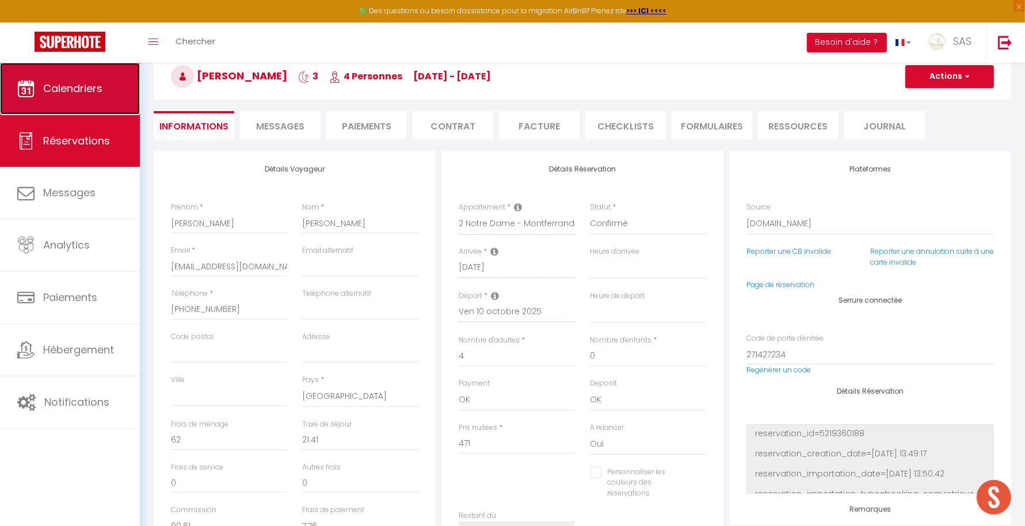
click at [99, 102] on link "Calendriers" at bounding box center [70, 89] width 140 height 52
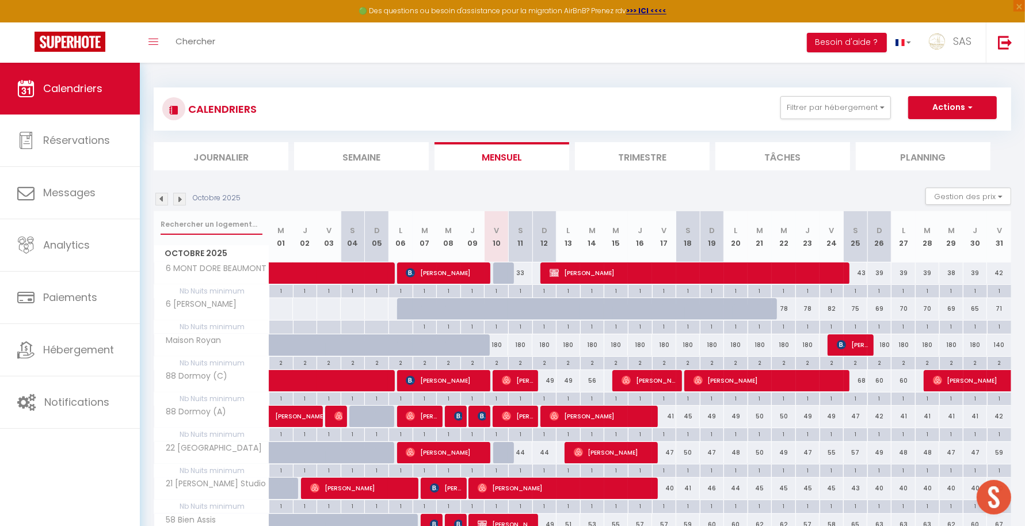
click at [195, 228] on input "text" at bounding box center [212, 224] width 102 height 21
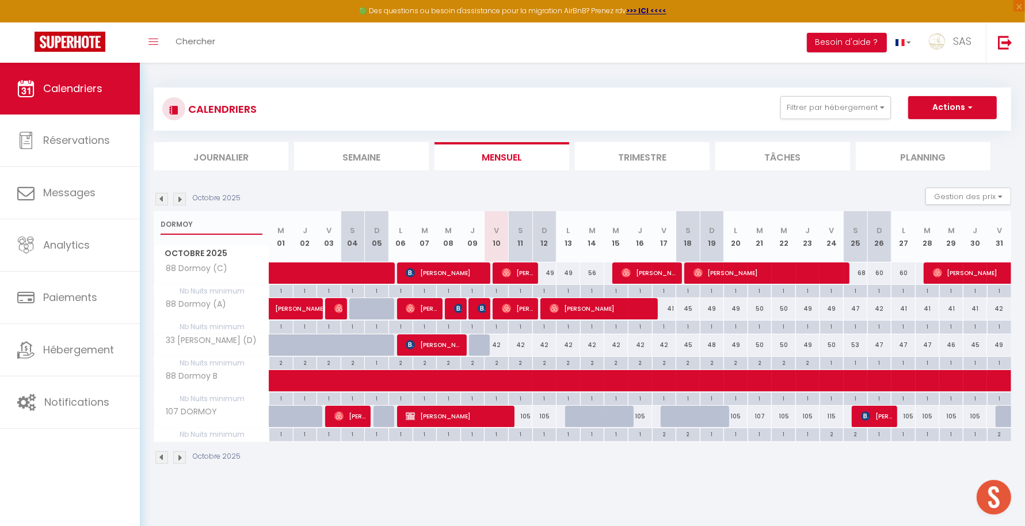
drag, startPoint x: 207, startPoint y: 229, endPoint x: 153, endPoint y: 221, distance: 55.4
click at [153, 221] on div "CALENDRIERS Filtrer par hébergement LCDP 6 MARCHE AUX POISSONS A TONNET 17 · Su…" at bounding box center [582, 276] width 885 height 427
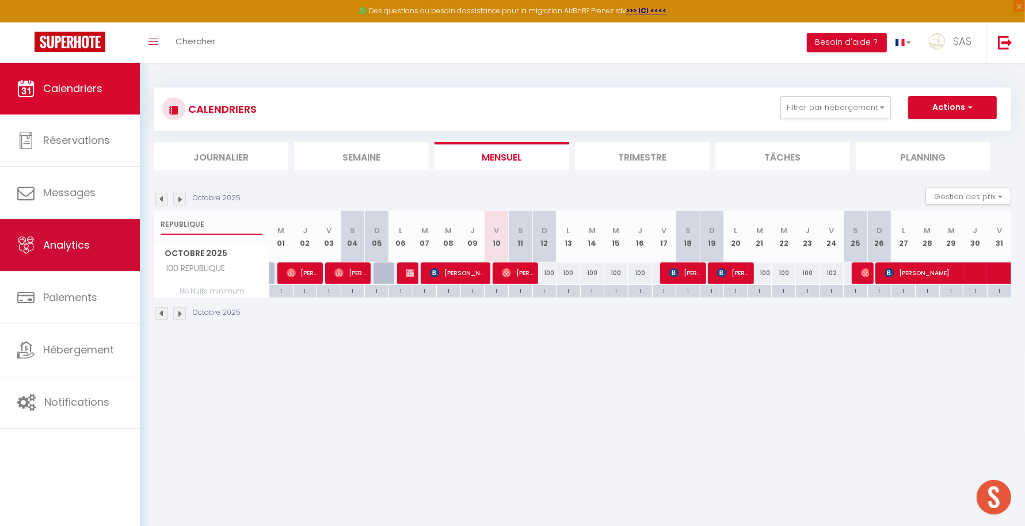
drag, startPoint x: 218, startPoint y: 221, endPoint x: 130, endPoint y: 241, distance: 90.2
click at [130, 241] on div "🟢 Des questions ou besoin d'assistance pour la migration AirBnB? Prenez rdv >>>…" at bounding box center [512, 204] width 1025 height 283
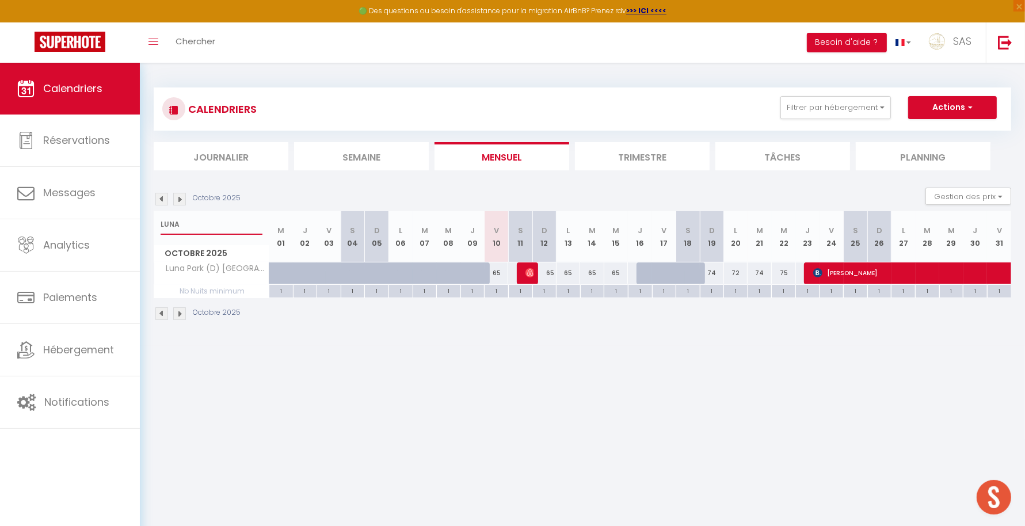
type input "LUNA"
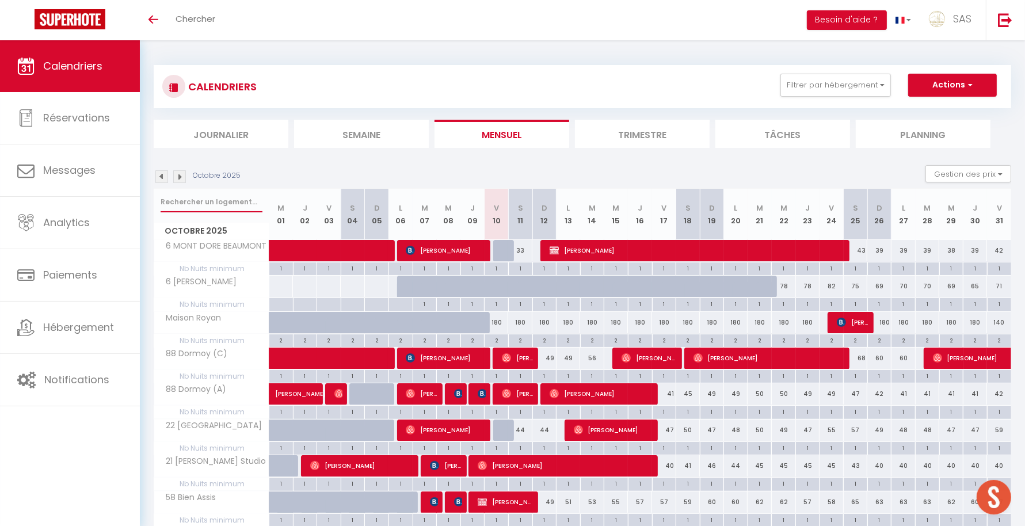
click at [203, 201] on input "text" at bounding box center [212, 202] width 102 height 21
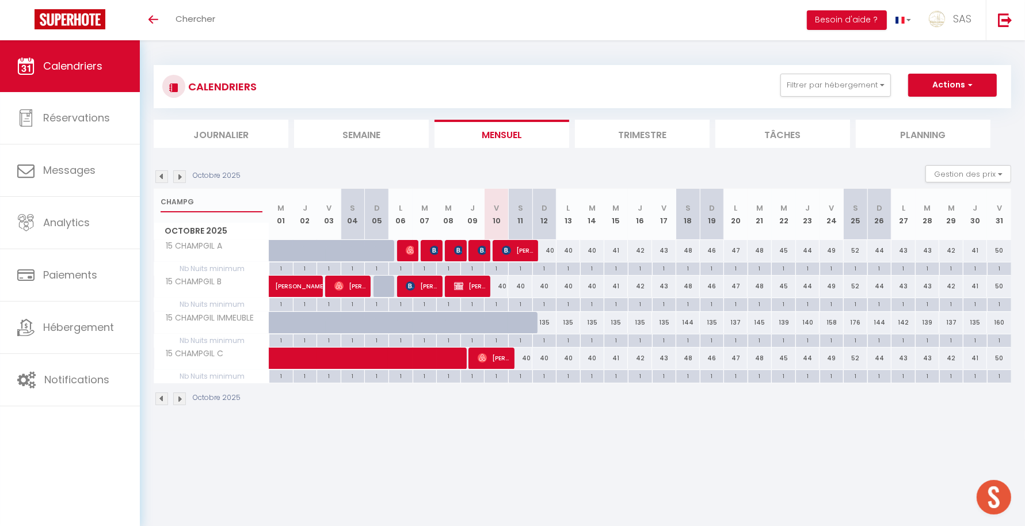
type input "CHAMPG"
click at [478, 246] on img at bounding box center [482, 250] width 9 height 9
select select "OK"
select select "0"
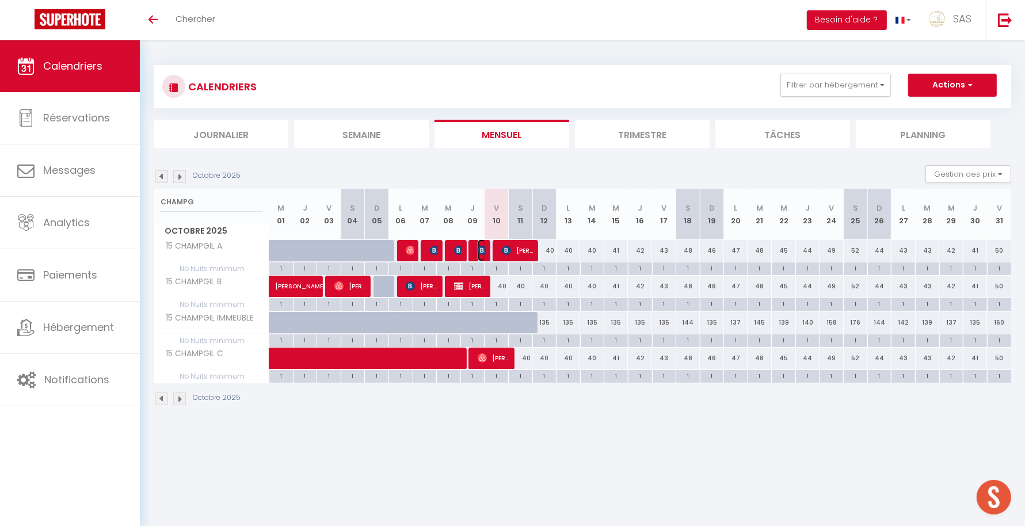
select select "0"
select select "1"
select select
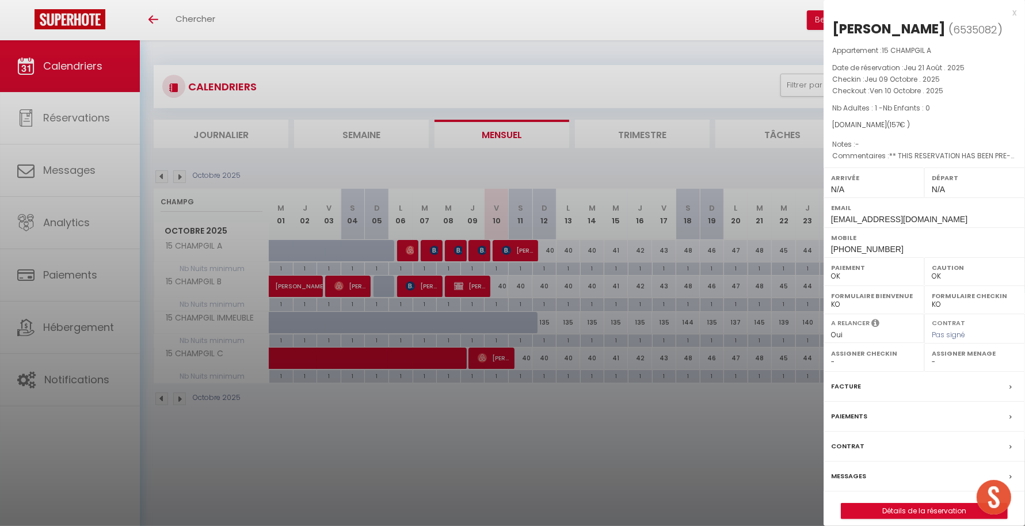
click at [630, 436] on div at bounding box center [512, 263] width 1025 height 526
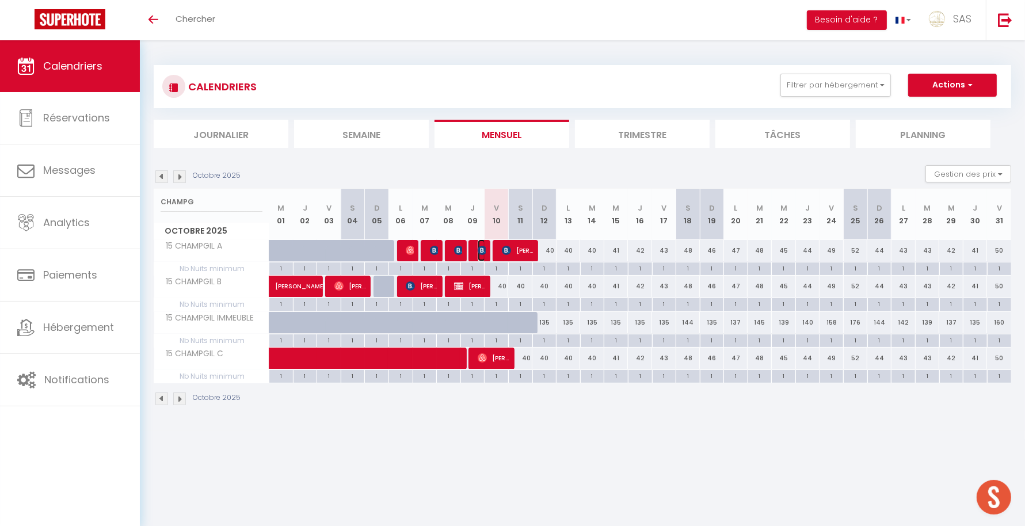
click at [482, 249] on img at bounding box center [482, 250] width 9 height 9
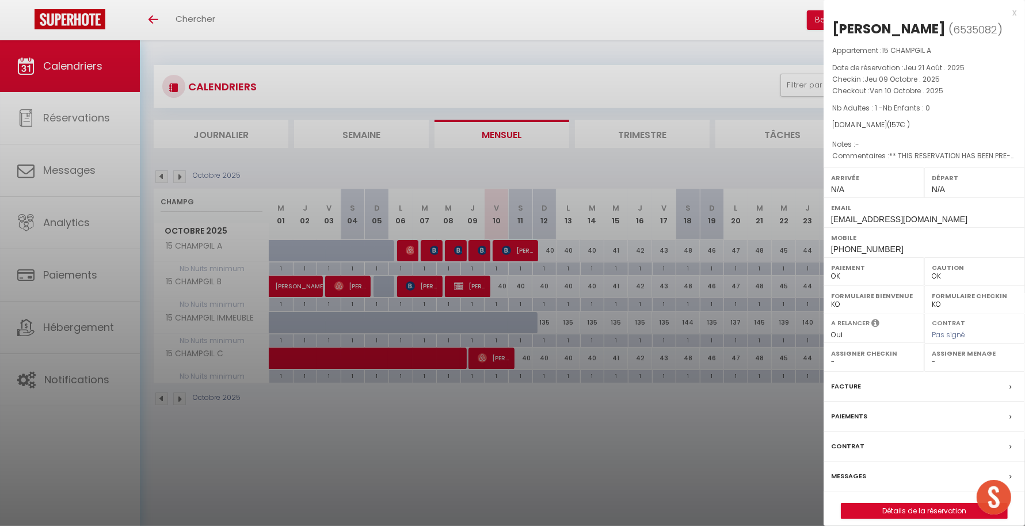
click at [586, 466] on div at bounding box center [512, 263] width 1025 height 526
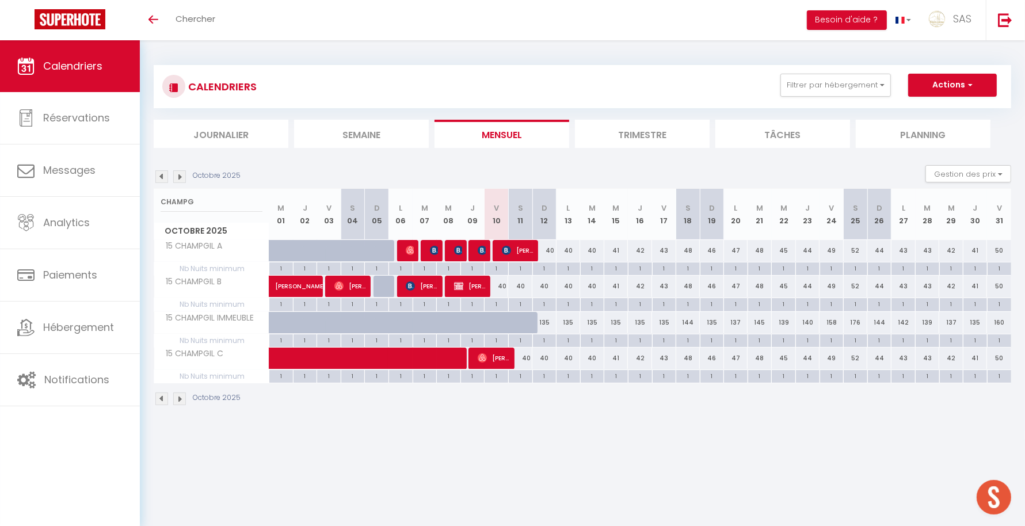
click at [853, 67] on div "CALENDRIERS Filtrer par hébergement LCDP 6 MARCHE AUX POISSONS A TONNET 17 · Su…" at bounding box center [583, 86] width 858 height 43
